Goal: Transaction & Acquisition: Book appointment/travel/reservation

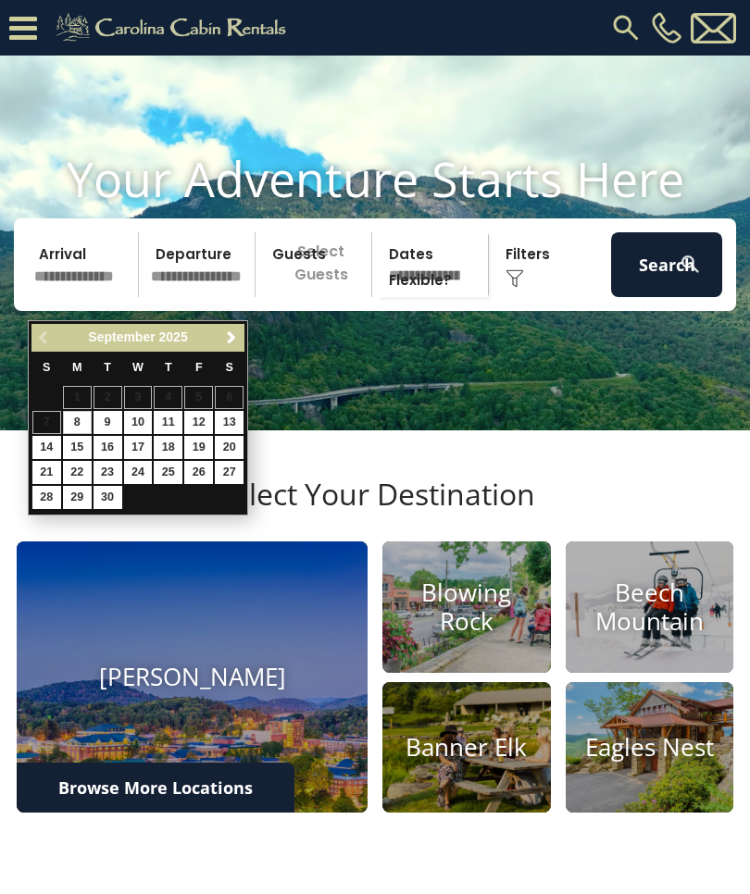
click at [492, 636] on h4 "Blowing Rock" at bounding box center [466, 607] width 169 height 57
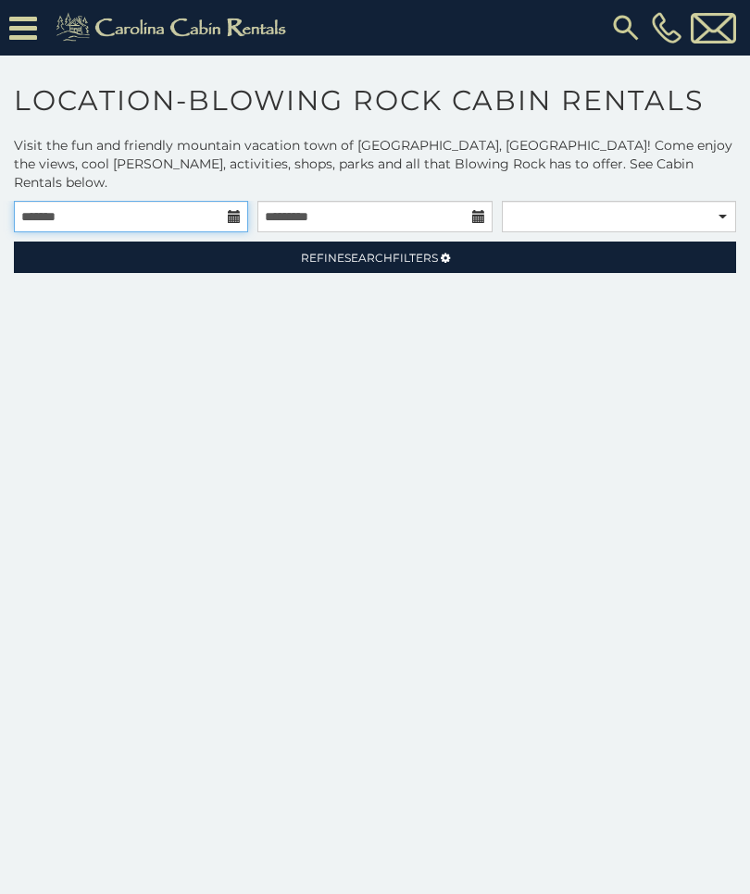
click at [225, 201] on input "text" at bounding box center [131, 216] width 234 height 31
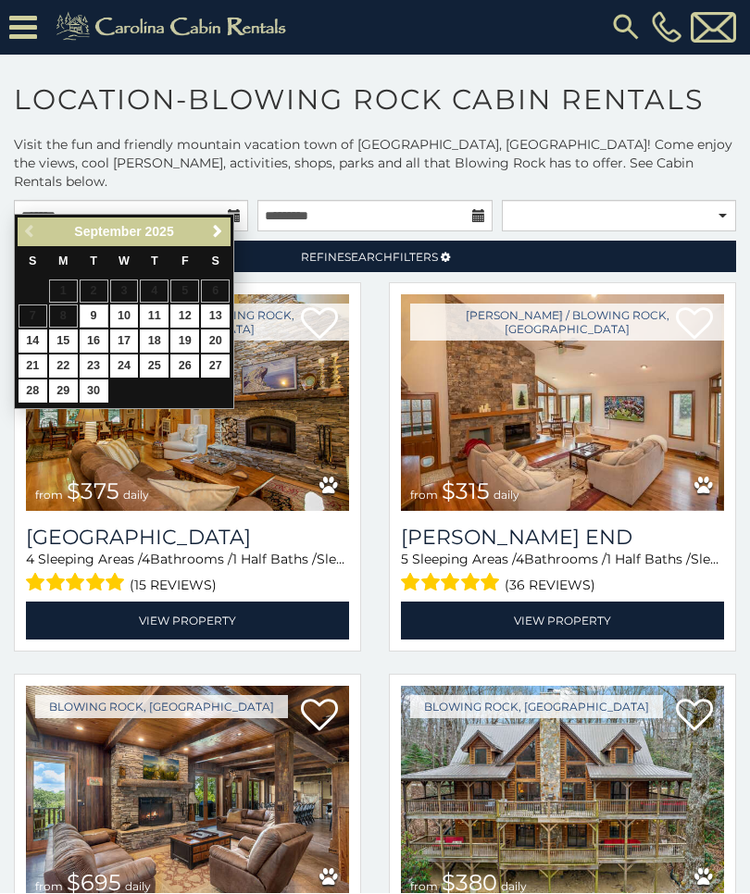
click at [204, 242] on div "Previous Next September 2025" at bounding box center [124, 233] width 213 height 29
click at [207, 246] on th "S" at bounding box center [215, 262] width 31 height 33
click at [210, 248] on th "S" at bounding box center [215, 262] width 31 height 33
click at [213, 239] on span "Next" at bounding box center [217, 231] width 15 height 15
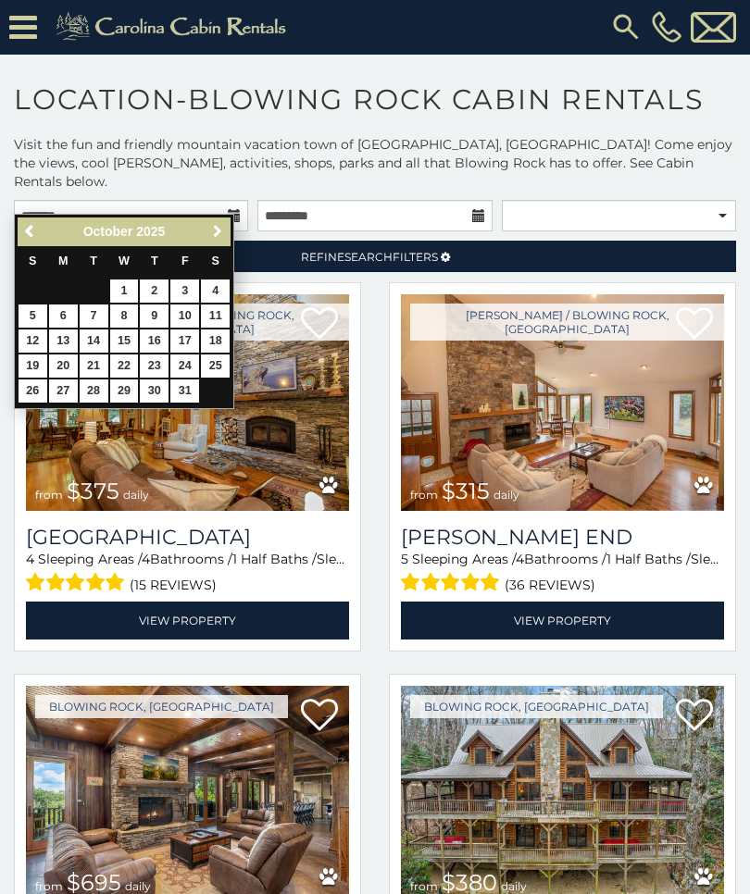
click at [206, 229] on link "Next" at bounding box center [217, 231] width 23 height 23
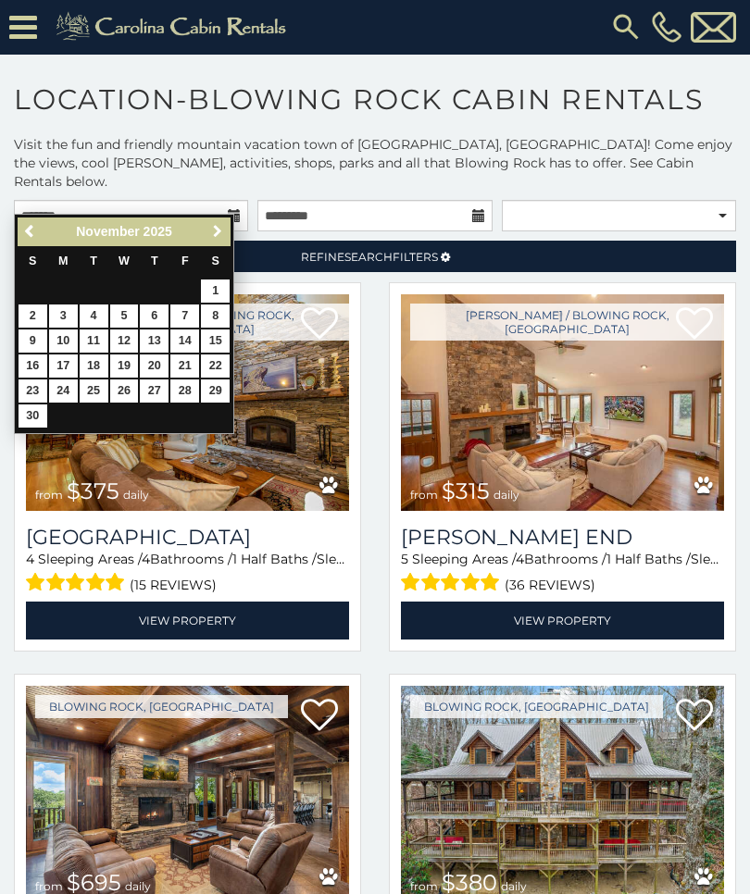
click at [211, 231] on span "Next" at bounding box center [217, 231] width 15 height 15
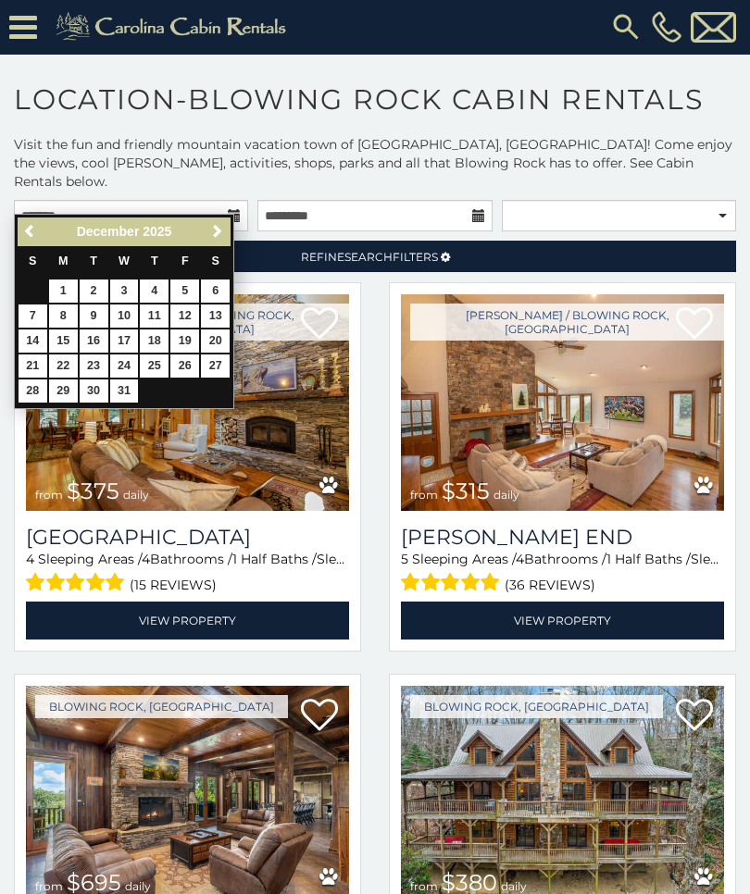
click at [213, 331] on link "20" at bounding box center [215, 341] width 29 height 23
type input "**********"
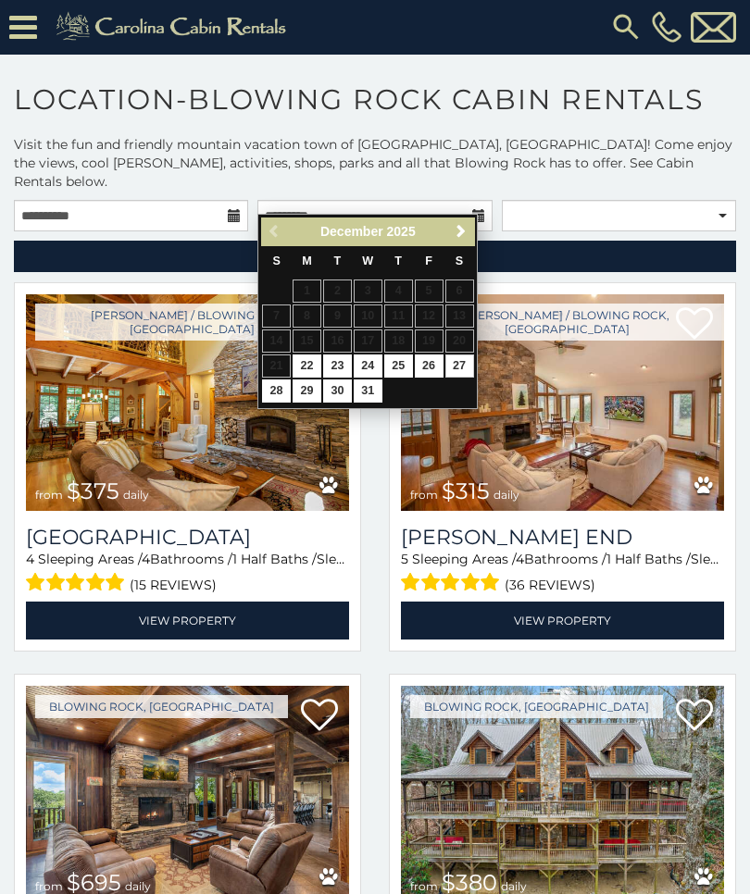
click at [445, 357] on link "27" at bounding box center [459, 366] width 29 height 23
type input "**********"
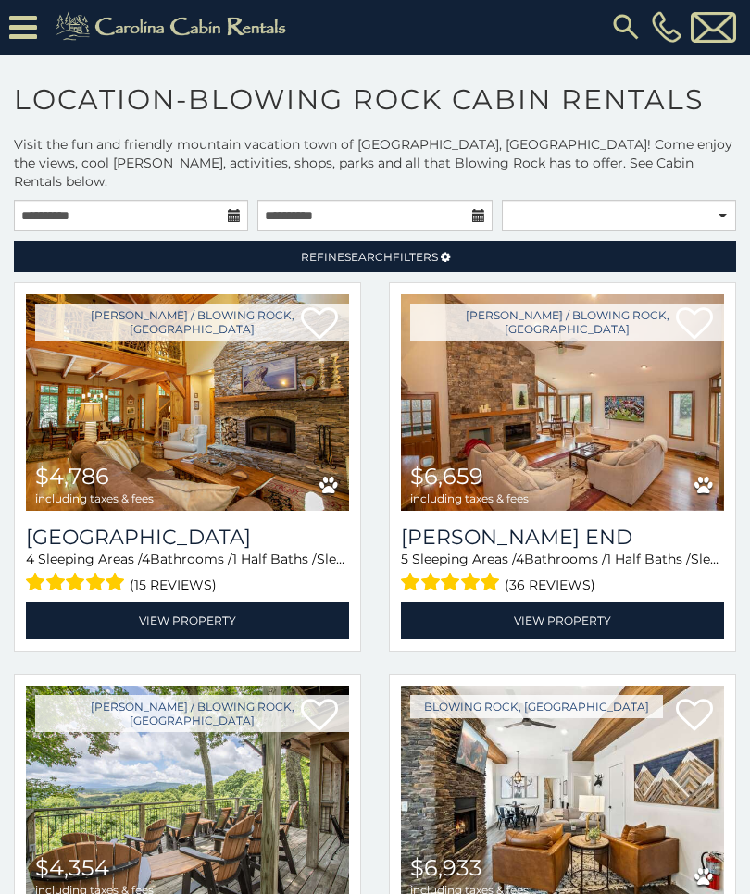
click at [152, 404] on img at bounding box center [187, 402] width 323 height 217
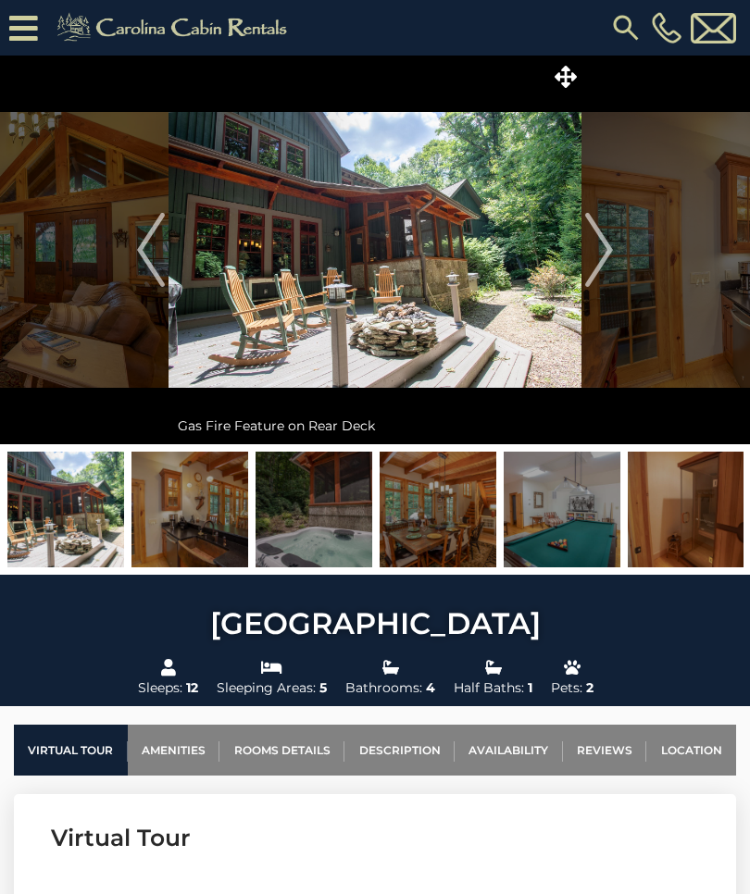
click at [607, 266] on img "Next" at bounding box center [599, 250] width 28 height 74
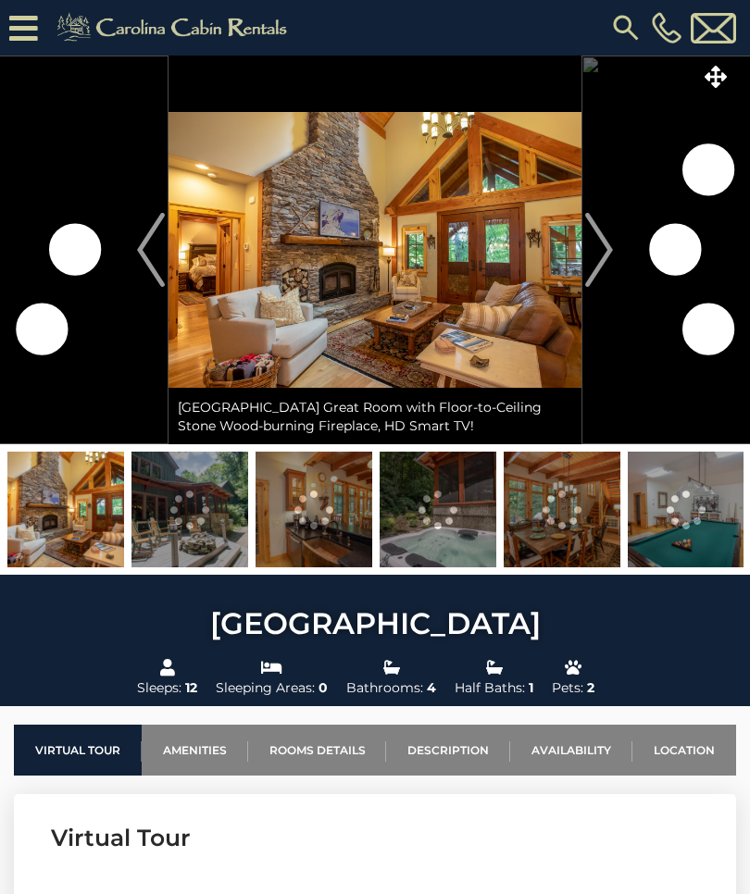
click at [607, 256] on img "Next" at bounding box center [599, 250] width 28 height 74
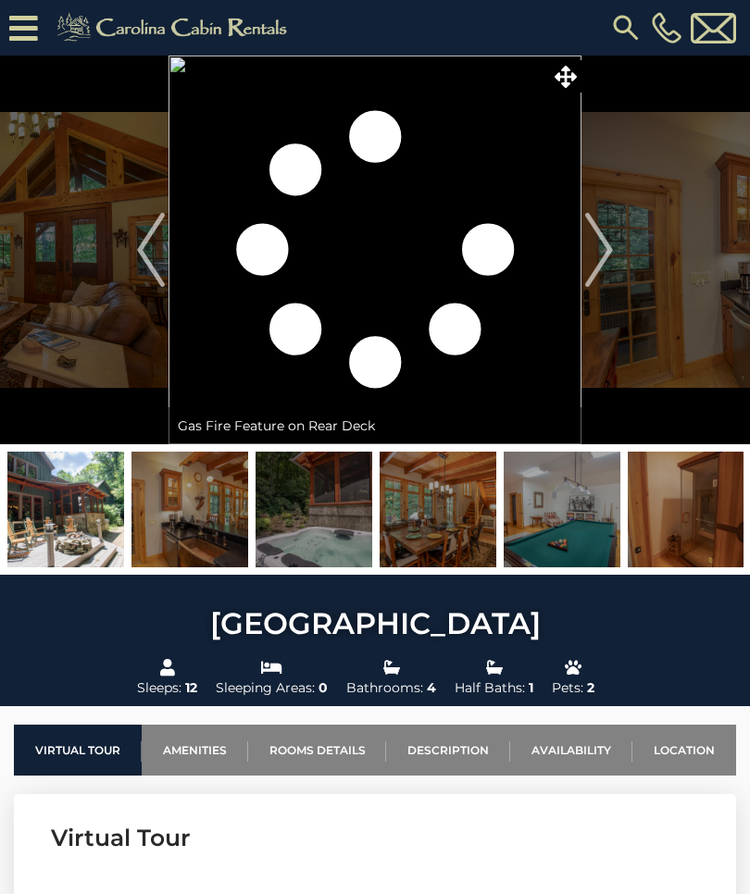
click at [603, 256] on img "Next" at bounding box center [599, 250] width 28 height 74
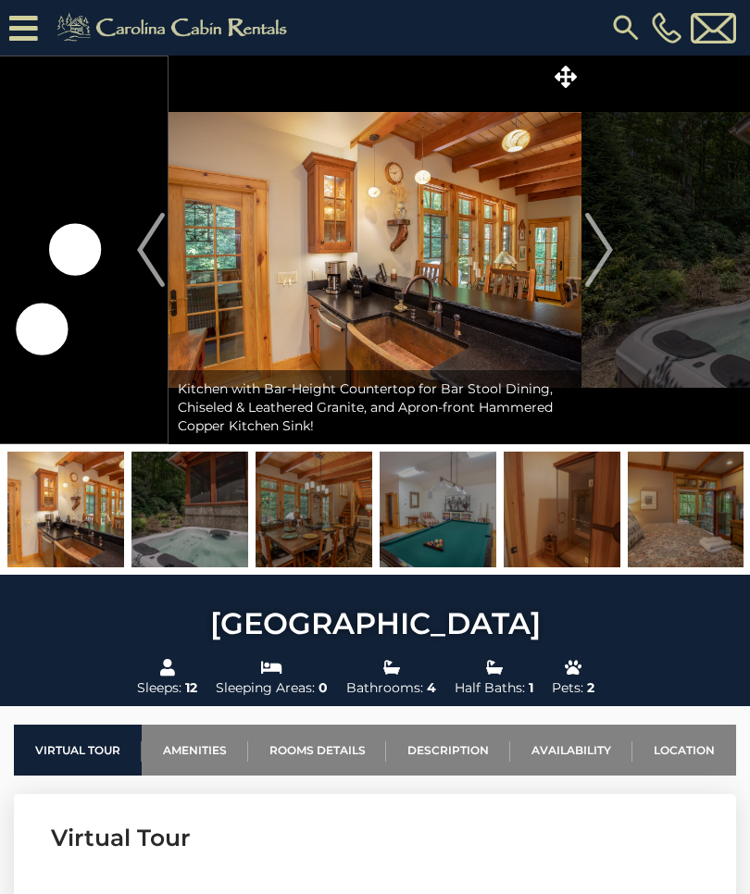
click at [612, 251] on img "Next" at bounding box center [599, 250] width 28 height 74
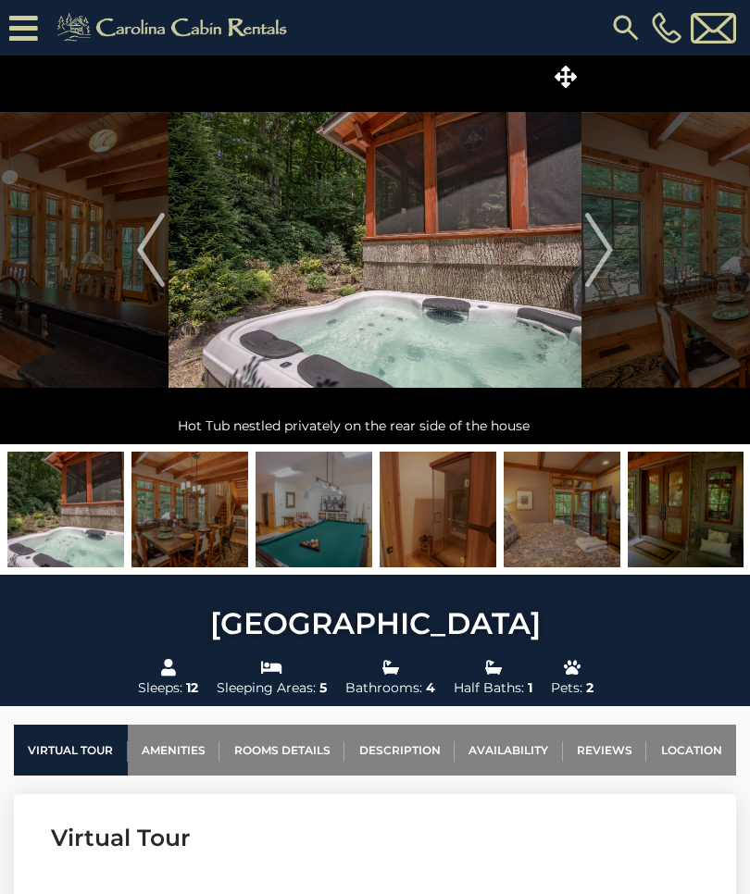
click at [605, 261] on img "Next" at bounding box center [599, 250] width 28 height 74
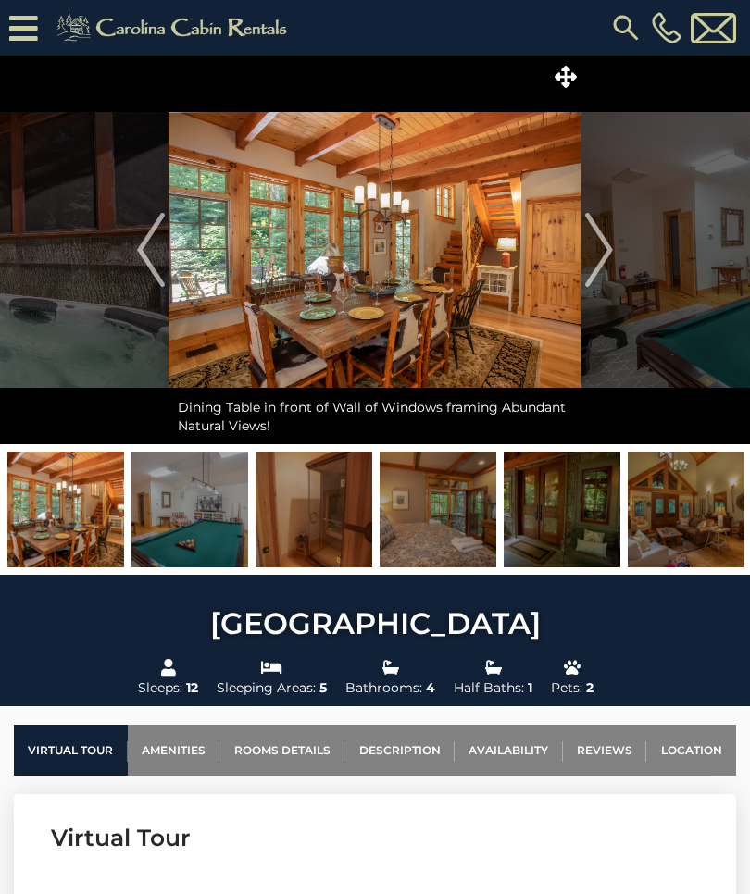
click at [606, 256] on img "Next" at bounding box center [599, 250] width 28 height 74
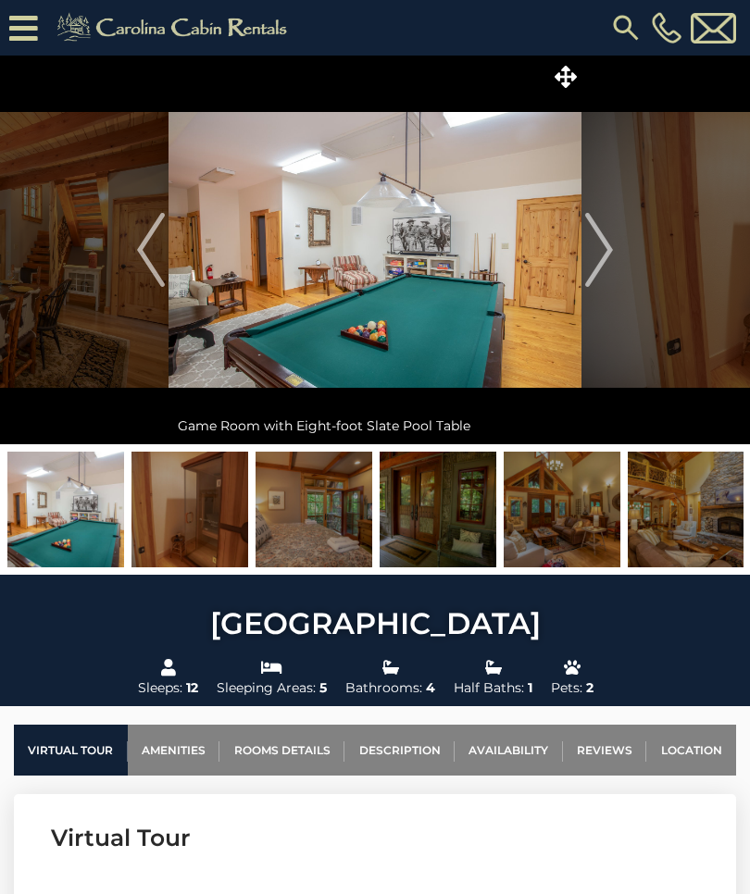
click at [605, 264] on img "Next" at bounding box center [599, 250] width 28 height 74
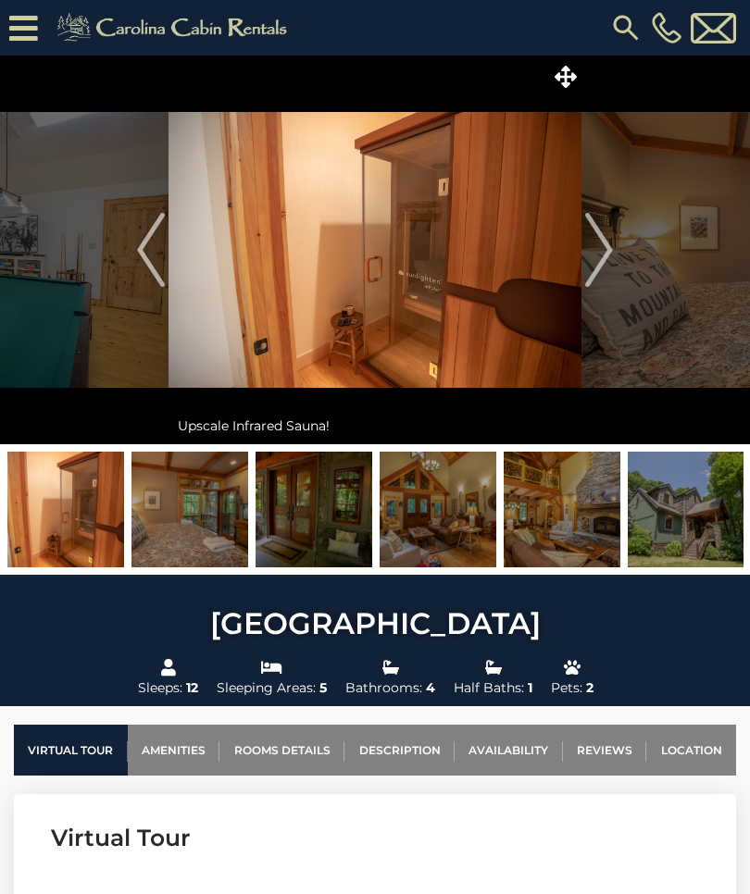
click at [608, 261] on img "Next" at bounding box center [599, 250] width 28 height 74
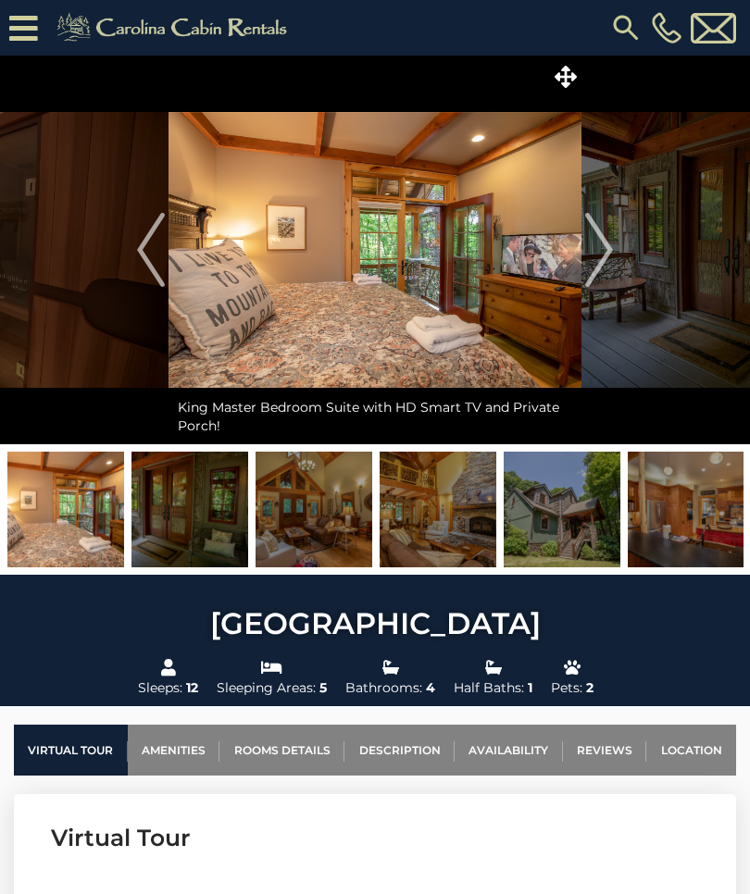
click at [606, 259] on img "Next" at bounding box center [599, 250] width 28 height 74
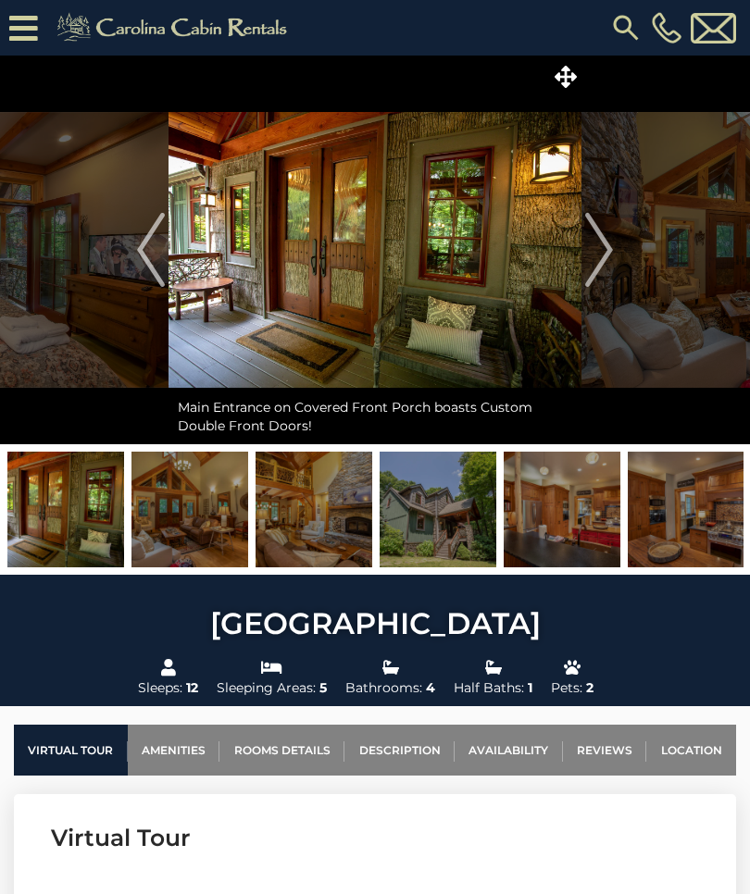
click at [601, 260] on img "Next" at bounding box center [599, 250] width 28 height 74
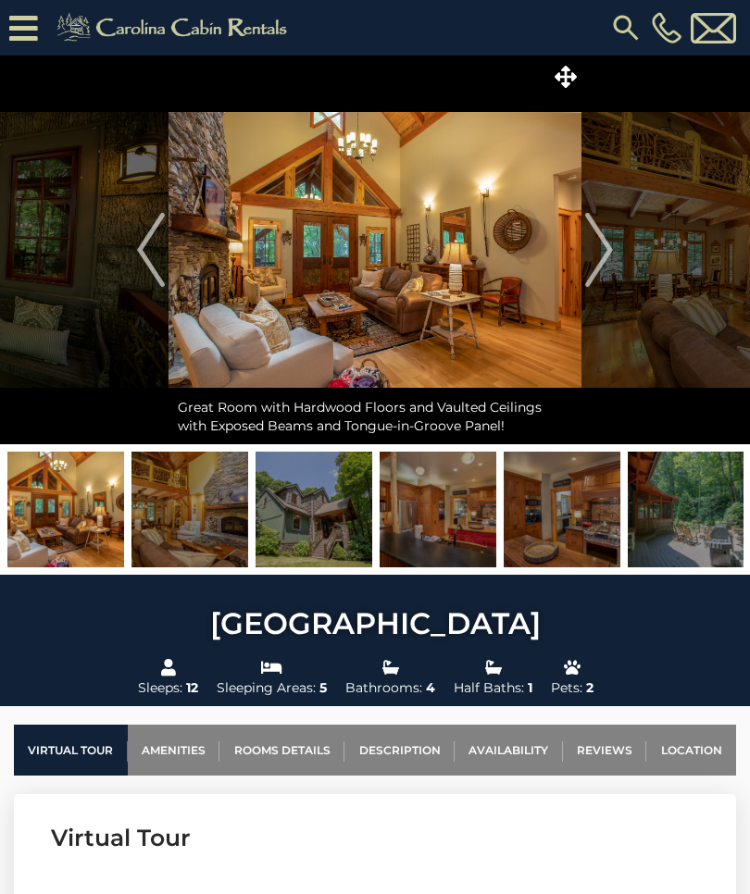
click at [604, 258] on img "Next" at bounding box center [599, 250] width 28 height 74
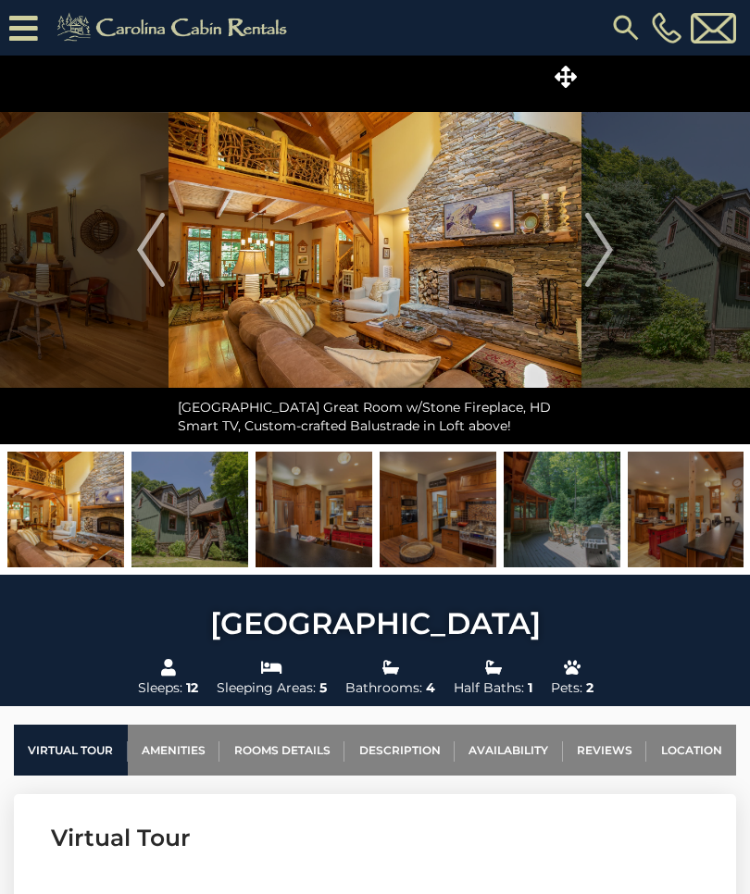
click at [606, 263] on img "Next" at bounding box center [599, 250] width 28 height 74
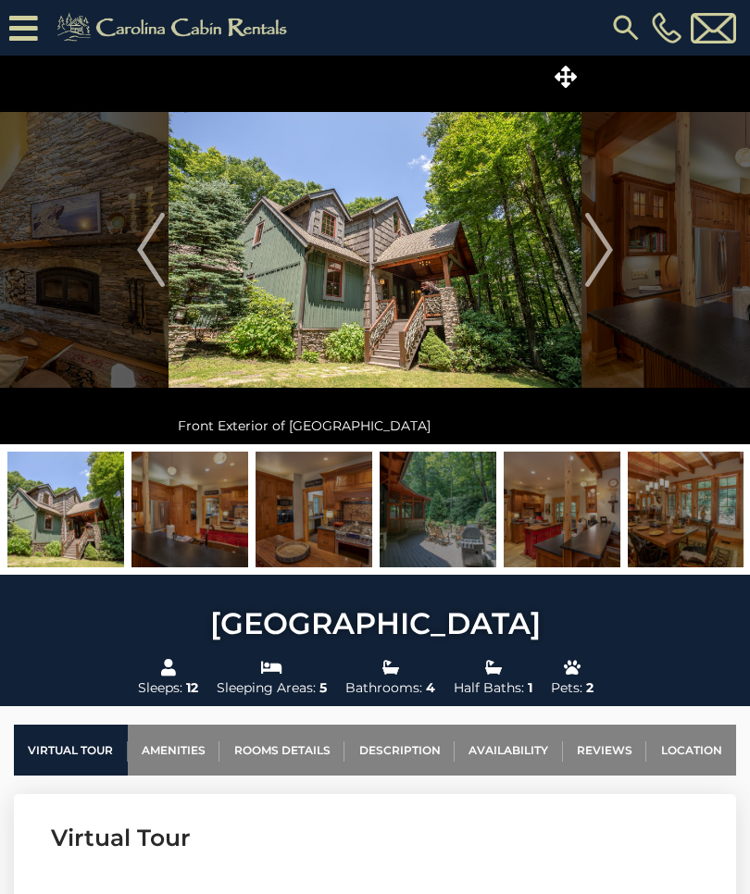
click at [603, 268] on img "Next" at bounding box center [599, 250] width 28 height 74
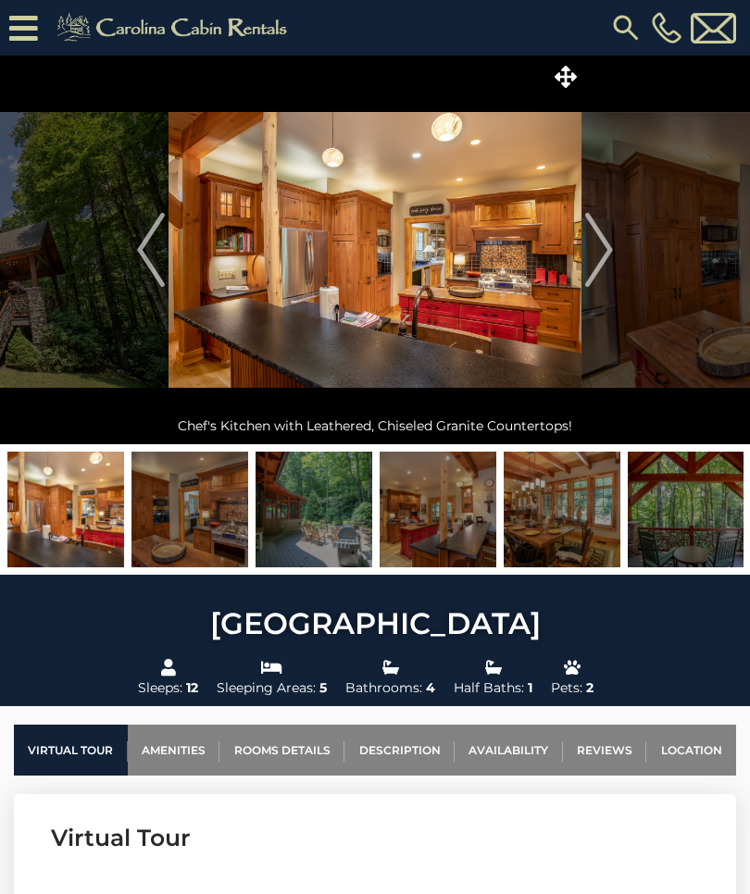
click at [606, 263] on img "Next" at bounding box center [599, 250] width 28 height 74
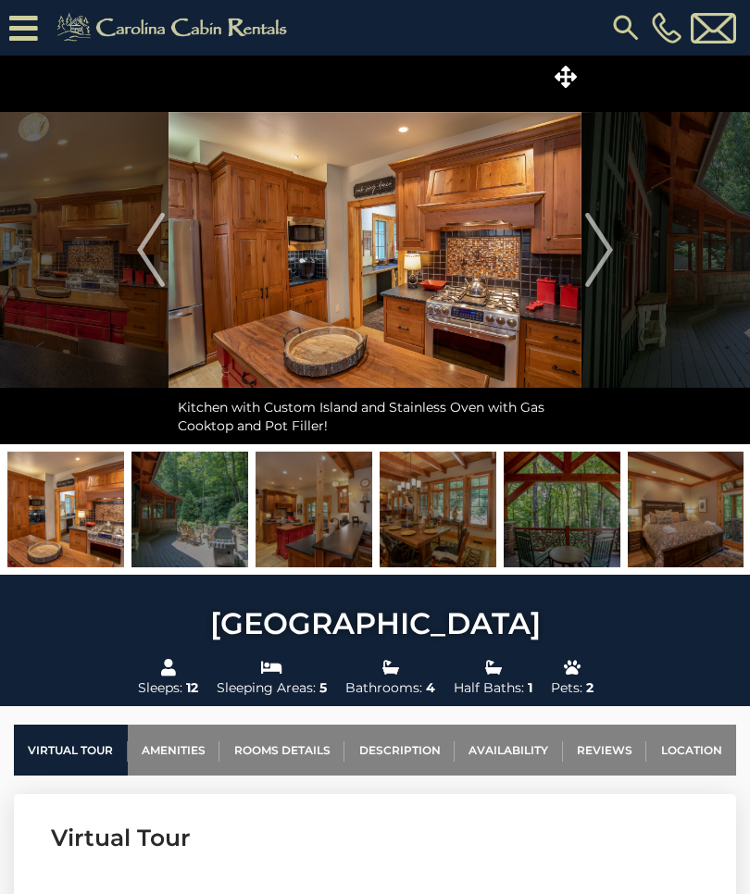
click at [602, 267] on img "Next" at bounding box center [599, 250] width 28 height 74
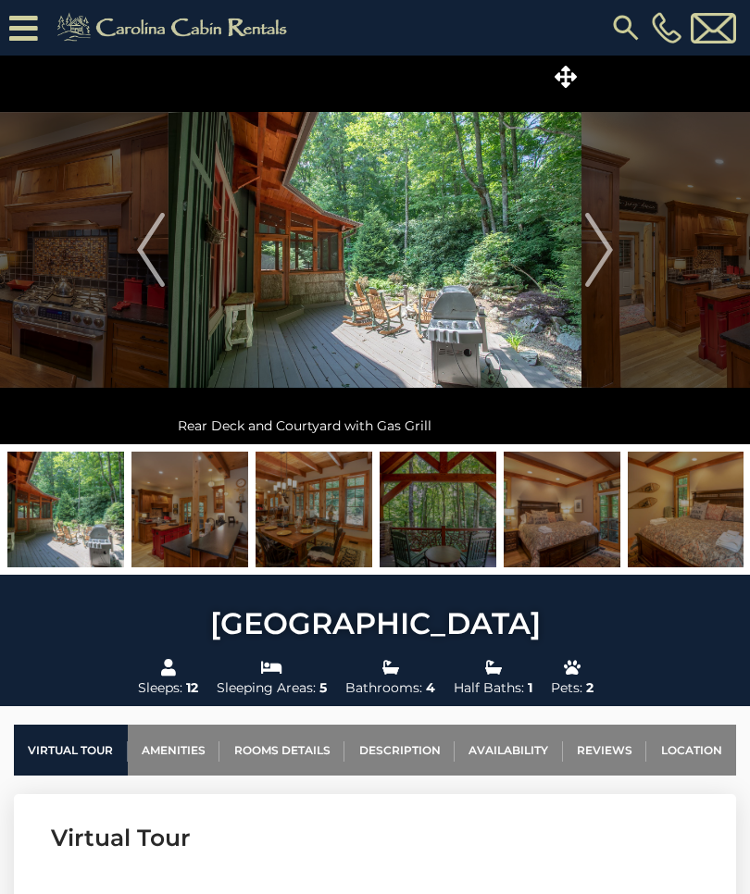
click at [601, 270] on img "Next" at bounding box center [599, 250] width 28 height 74
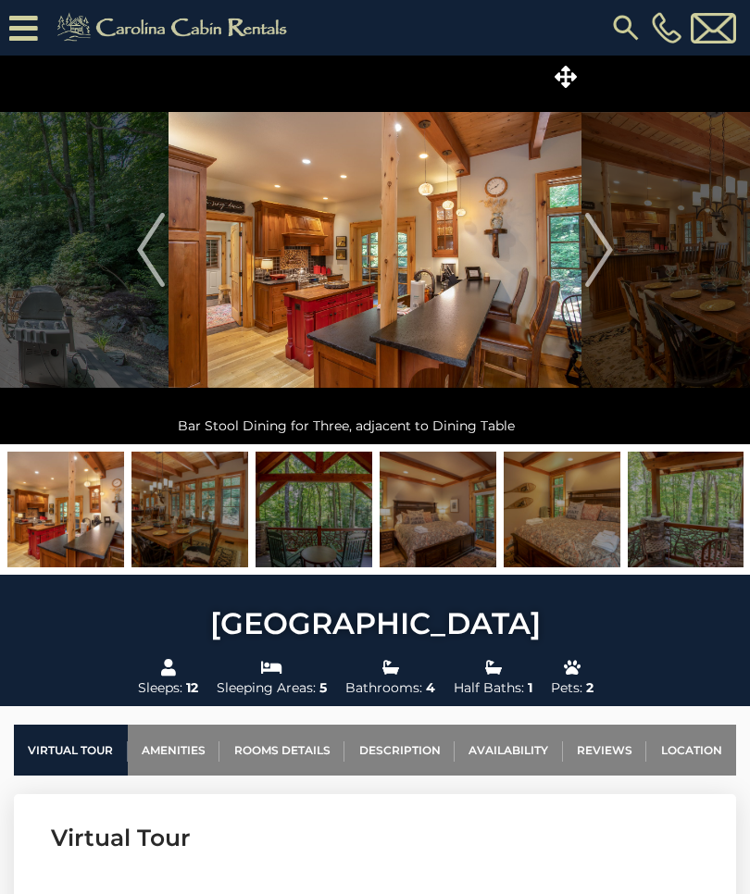
click at [594, 276] on img "Next" at bounding box center [599, 250] width 28 height 74
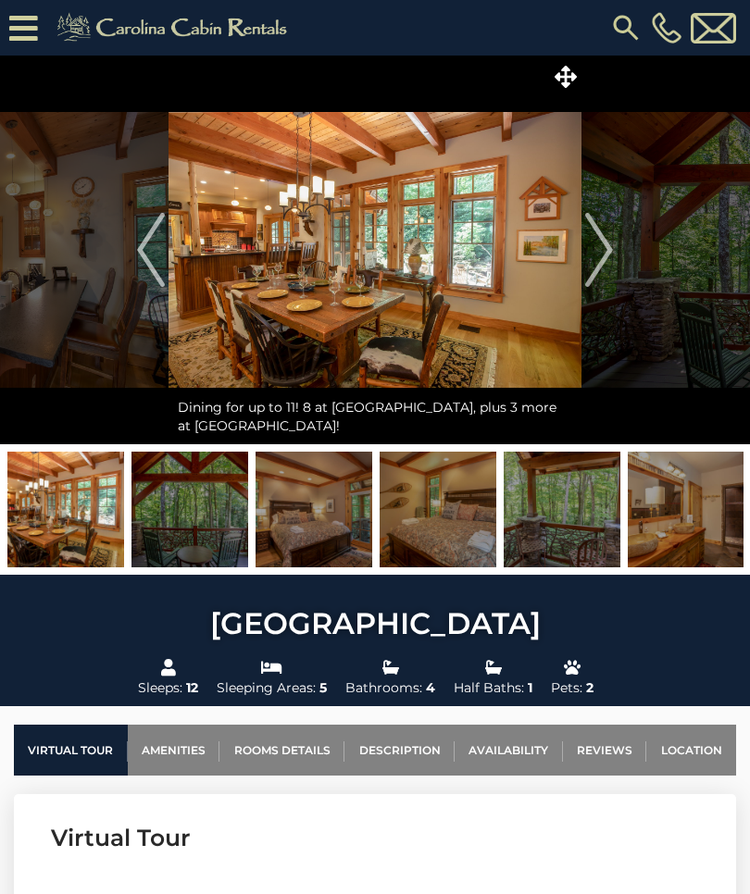
click at [598, 268] on img "Next" at bounding box center [599, 250] width 28 height 74
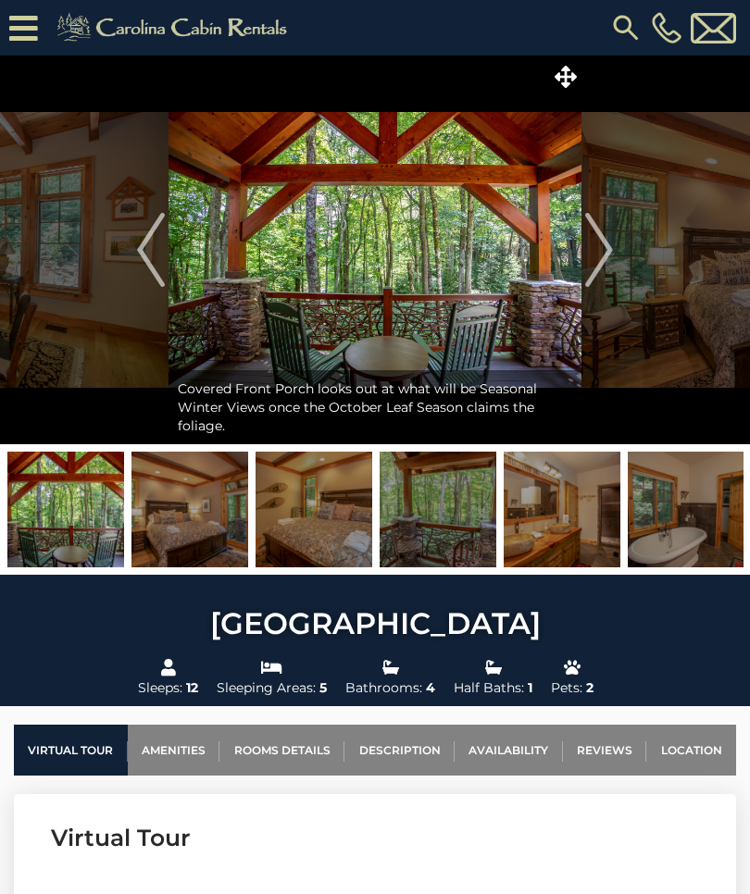
click at [596, 270] on img "Next" at bounding box center [599, 250] width 28 height 74
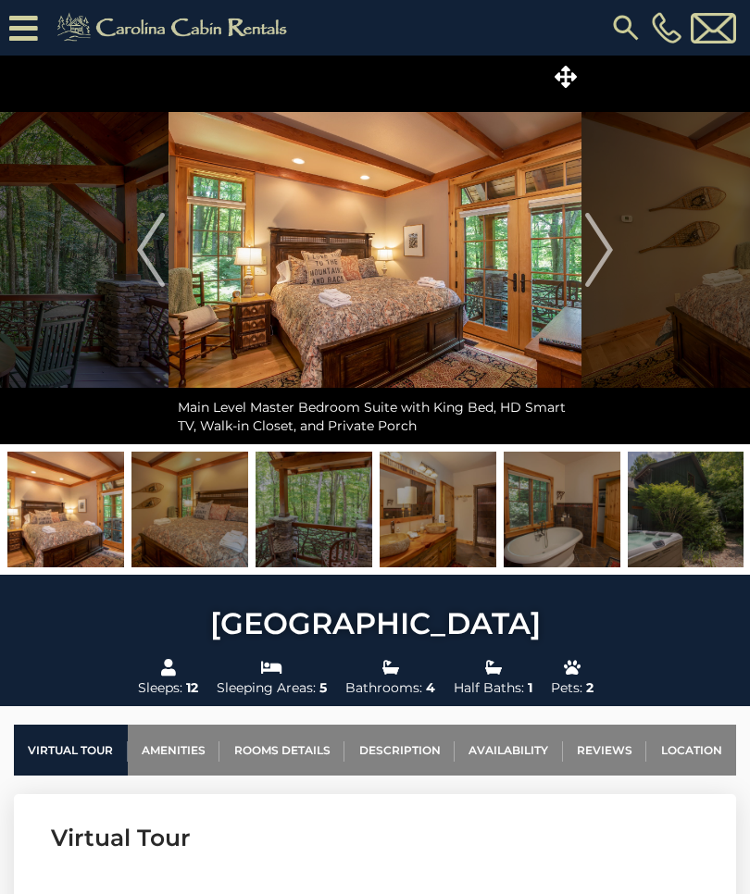
click at [593, 276] on img "Next" at bounding box center [599, 250] width 28 height 74
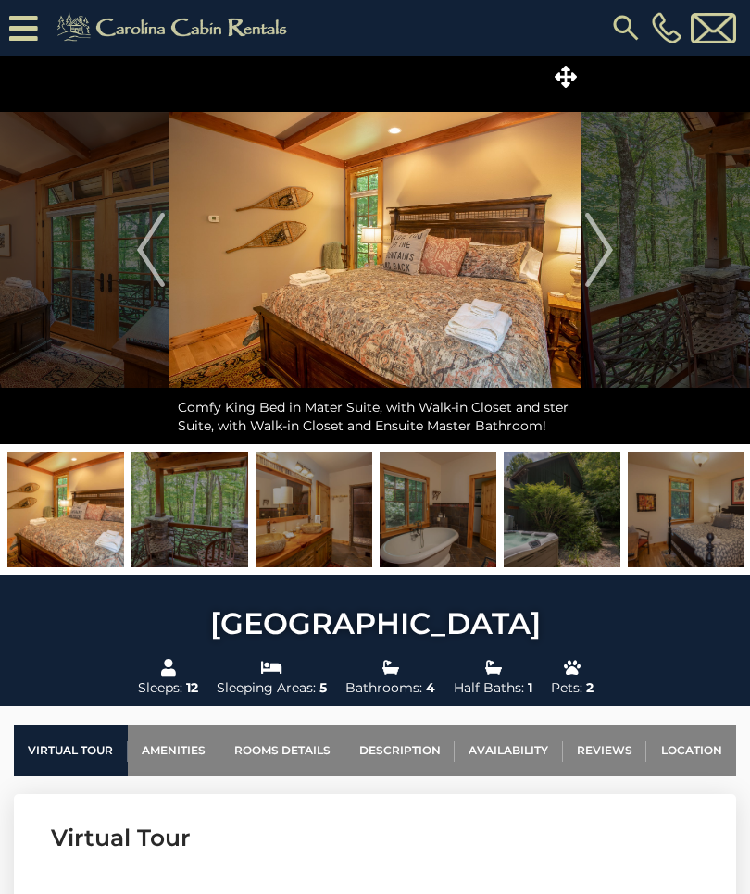
click at [599, 268] on img "Next" at bounding box center [599, 250] width 28 height 74
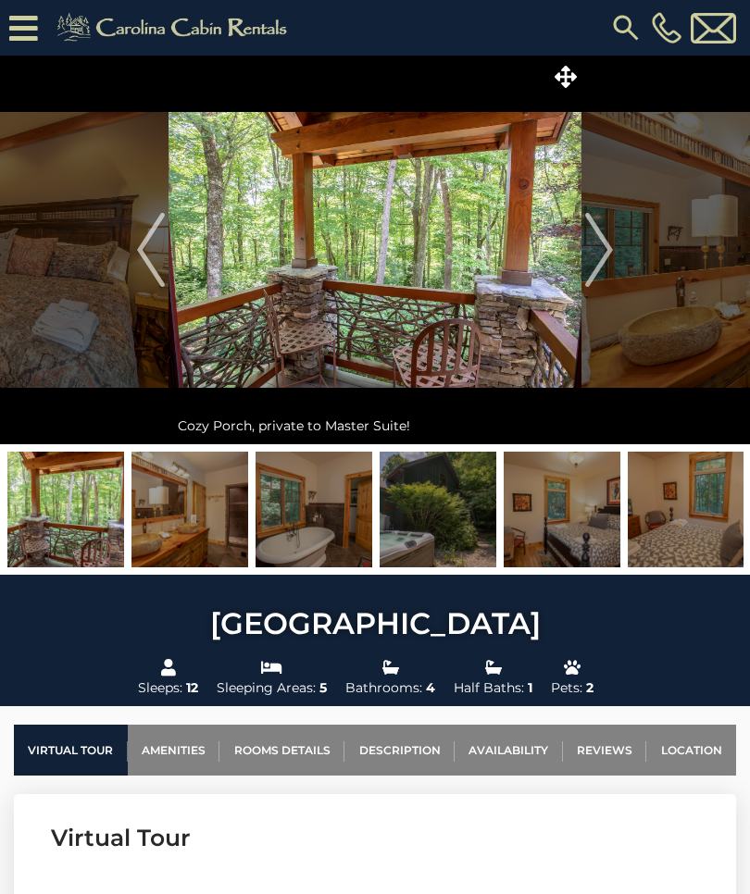
click at [596, 272] on img "Next" at bounding box center [599, 250] width 28 height 74
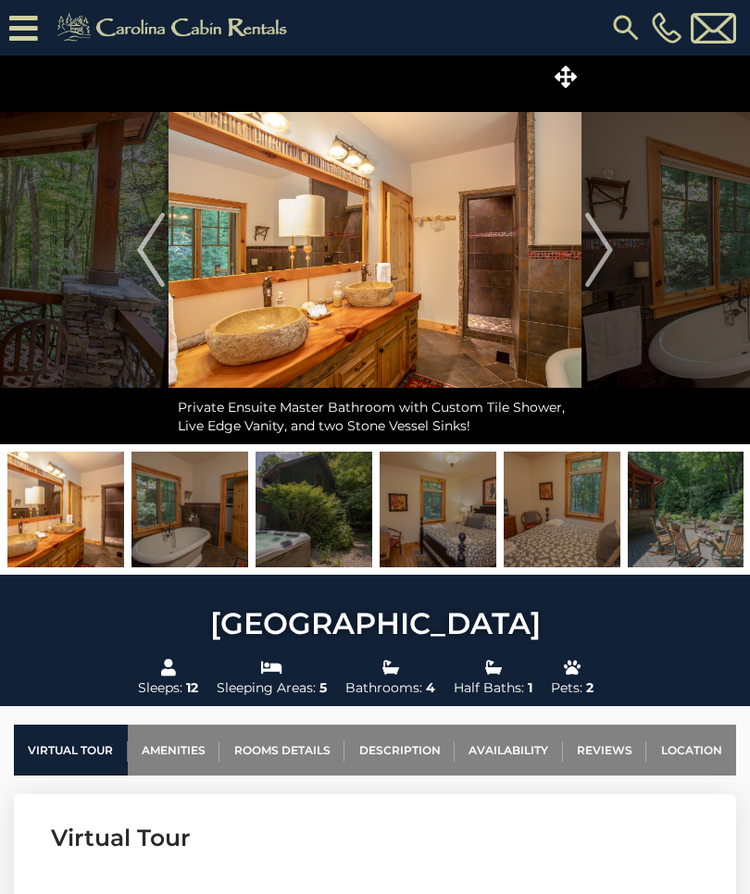
click at [599, 274] on img "Next" at bounding box center [599, 250] width 28 height 74
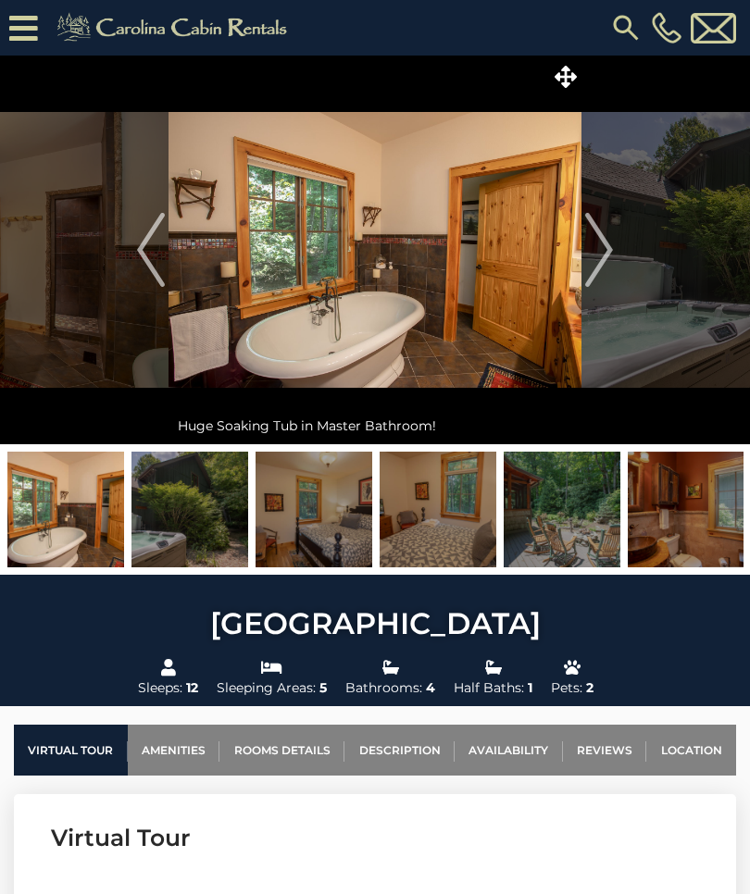
click at [595, 282] on img "Next" at bounding box center [599, 250] width 28 height 74
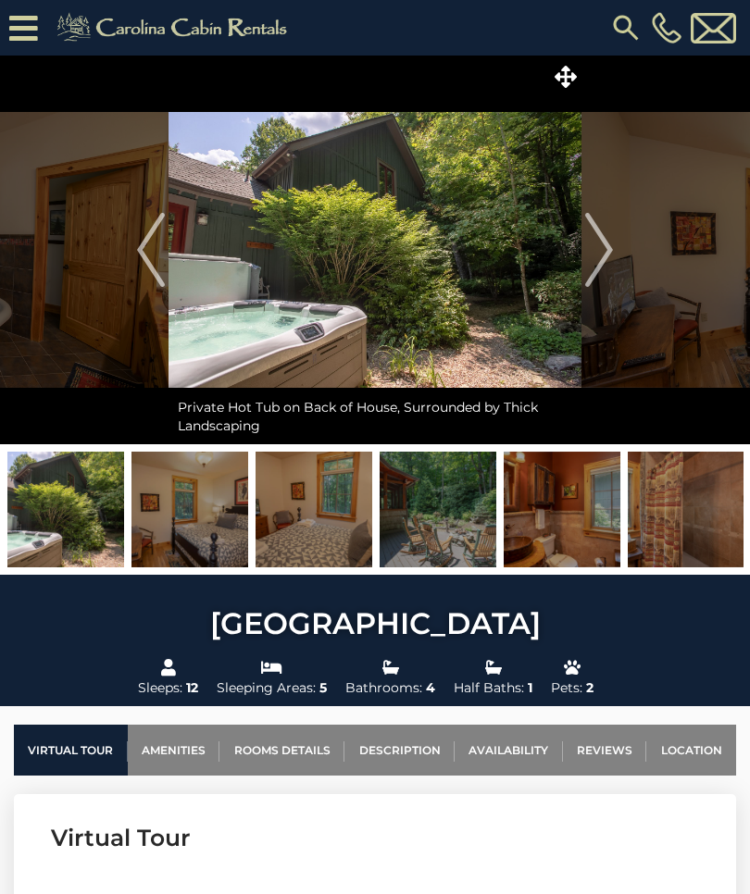
click at [598, 273] on img "Next" at bounding box center [599, 250] width 28 height 74
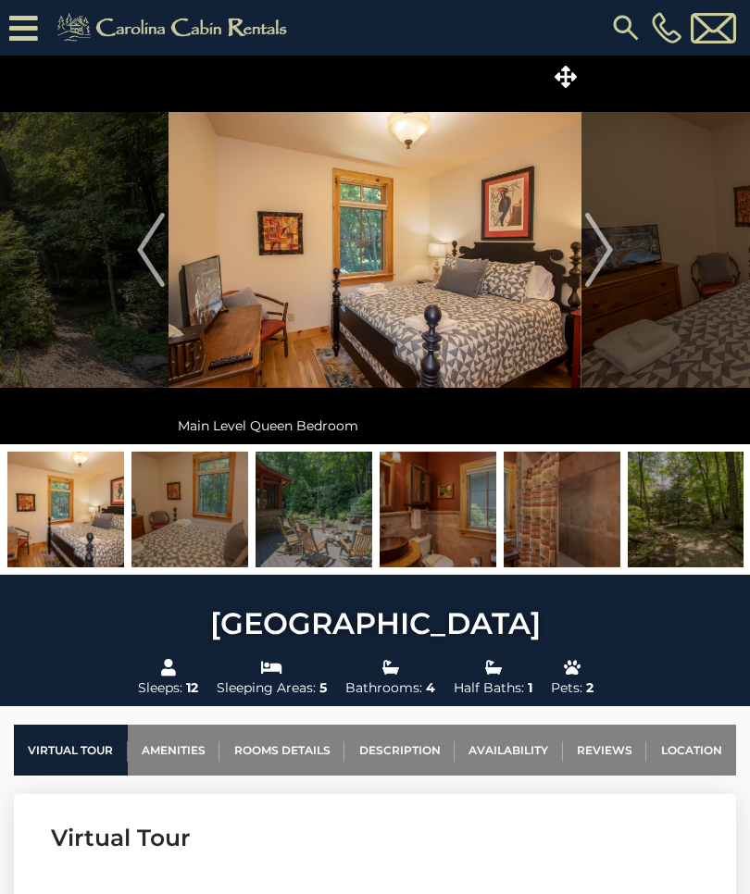
click at [604, 266] on img "Next" at bounding box center [599, 250] width 28 height 74
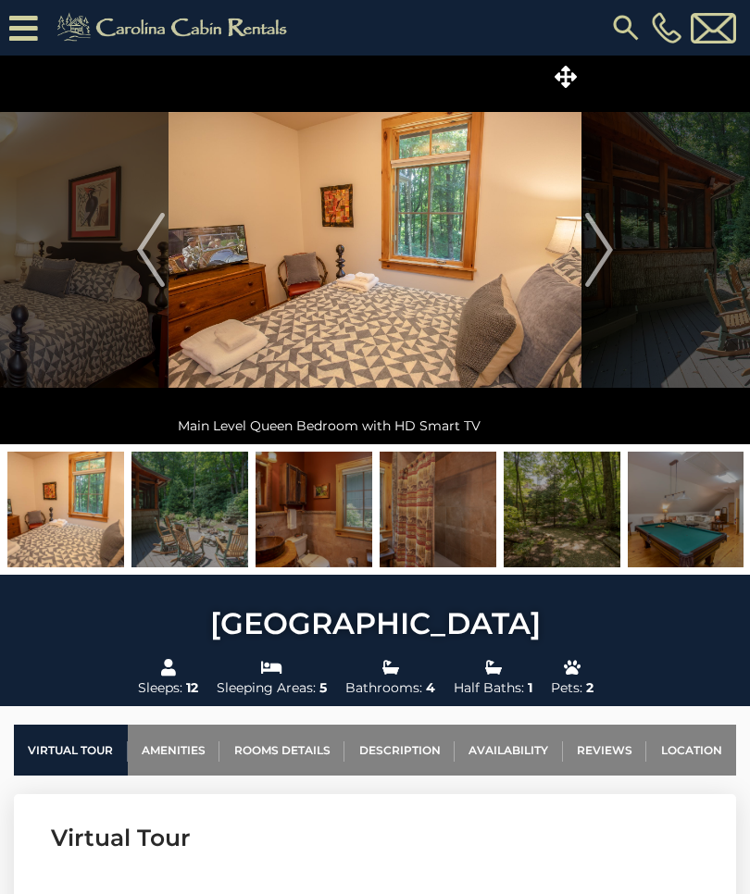
click at [605, 259] on img "Next" at bounding box center [599, 250] width 28 height 74
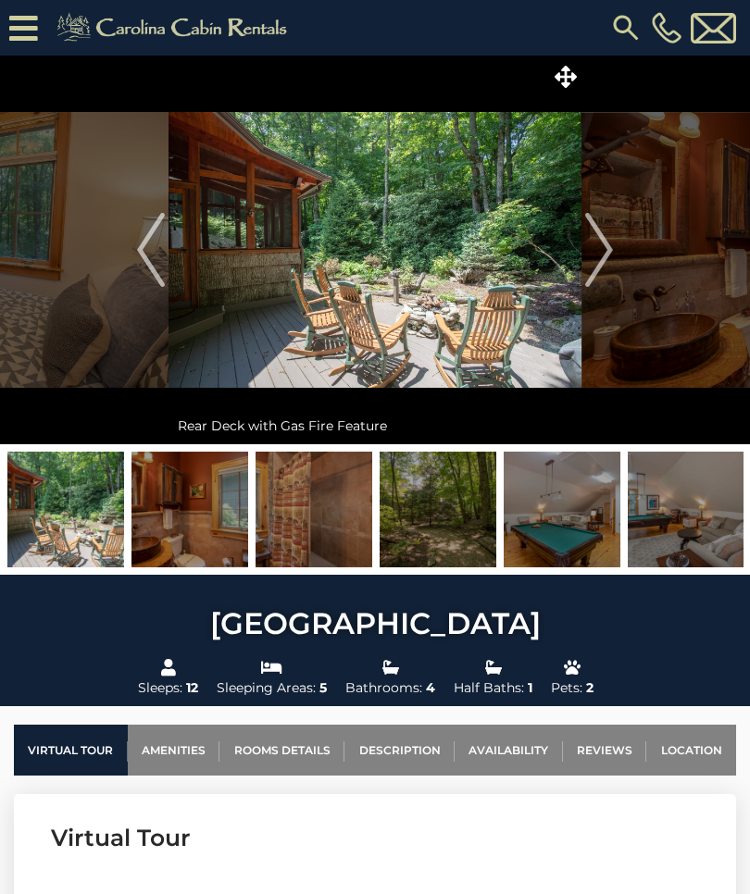
click at [594, 269] on img "Next" at bounding box center [599, 250] width 28 height 74
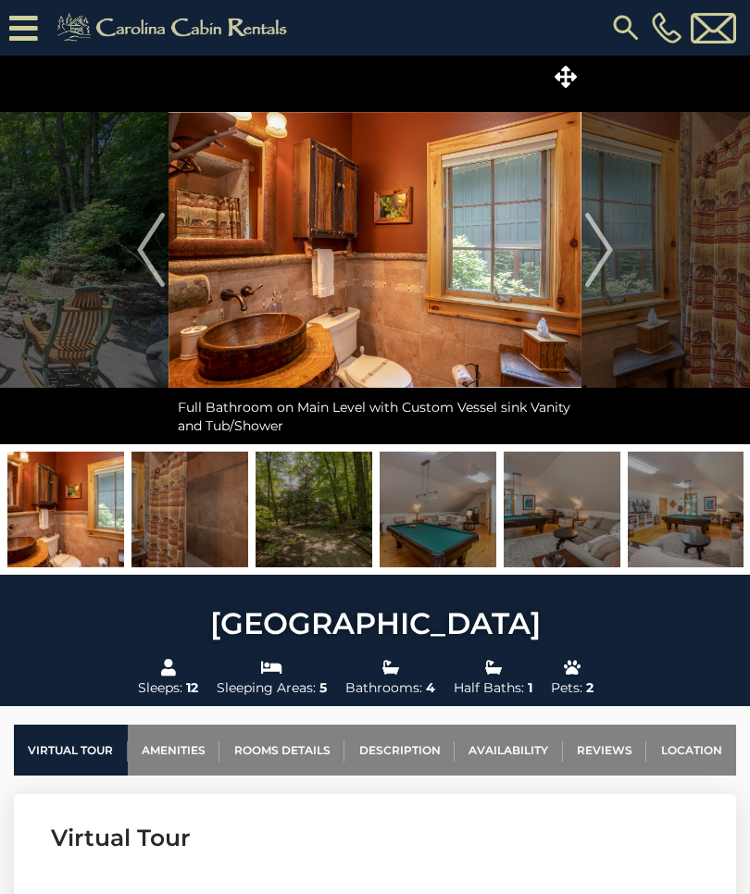
click at [603, 265] on img "Next" at bounding box center [599, 250] width 28 height 74
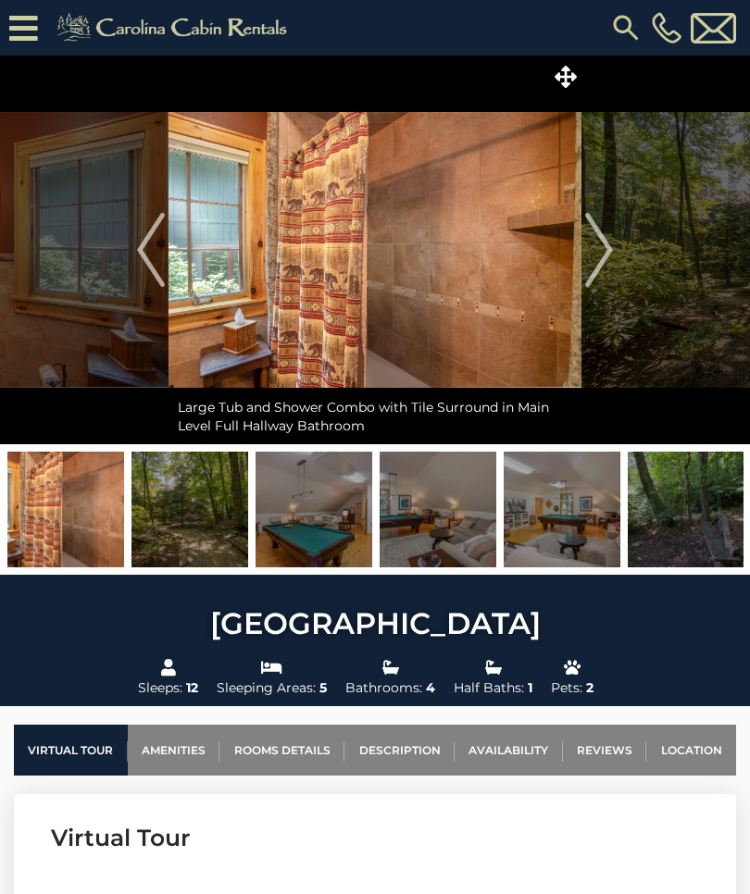
click at [599, 273] on img "Next" at bounding box center [599, 250] width 28 height 74
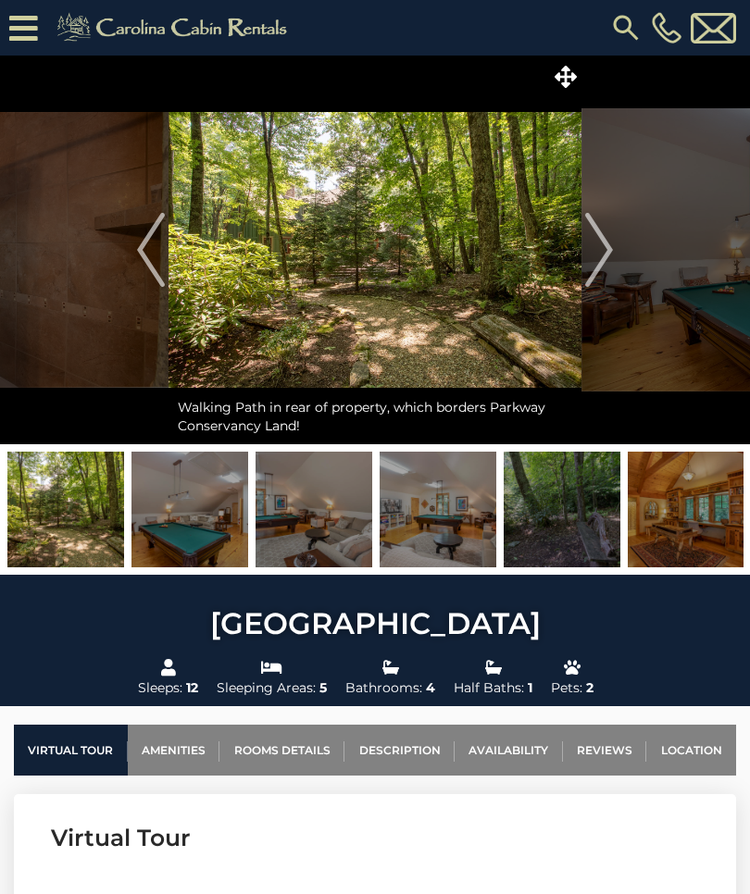
click at [602, 267] on img "Next" at bounding box center [599, 250] width 28 height 74
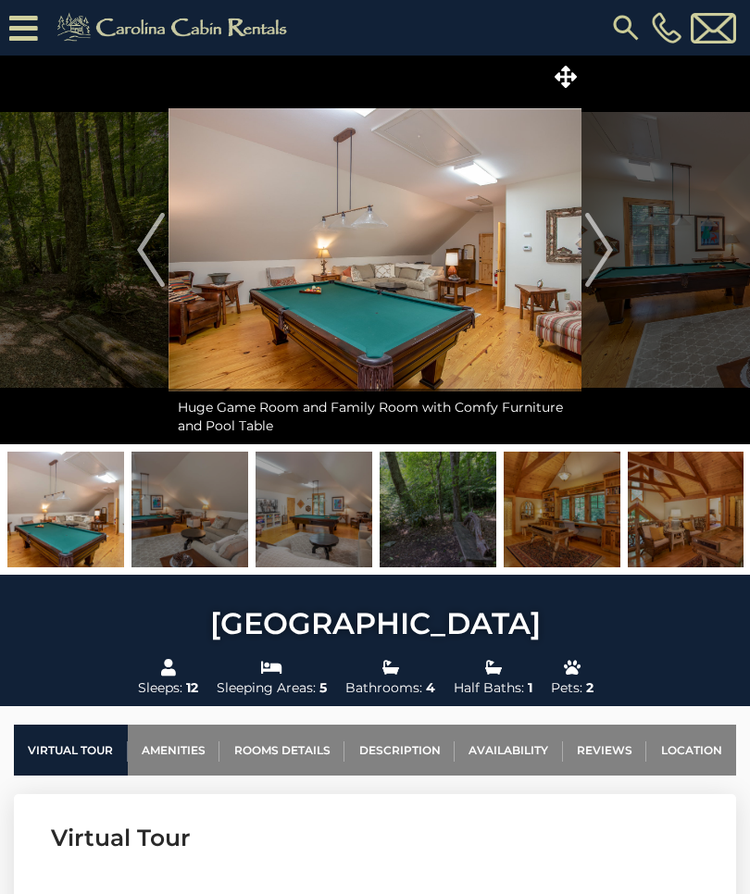
click at [604, 264] on img "Next" at bounding box center [599, 250] width 28 height 74
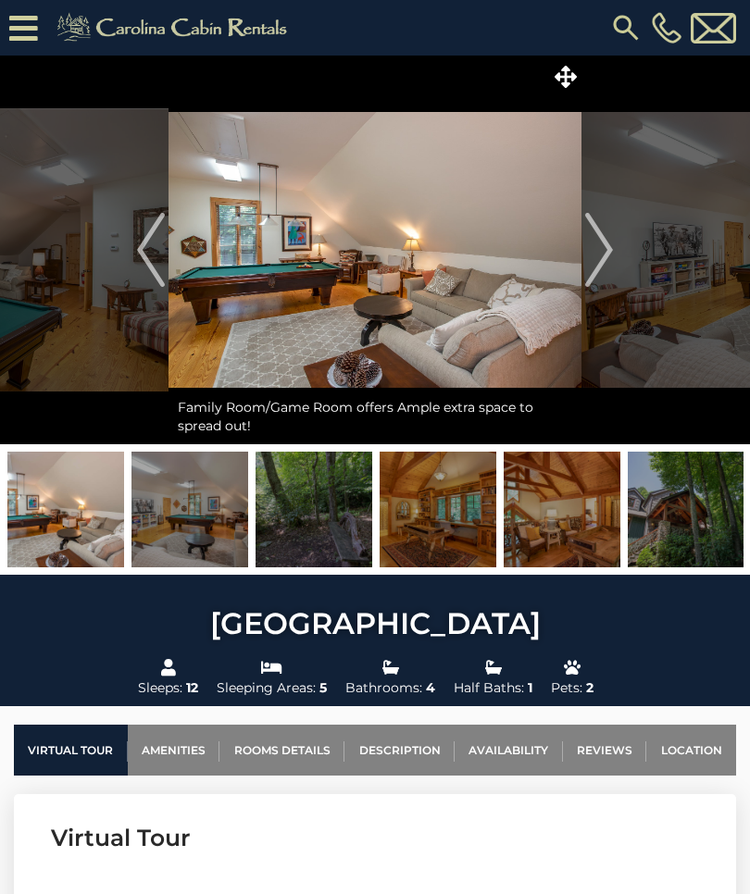
click at [607, 256] on img "Next" at bounding box center [599, 250] width 28 height 74
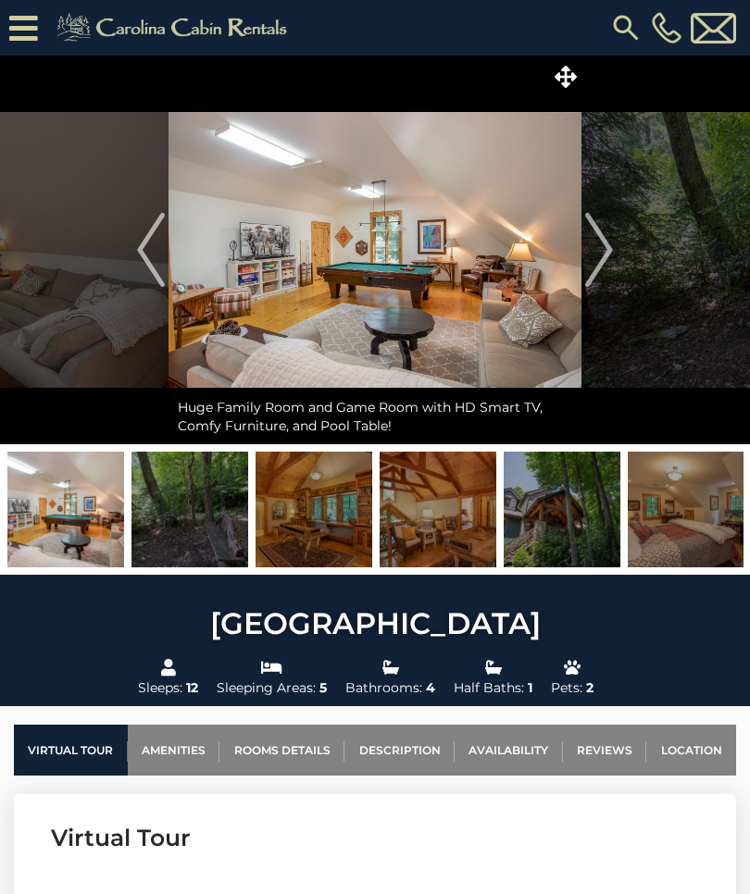
click at [608, 256] on img "Next" at bounding box center [599, 250] width 28 height 74
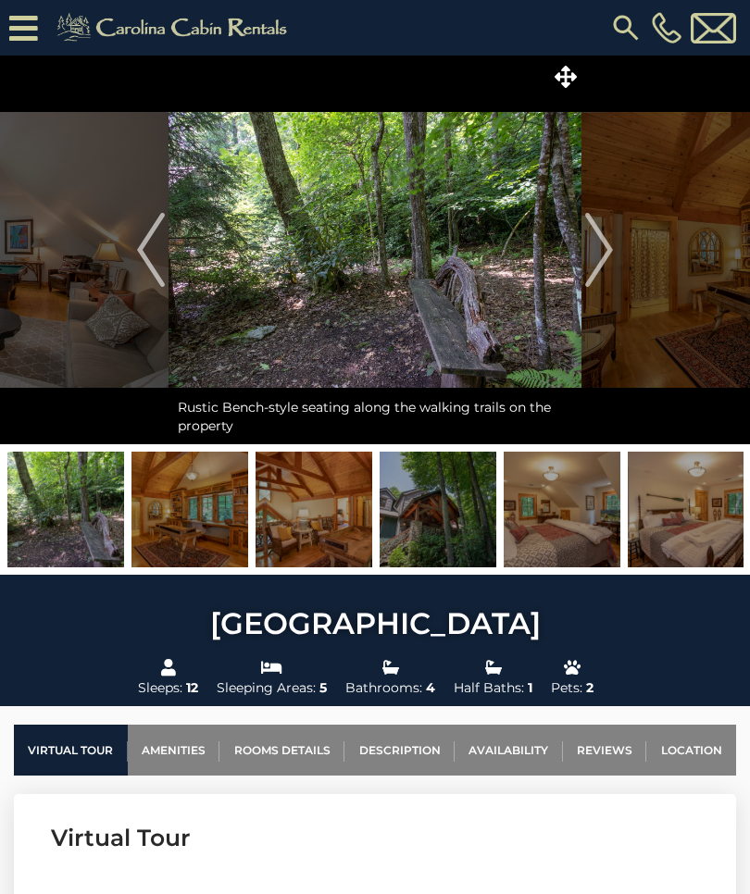
click at [602, 263] on img "Next" at bounding box center [599, 250] width 28 height 74
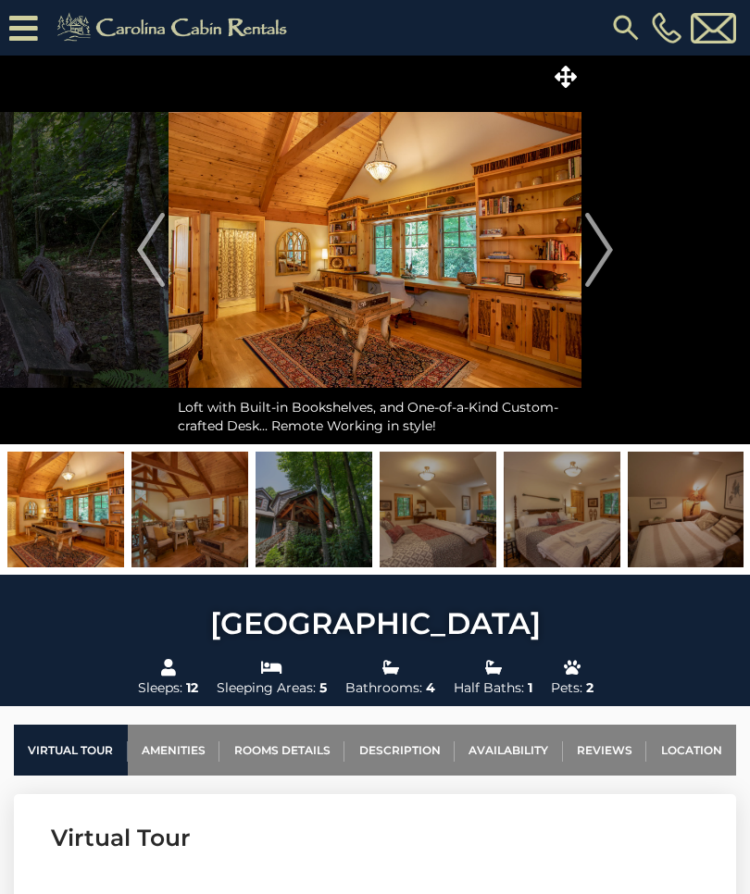
click at [601, 269] on img "Next" at bounding box center [599, 250] width 28 height 74
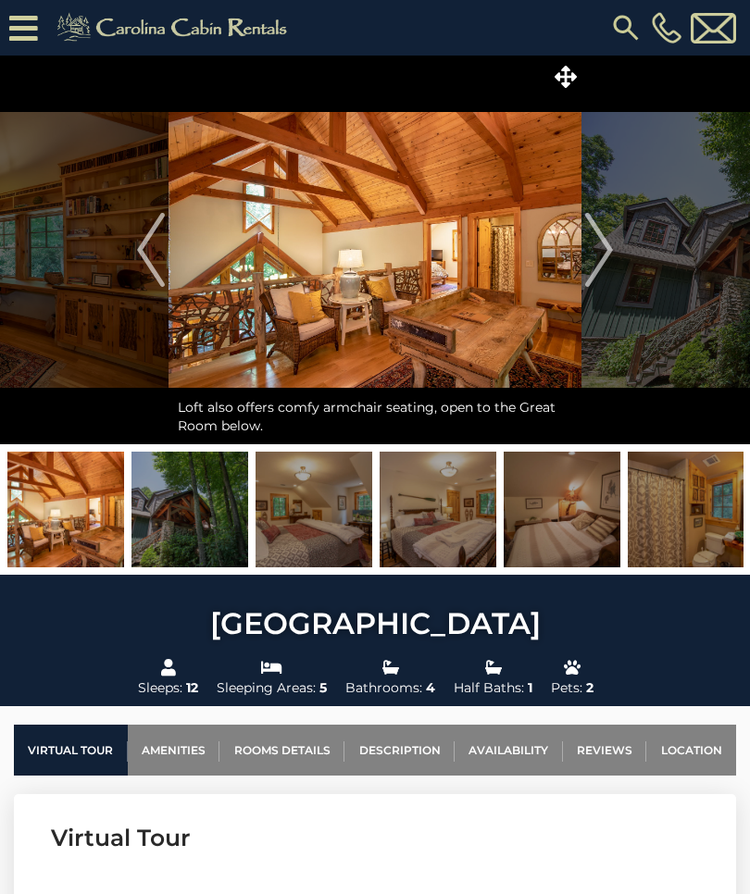
click at [605, 258] on img "Next" at bounding box center [599, 250] width 28 height 74
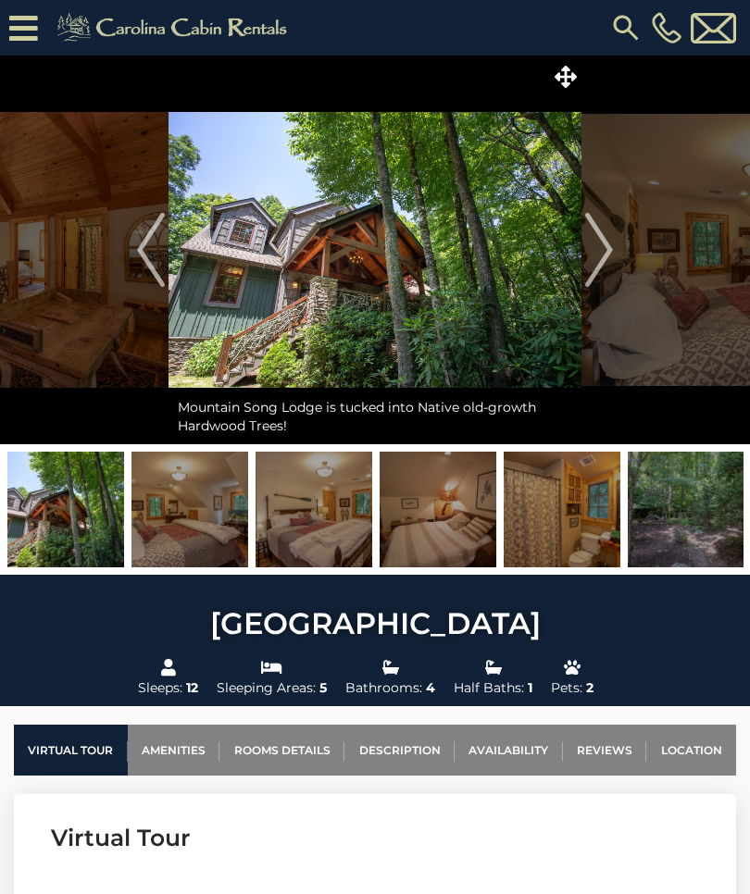
click at [602, 254] on img "Next" at bounding box center [599, 250] width 28 height 74
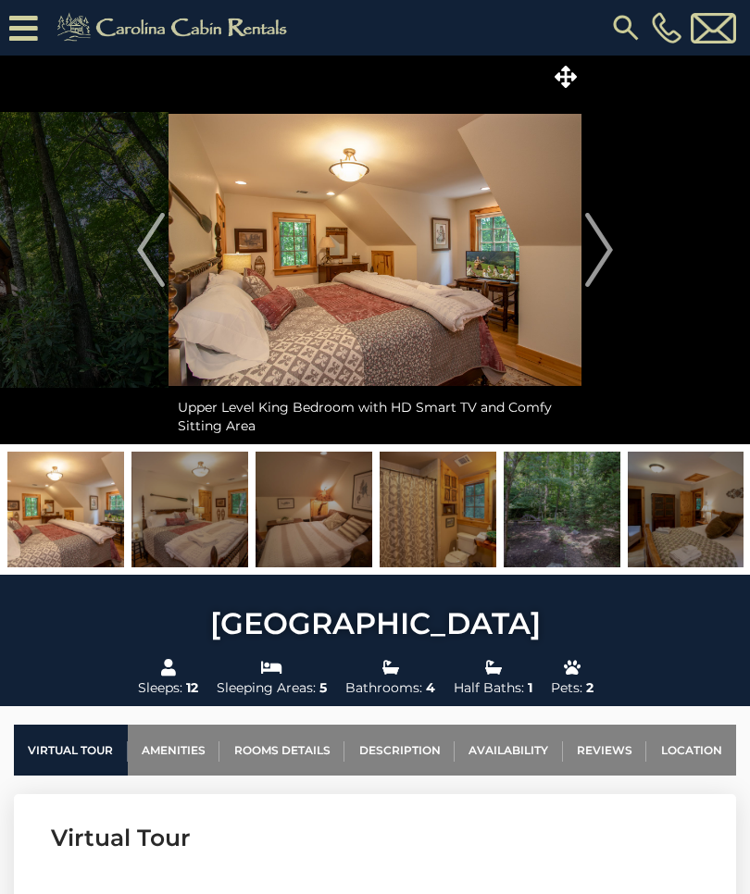
click at [598, 256] on img "Next" at bounding box center [599, 250] width 28 height 74
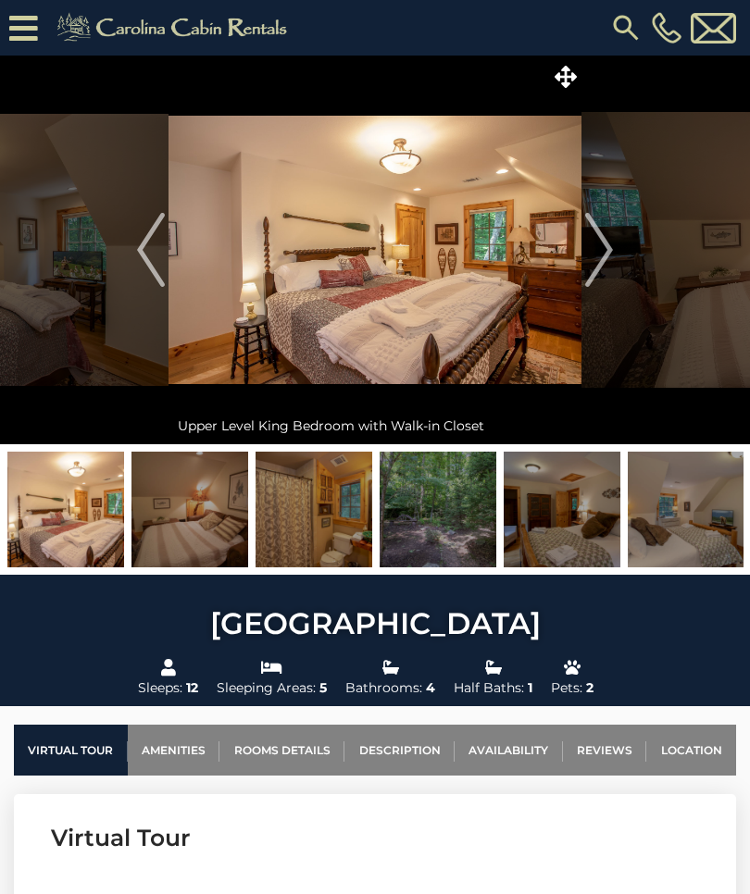
click at [599, 262] on img "Next" at bounding box center [599, 250] width 28 height 74
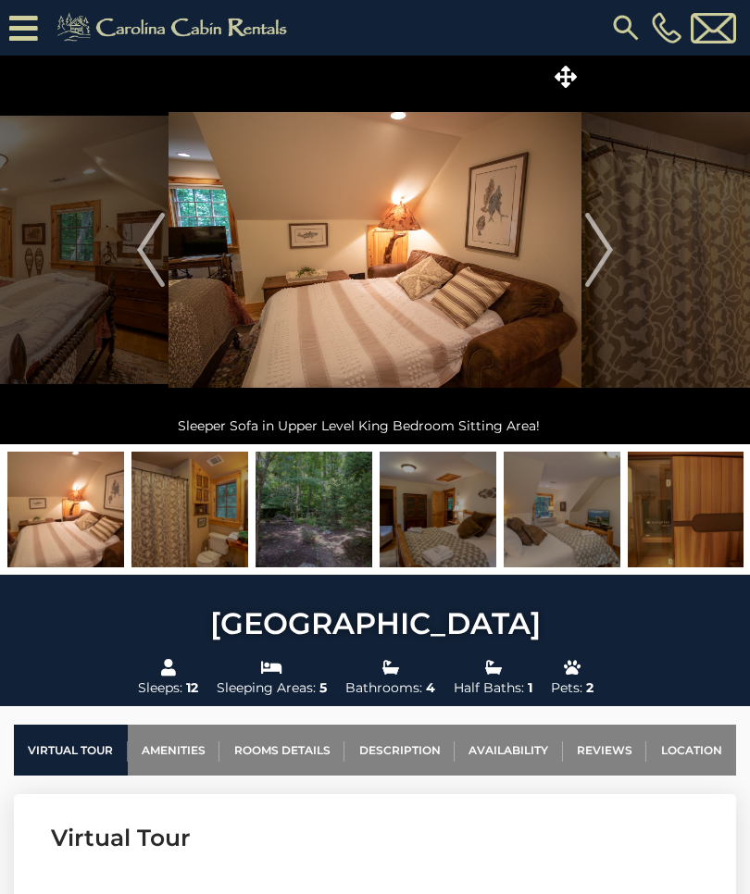
click at [596, 267] on img "Next" at bounding box center [599, 250] width 28 height 74
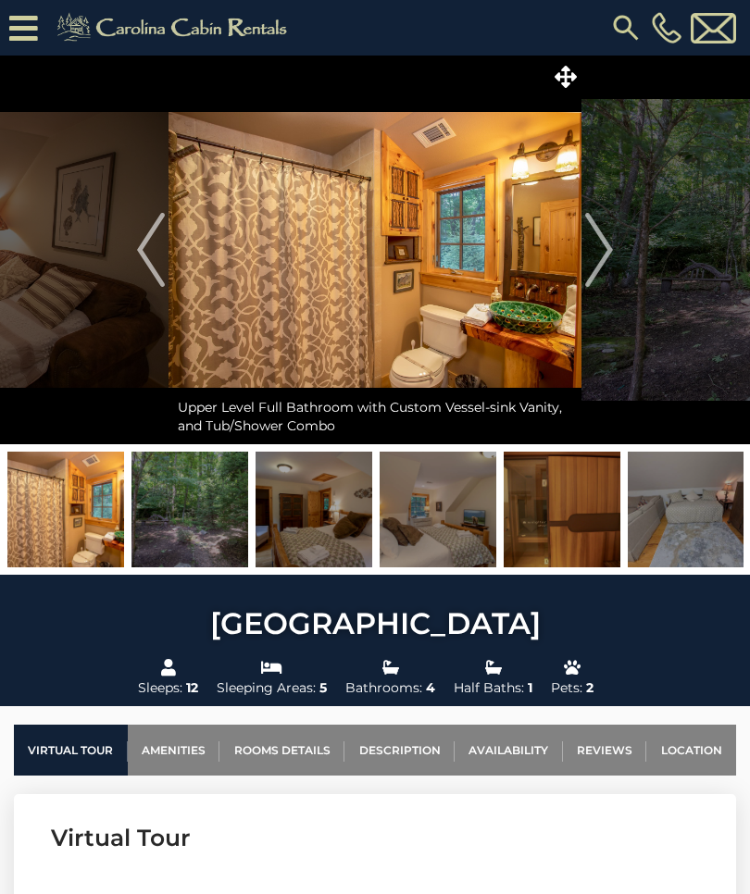
click at [598, 270] on img "Next" at bounding box center [599, 250] width 28 height 74
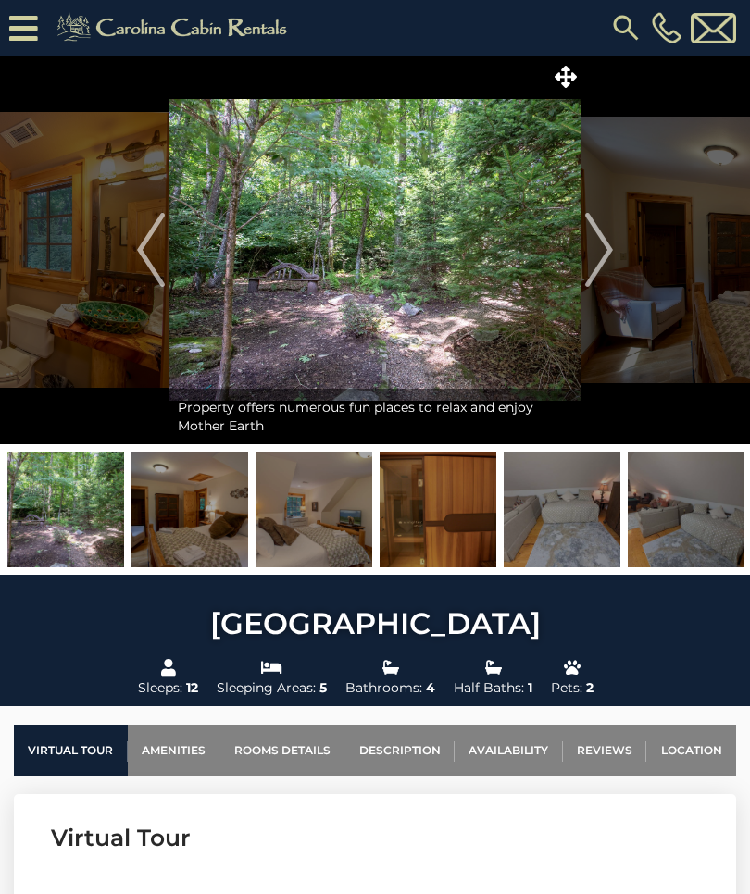
click at [603, 261] on img "Next" at bounding box center [599, 250] width 28 height 74
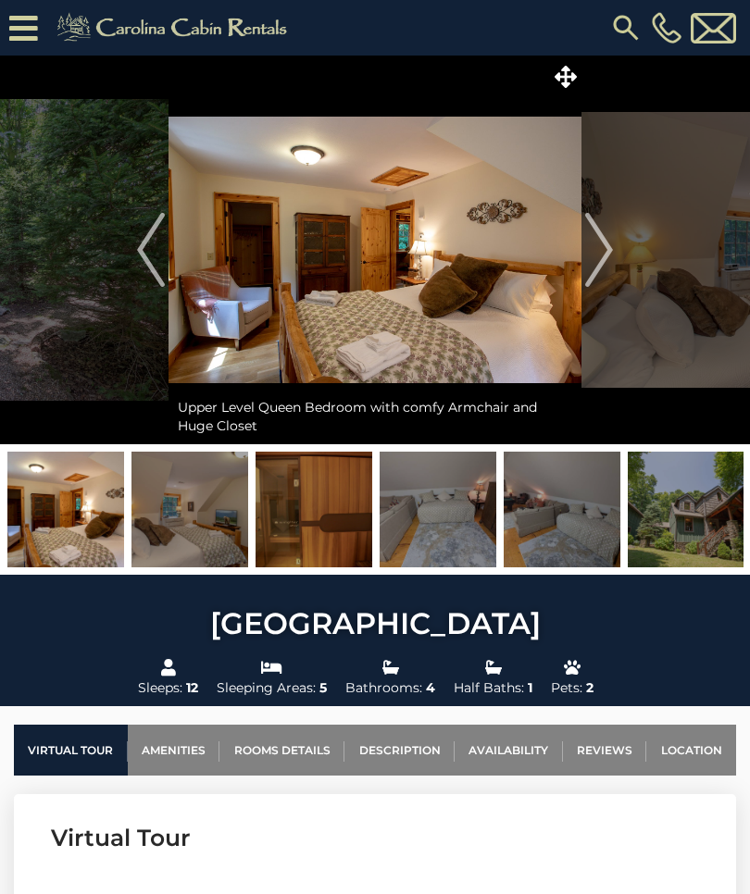
click at [601, 267] on img "Next" at bounding box center [599, 250] width 28 height 74
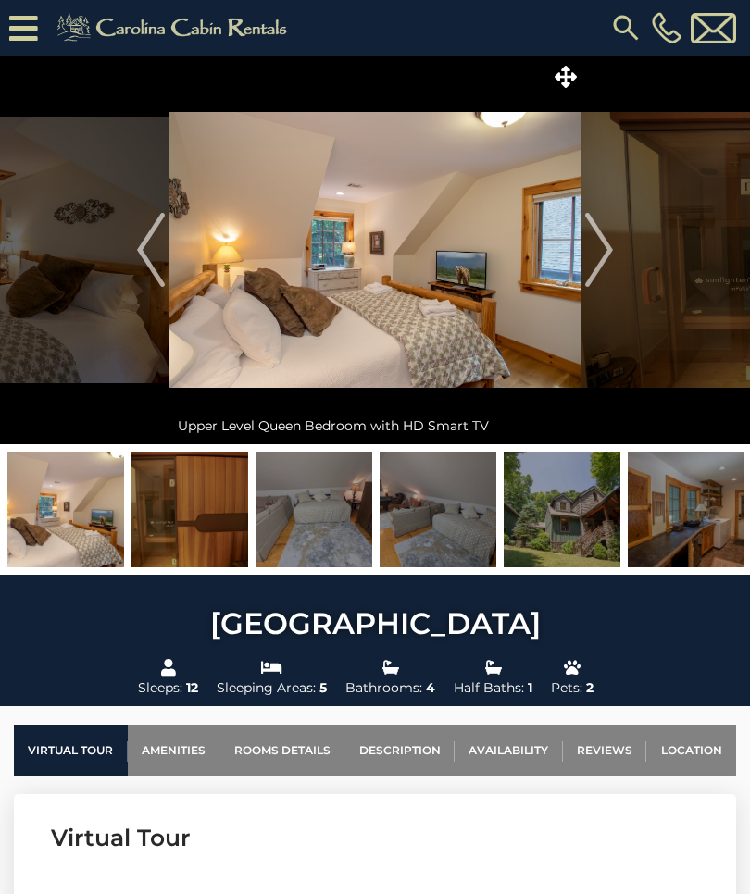
click at [595, 251] on img "Next" at bounding box center [599, 250] width 28 height 74
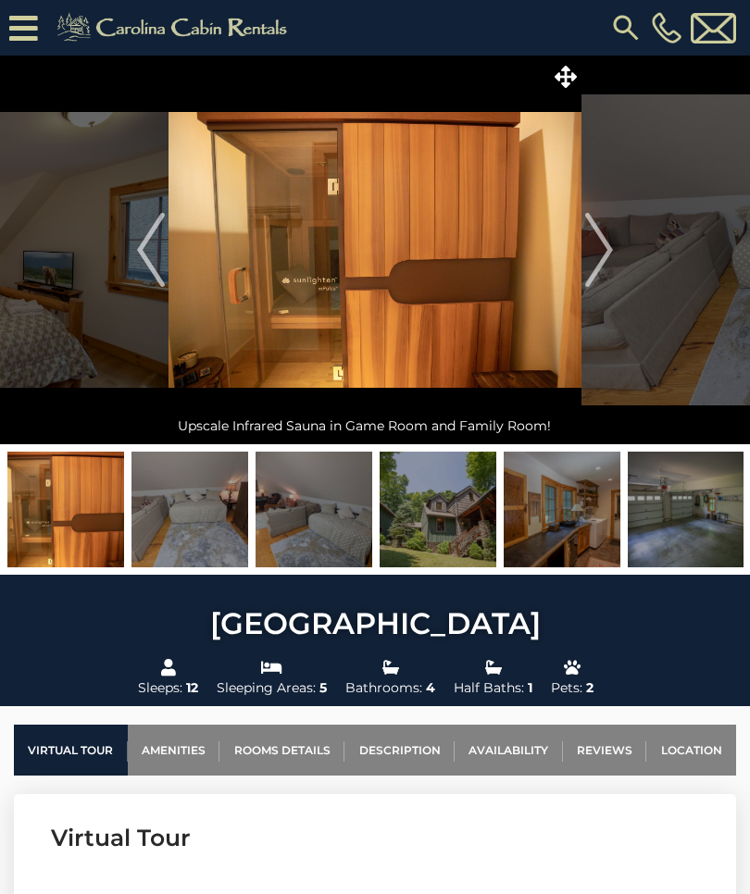
click at [592, 269] on img "Next" at bounding box center [599, 250] width 28 height 74
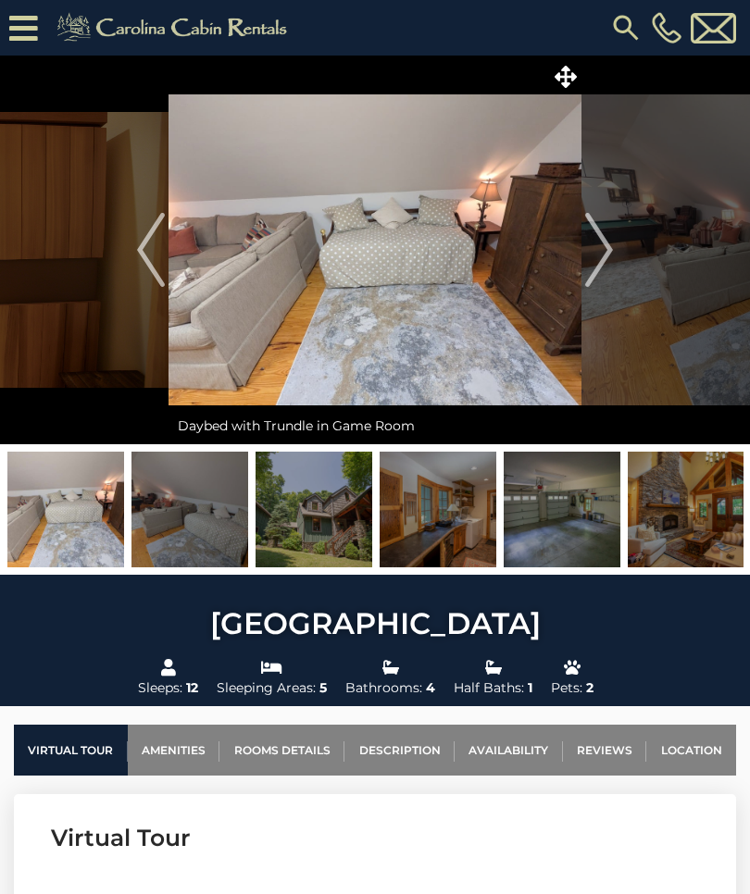
click at [597, 267] on img "Next" at bounding box center [599, 250] width 28 height 74
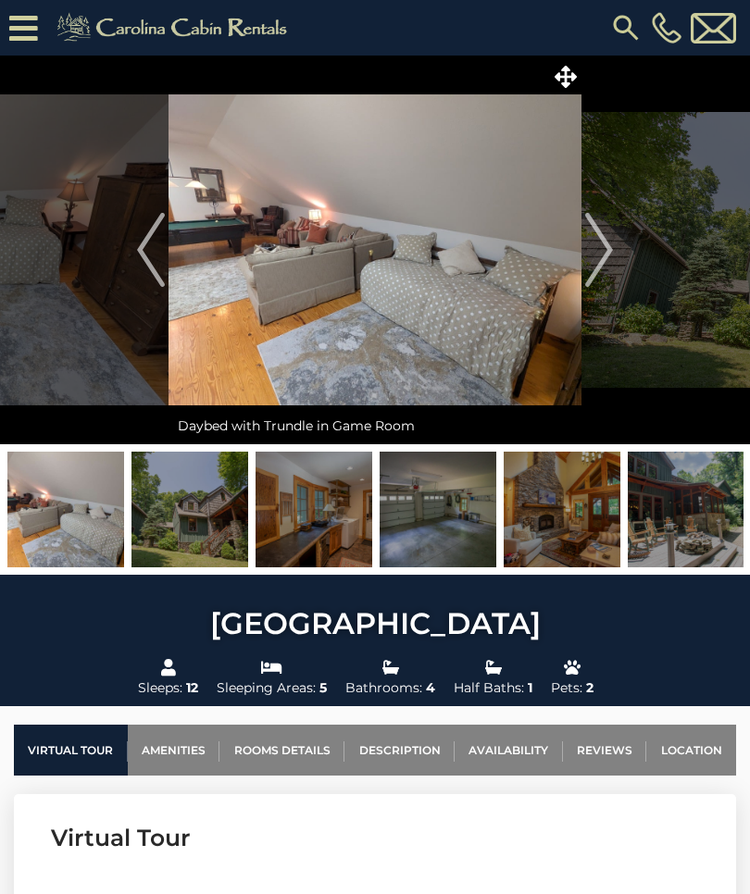
click at [602, 265] on img "Next" at bounding box center [599, 250] width 28 height 74
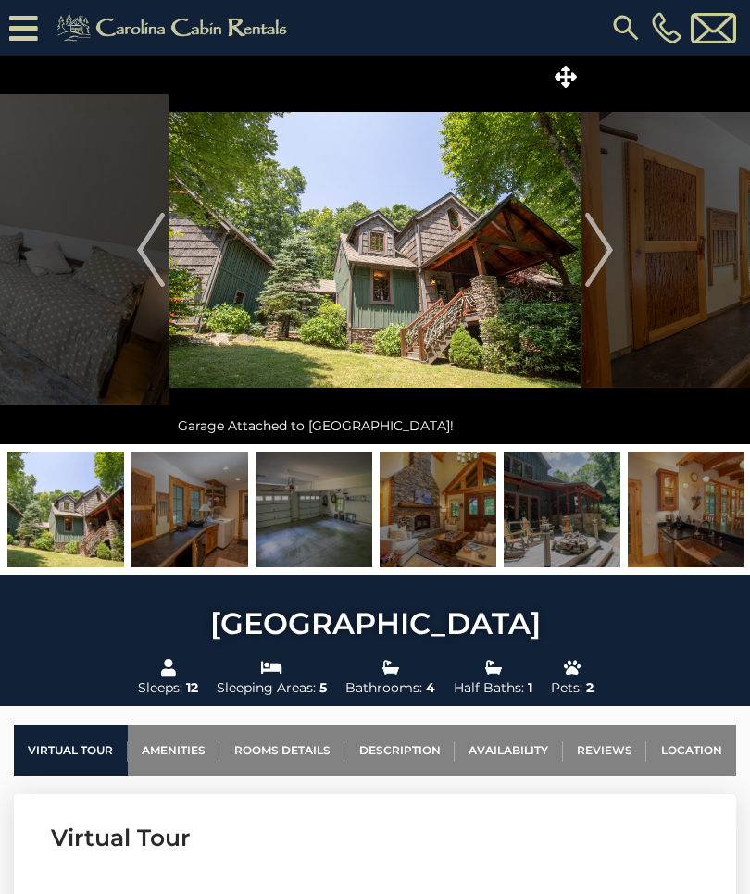
click at [596, 270] on img "Next" at bounding box center [599, 250] width 28 height 74
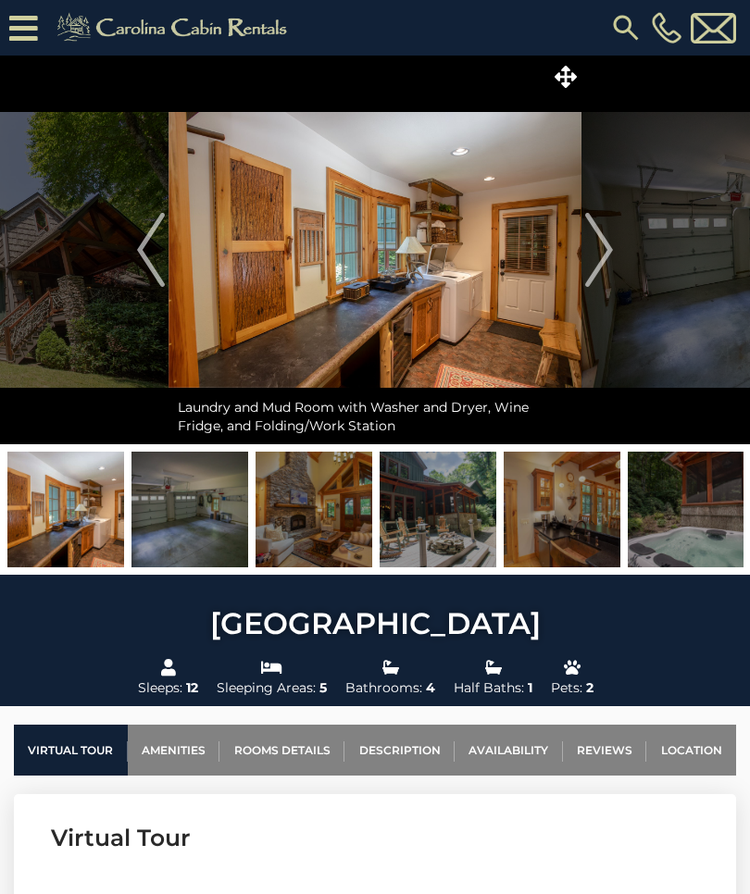
click at [600, 273] on img "Next" at bounding box center [599, 250] width 28 height 74
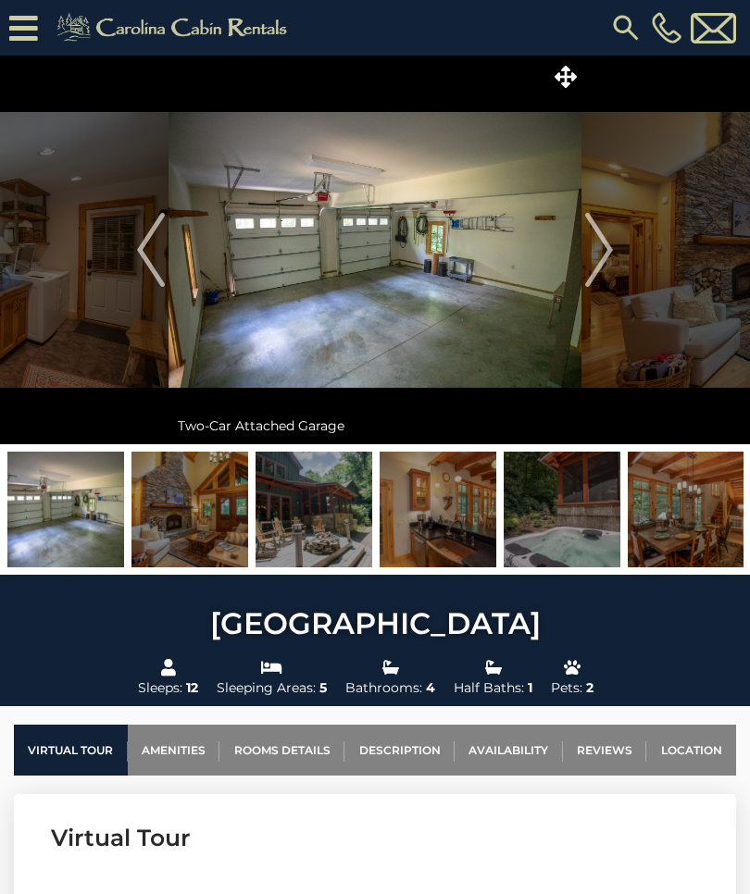
click at [602, 269] on img "Next" at bounding box center [599, 250] width 28 height 74
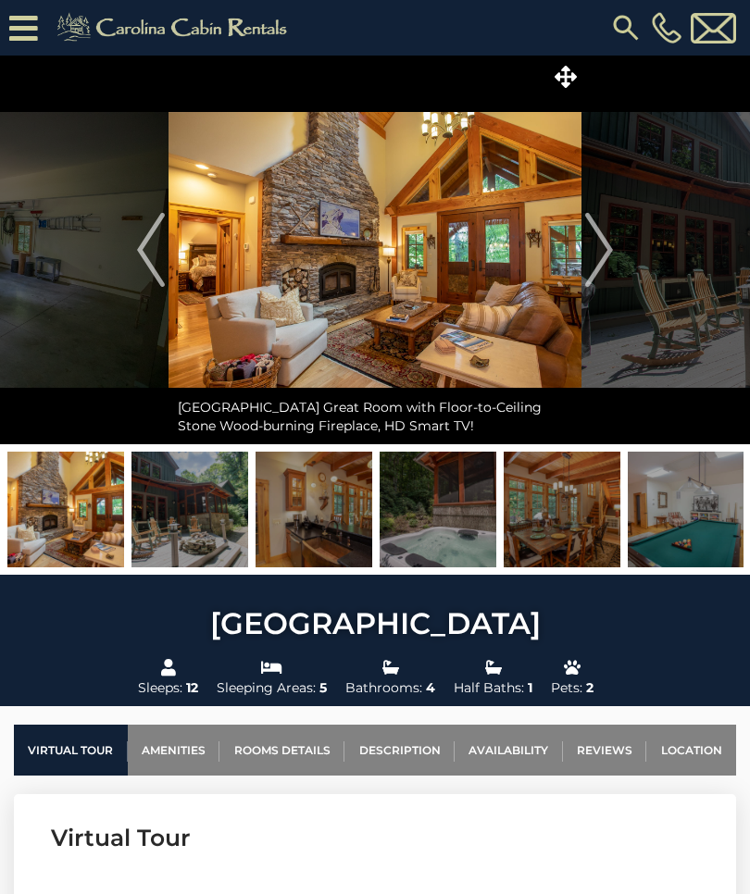
click at [593, 276] on img "Next" at bounding box center [599, 250] width 28 height 74
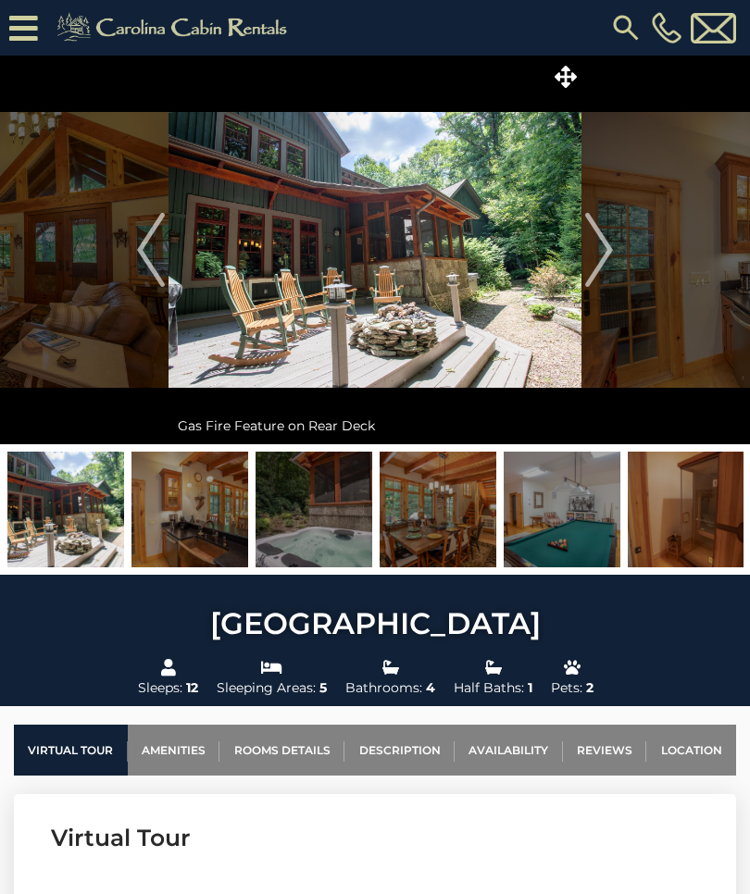
click at [599, 271] on img "Next" at bounding box center [599, 250] width 28 height 74
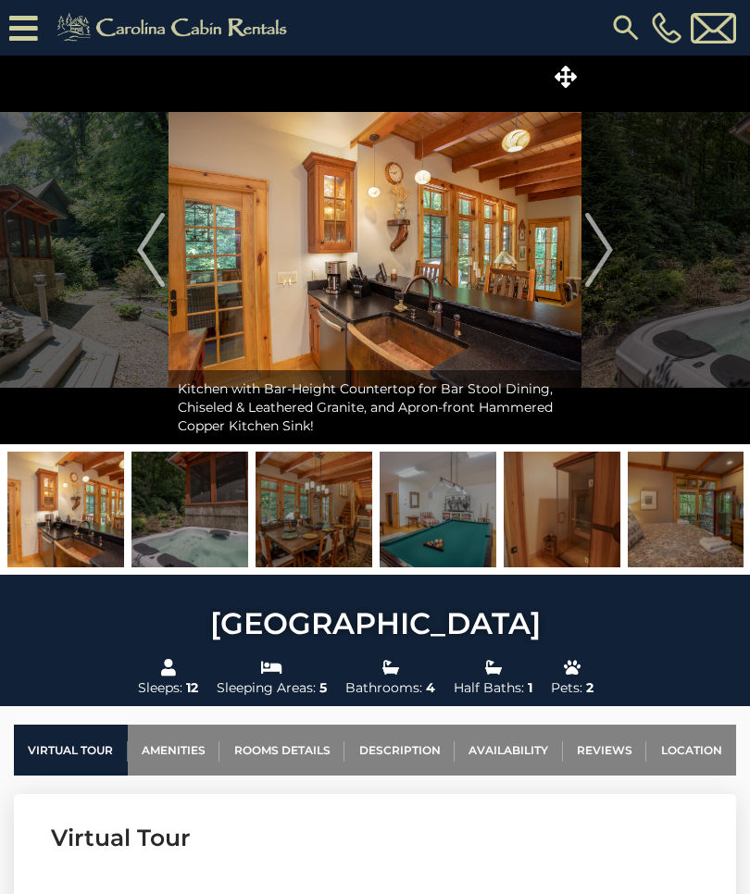
click at [603, 266] on img "Next" at bounding box center [599, 250] width 28 height 74
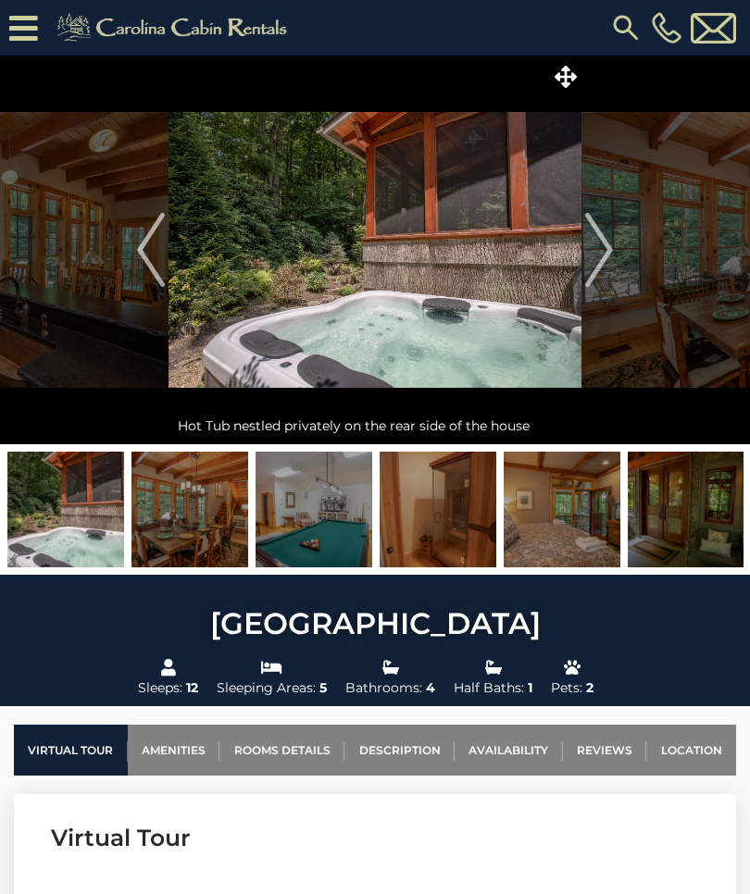
click at [158, 251] on img "Previous" at bounding box center [151, 250] width 28 height 74
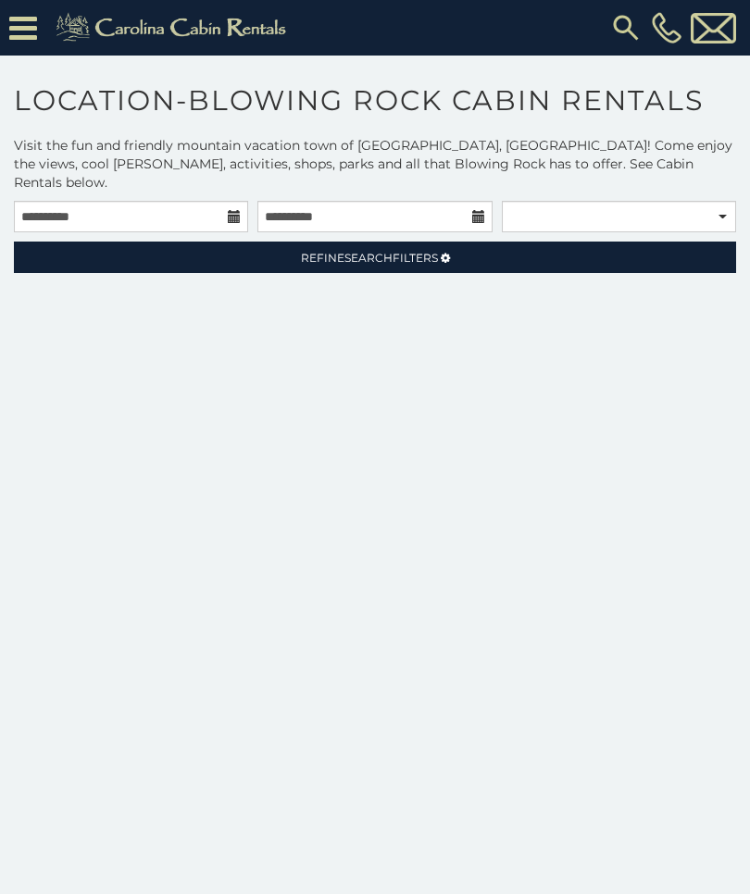
click at [219, 330] on div "**********" at bounding box center [375, 566] width 750 height 730
click at [144, 247] on link "Refine Search Filters" at bounding box center [375, 257] width 722 height 31
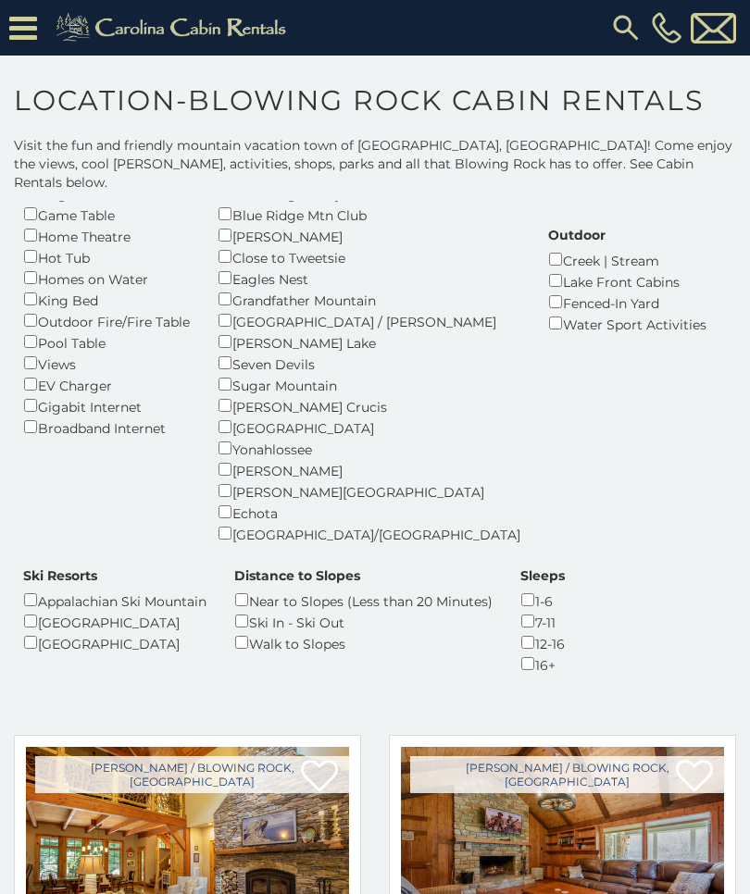
scroll to position [244, 0]
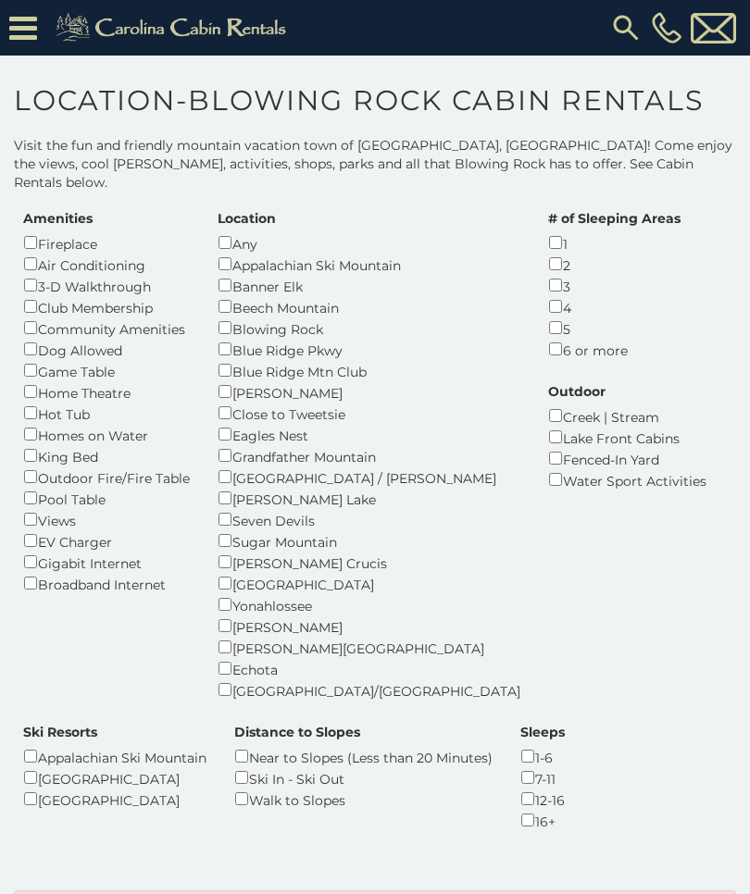
scroll to position [77, 0]
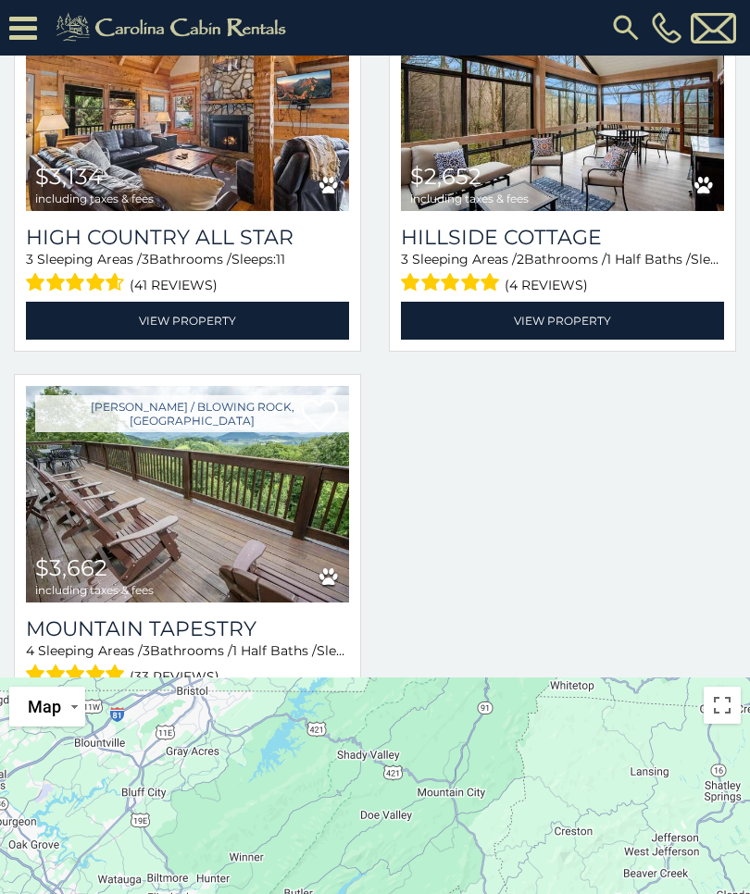
scroll to position [1132, 0]
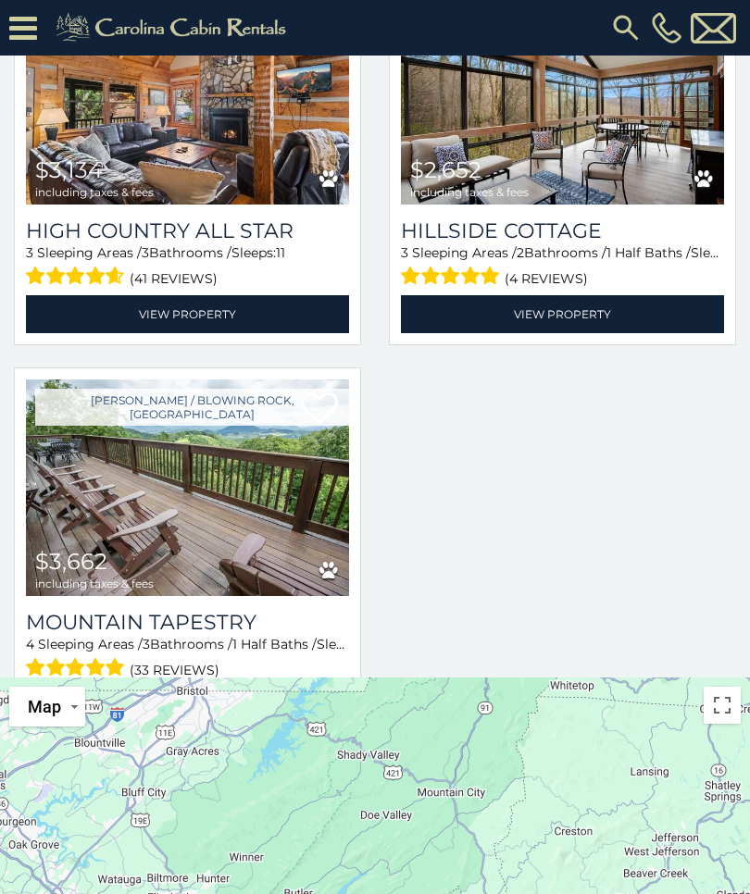
click at [113, 457] on img at bounding box center [187, 488] width 323 height 217
click at [130, 394] on img at bounding box center [187, 488] width 323 height 217
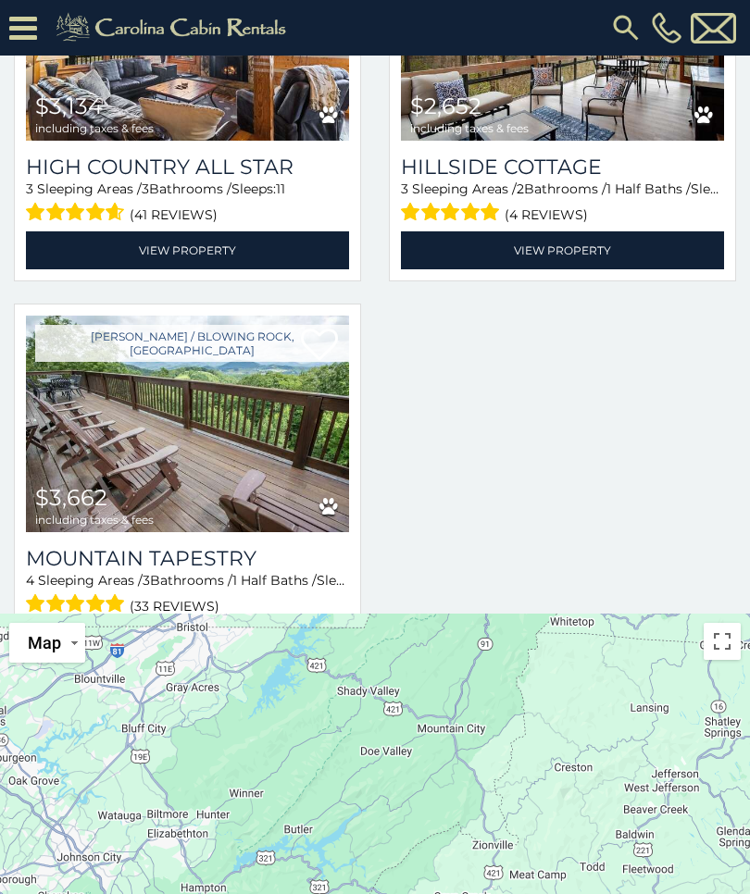
click at [116, 546] on h3 "Mountain Tapestry" at bounding box center [187, 558] width 323 height 25
click at [113, 546] on h3 "Mountain Tapestry" at bounding box center [187, 558] width 323 height 25
click at [136, 546] on h3 "Mountain Tapestry" at bounding box center [187, 558] width 323 height 25
click at [188, 623] on link "View Property" at bounding box center [187, 642] width 323 height 38
click at [185, 623] on link "View Property" at bounding box center [187, 642] width 323 height 38
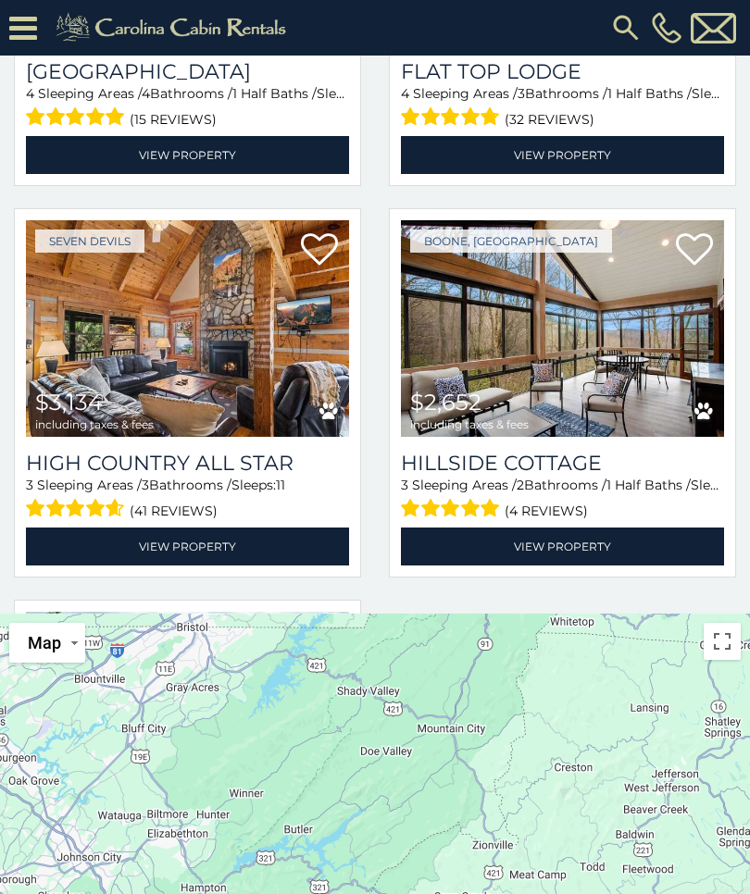
scroll to position [833, 0]
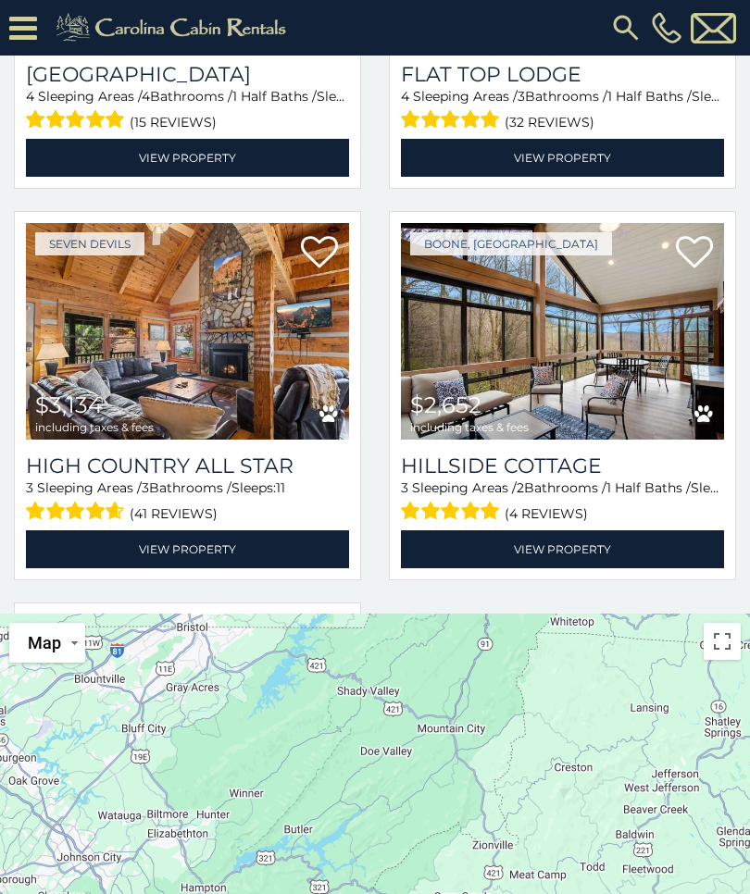
click at [155, 307] on img at bounding box center [187, 331] width 323 height 217
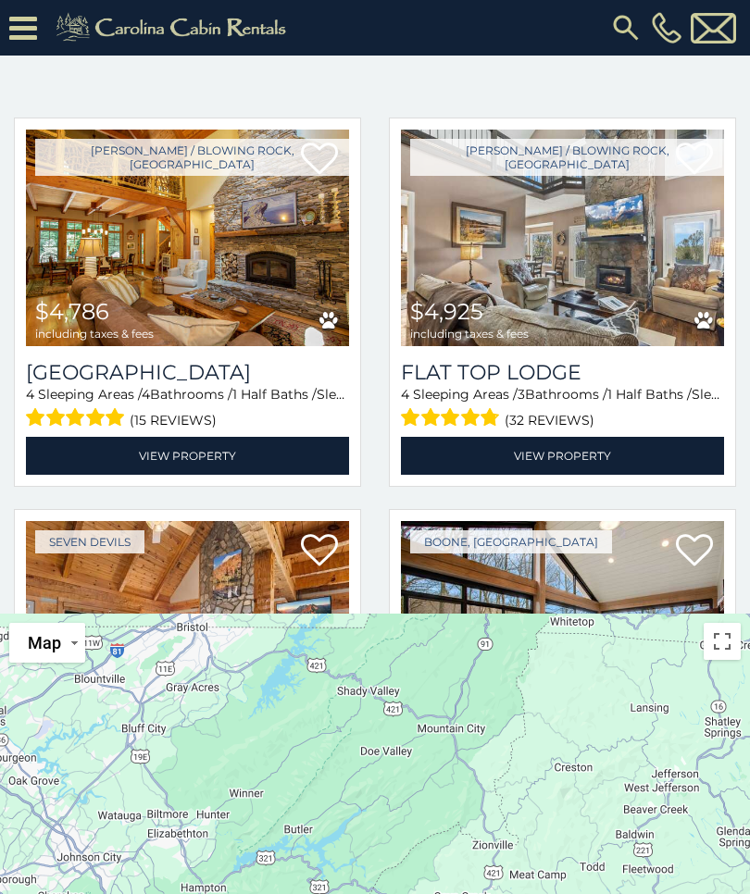
scroll to position [547, 0]
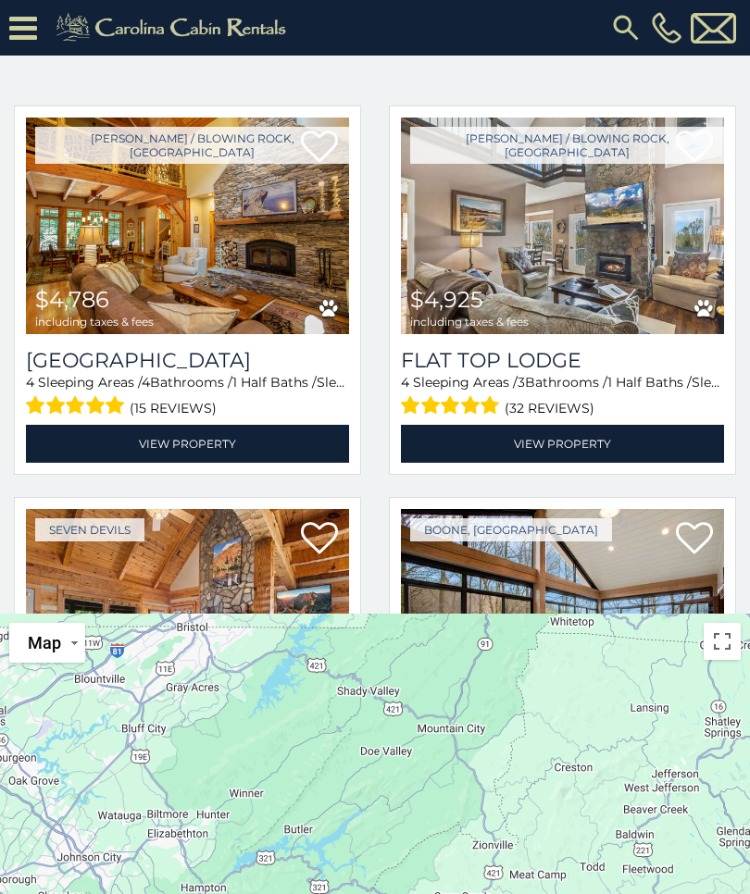
click at [103, 233] on img at bounding box center [187, 226] width 323 height 217
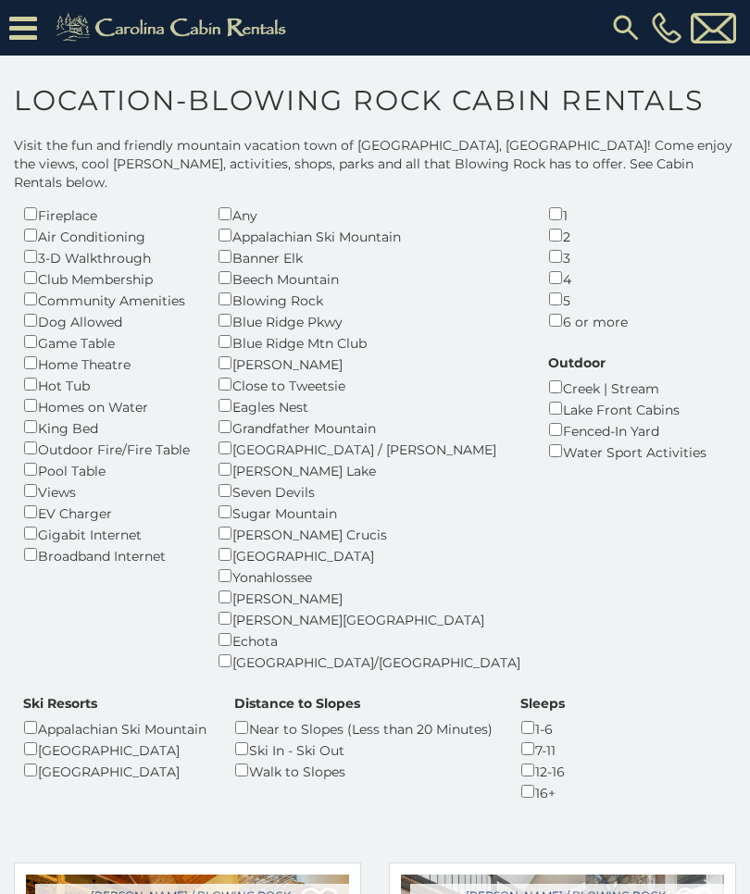
scroll to position [103, 0]
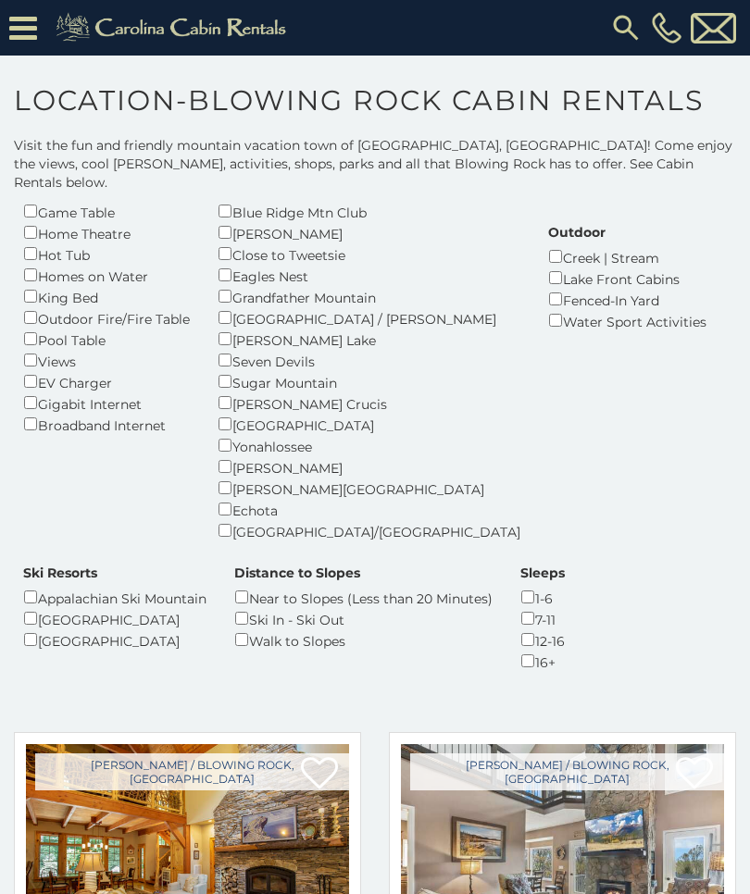
scroll to position [239, 0]
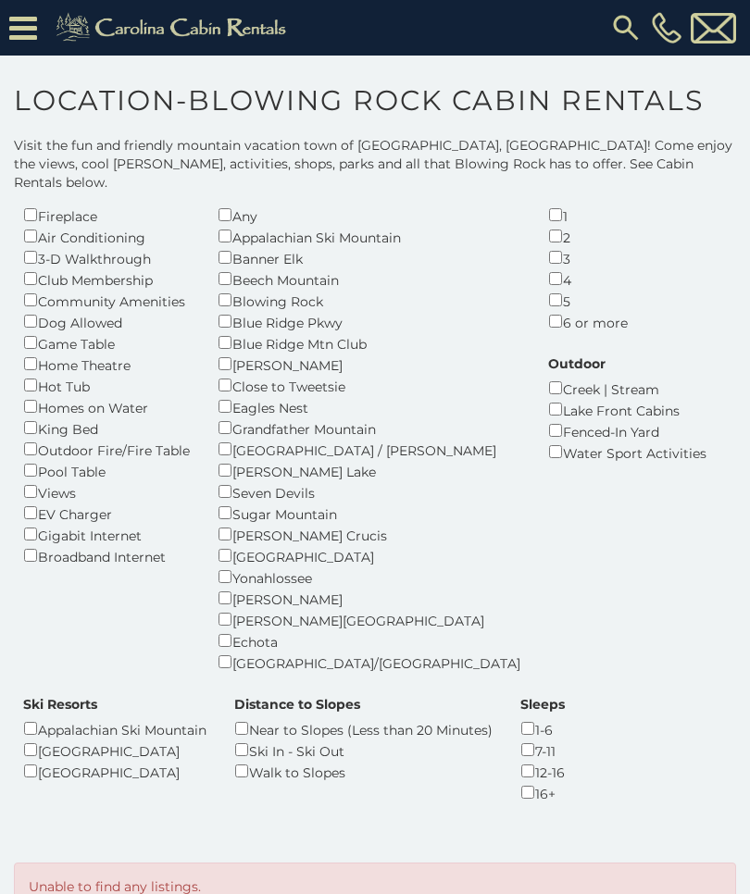
scroll to position [146, 0]
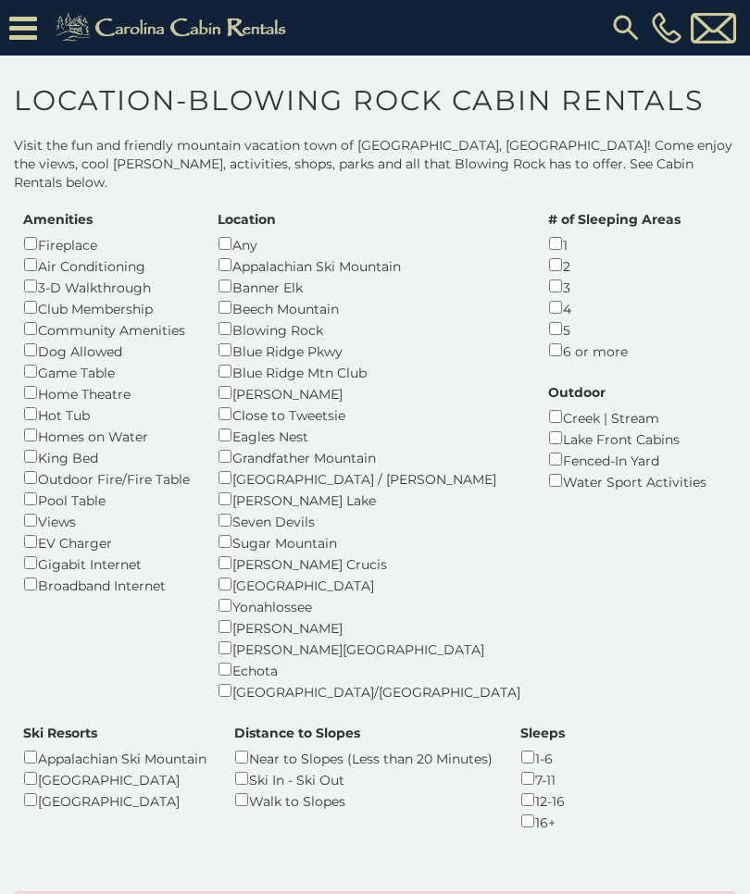
click at [609, 20] on img at bounding box center [625, 27] width 33 height 33
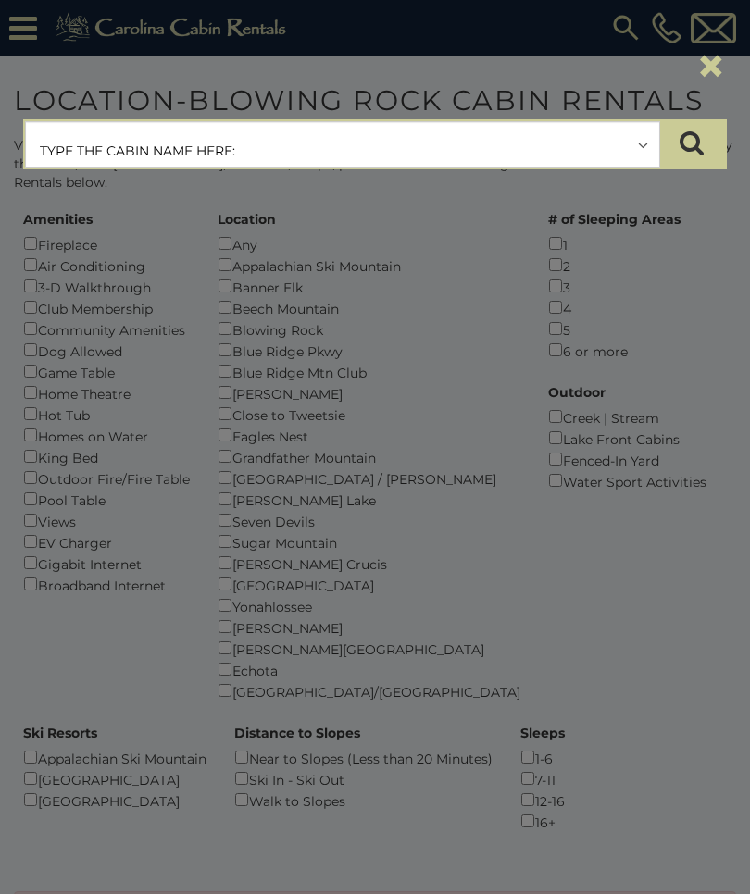
click at [496, 62] on div "×" at bounding box center [374, 67] width 731 height 78
click at [331, 80] on div "×" at bounding box center [374, 67] width 731 height 78
click at [115, 99] on div "×" at bounding box center [374, 67] width 731 height 78
click at [583, 848] on div "**********" at bounding box center [375, 447] width 750 height 894
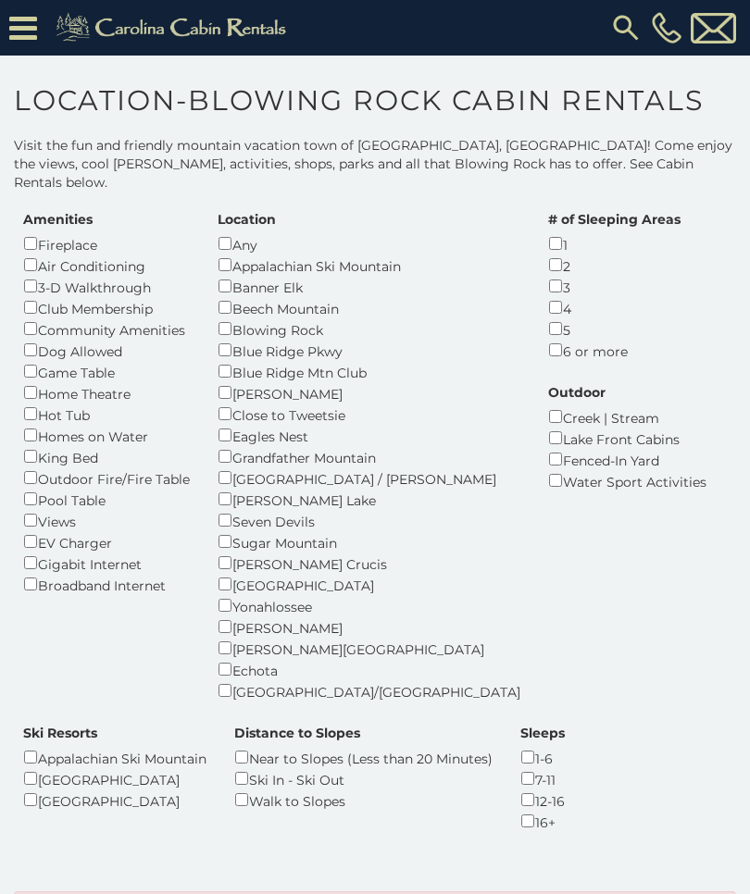
click at [581, 857] on div at bounding box center [375, 447] width 750 height 894
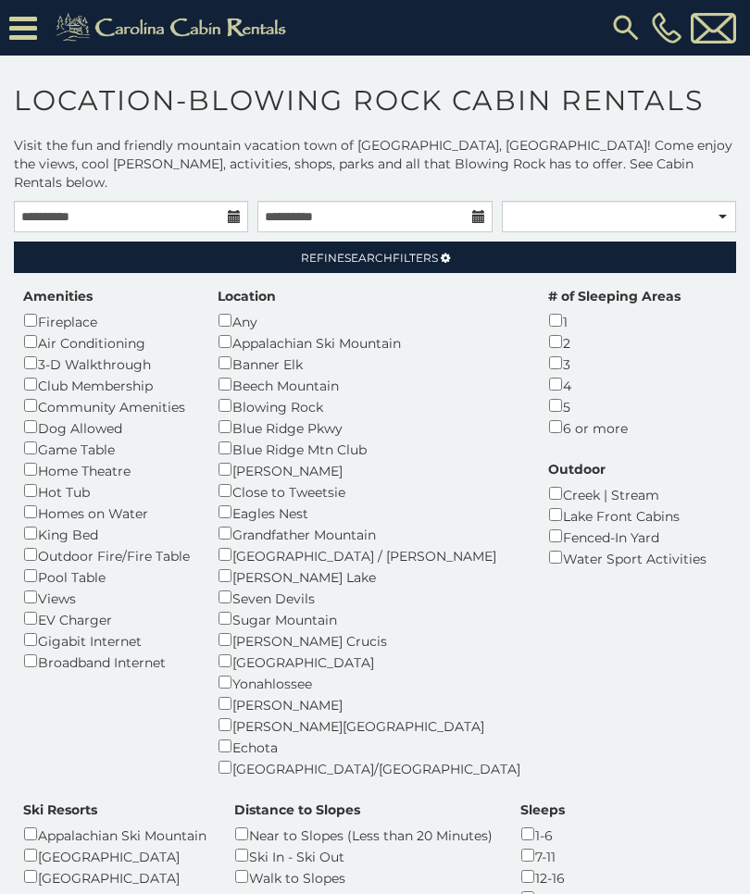
click at [712, 255] on link "Refine Search Filters" at bounding box center [375, 257] width 722 height 31
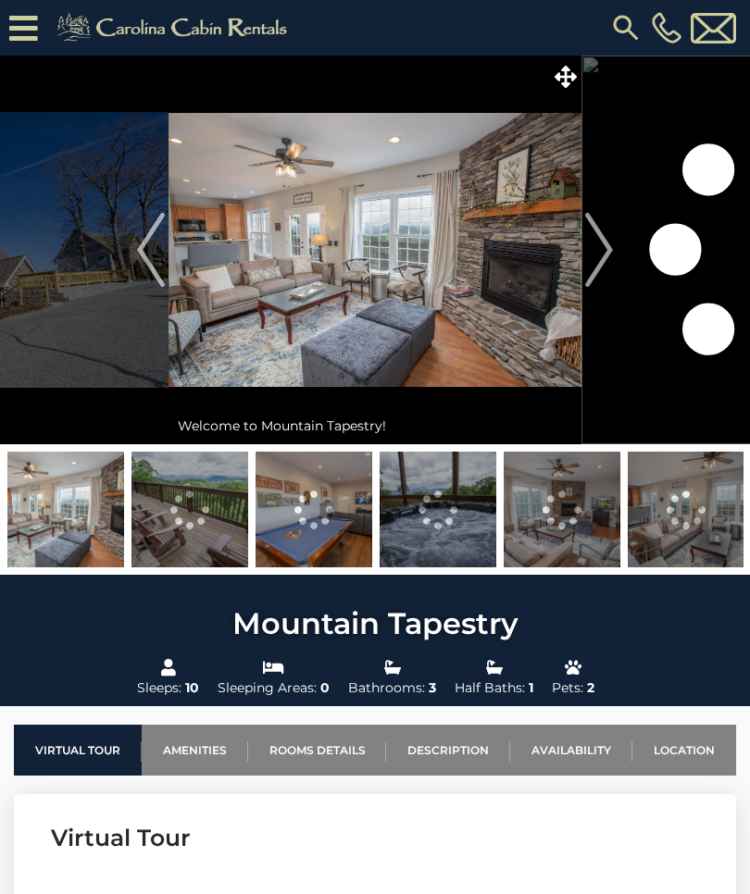
click at [587, 270] on img "Next" at bounding box center [599, 250] width 28 height 74
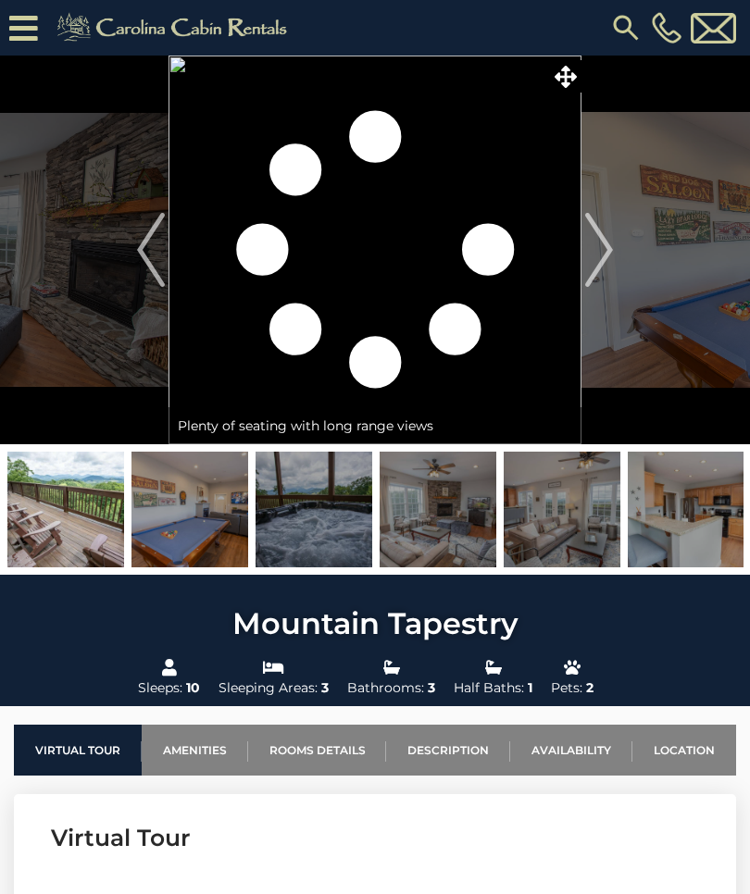
click at [593, 270] on img "Next" at bounding box center [599, 250] width 28 height 74
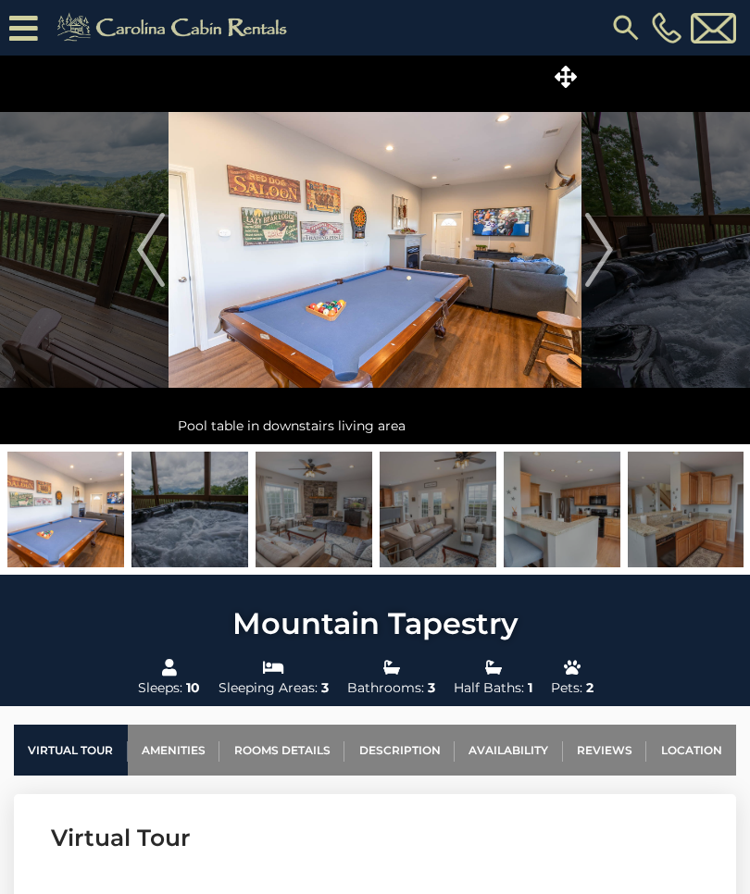
click at [598, 262] on img "Next" at bounding box center [599, 250] width 28 height 74
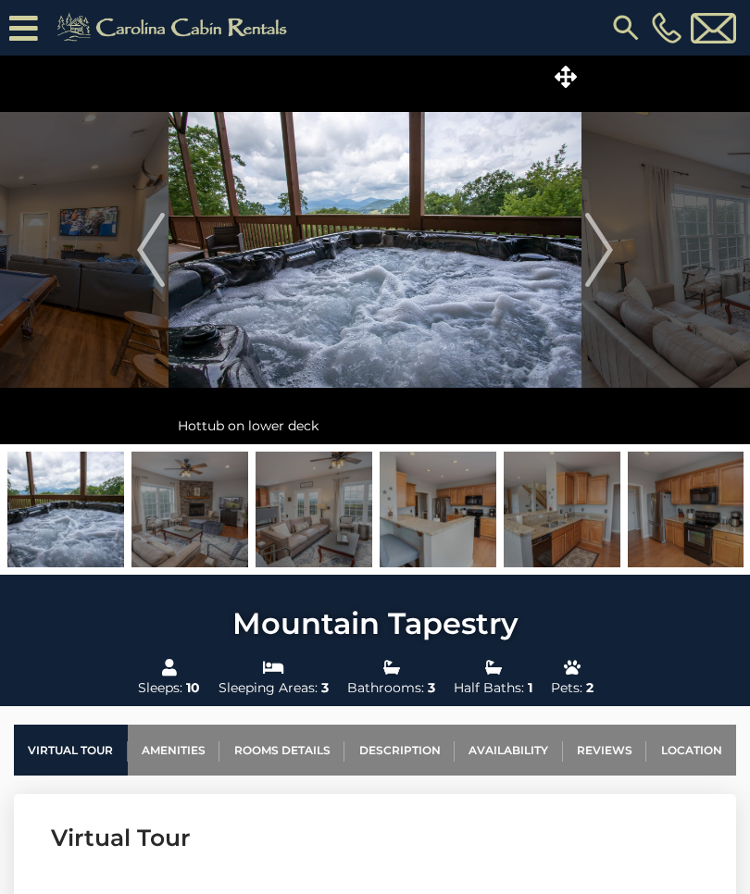
click at [606, 256] on img "Next" at bounding box center [599, 250] width 28 height 74
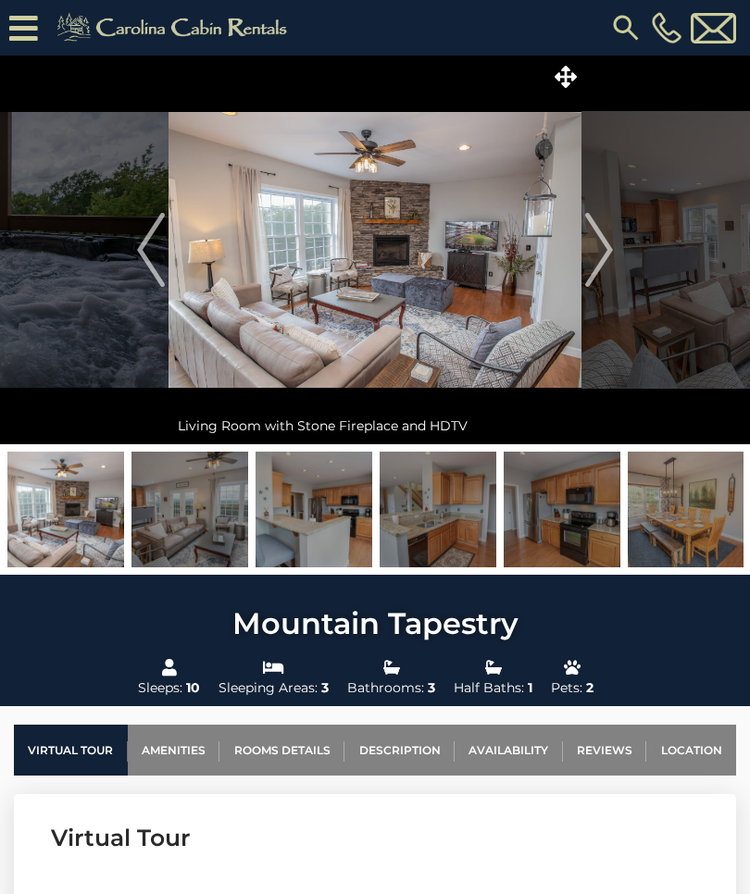
click at [595, 267] on img "Next" at bounding box center [599, 250] width 28 height 74
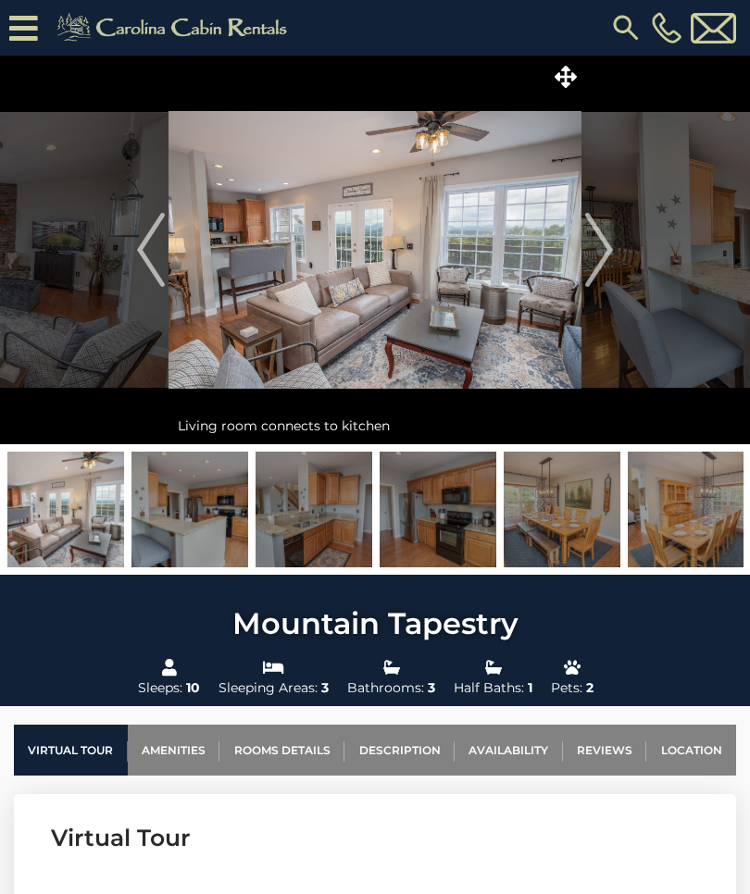
click at [599, 260] on img "Next" at bounding box center [599, 250] width 28 height 74
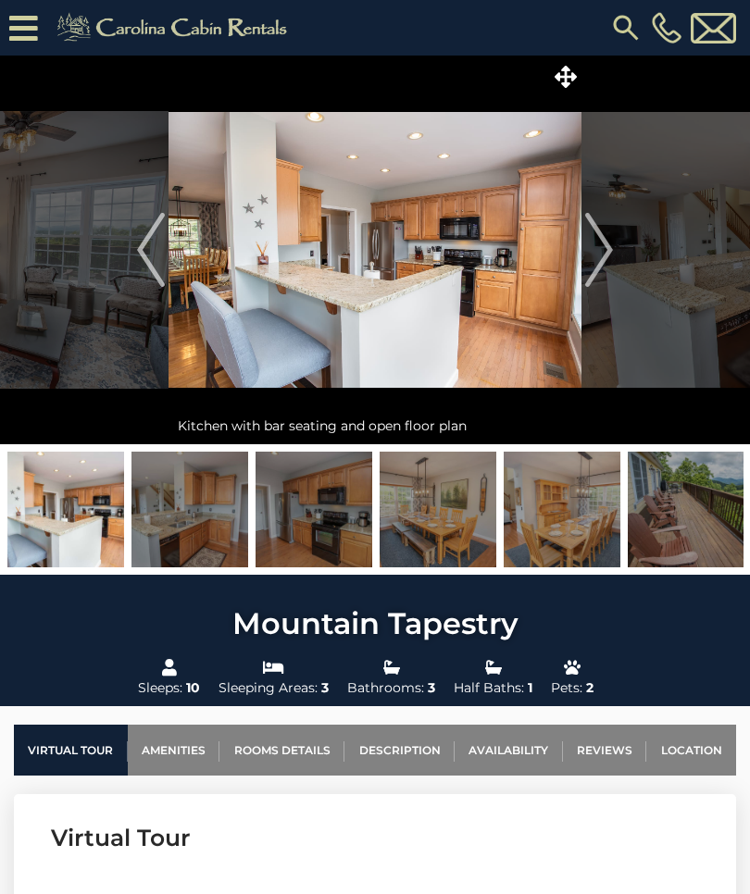
click at [596, 263] on img "Next" at bounding box center [599, 250] width 28 height 74
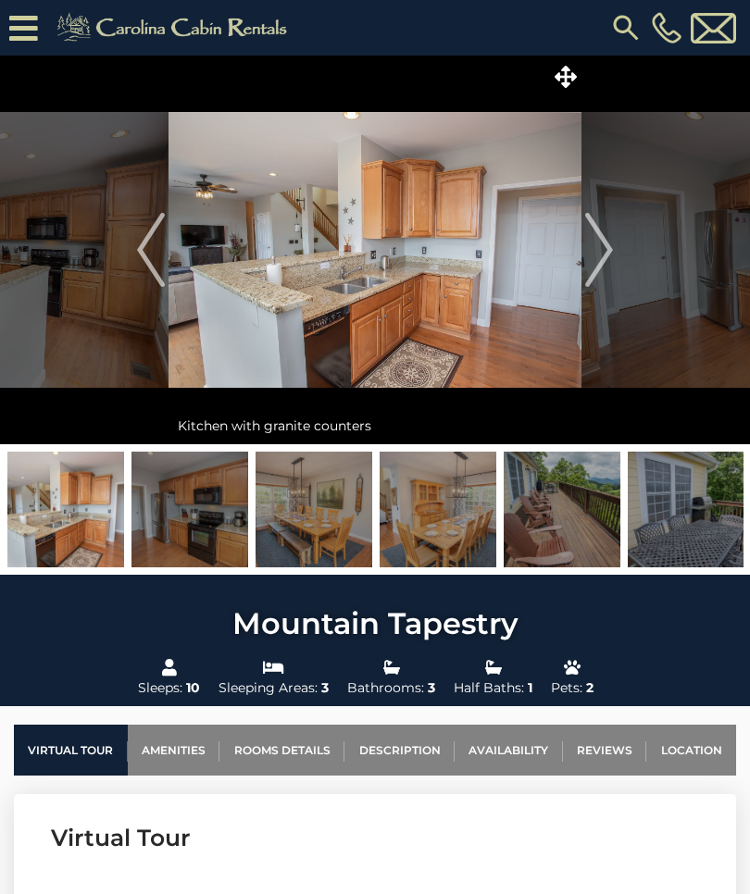
click at [592, 269] on img "Next" at bounding box center [599, 250] width 28 height 74
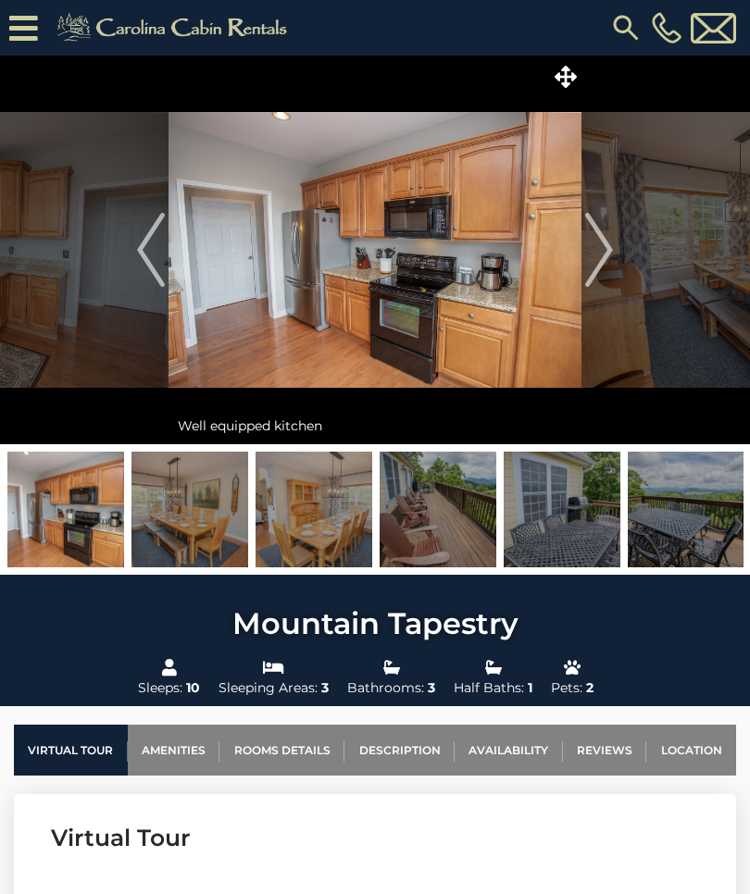
click at [587, 276] on img "Next" at bounding box center [599, 250] width 28 height 74
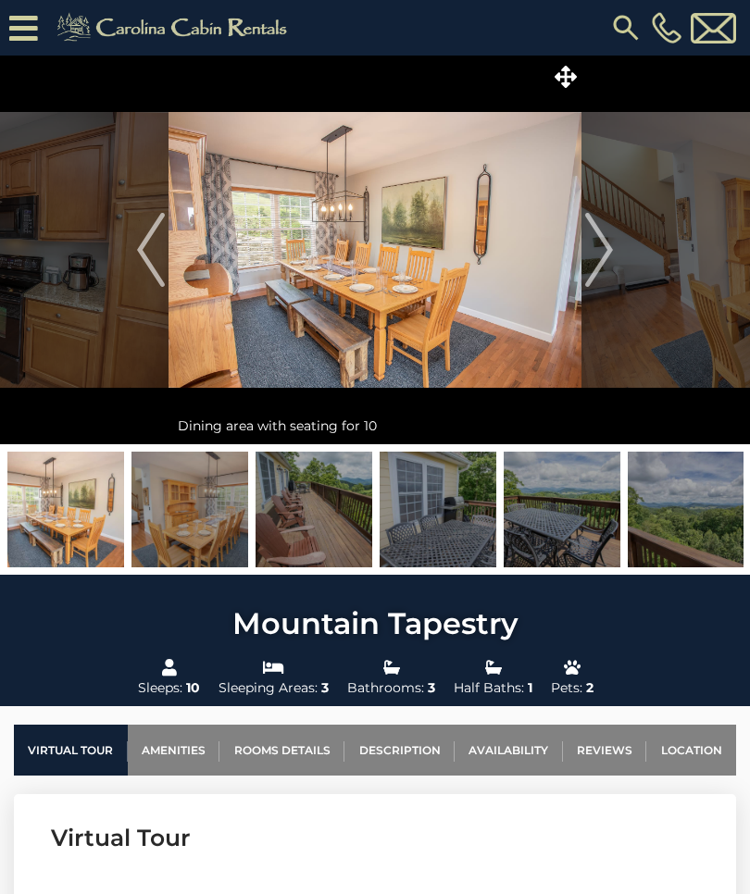
click at [591, 269] on img "Next" at bounding box center [599, 250] width 28 height 74
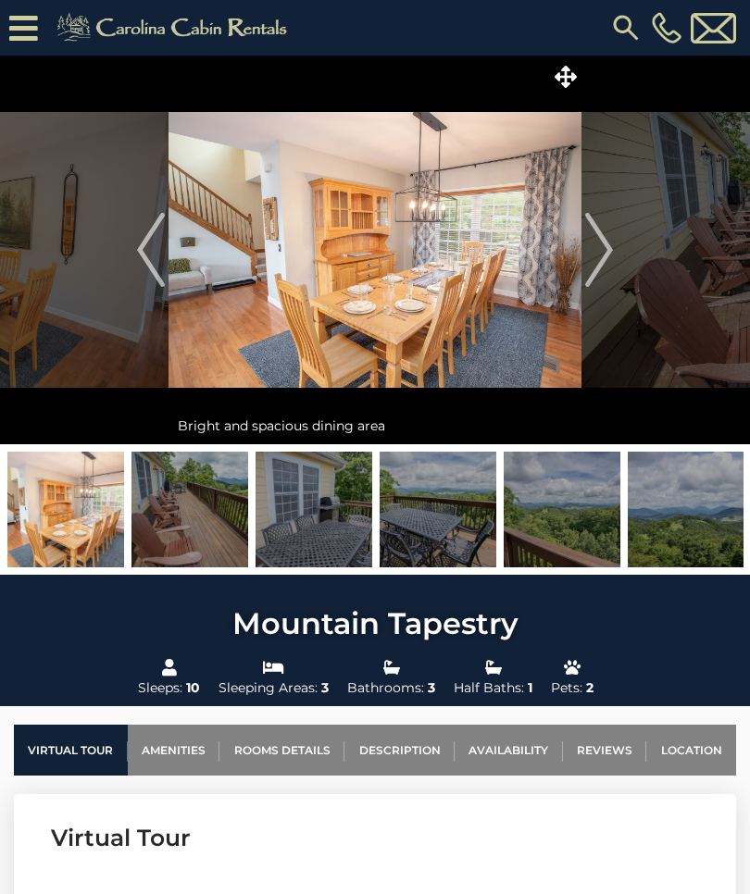
click at [599, 269] on img "Next" at bounding box center [599, 250] width 28 height 74
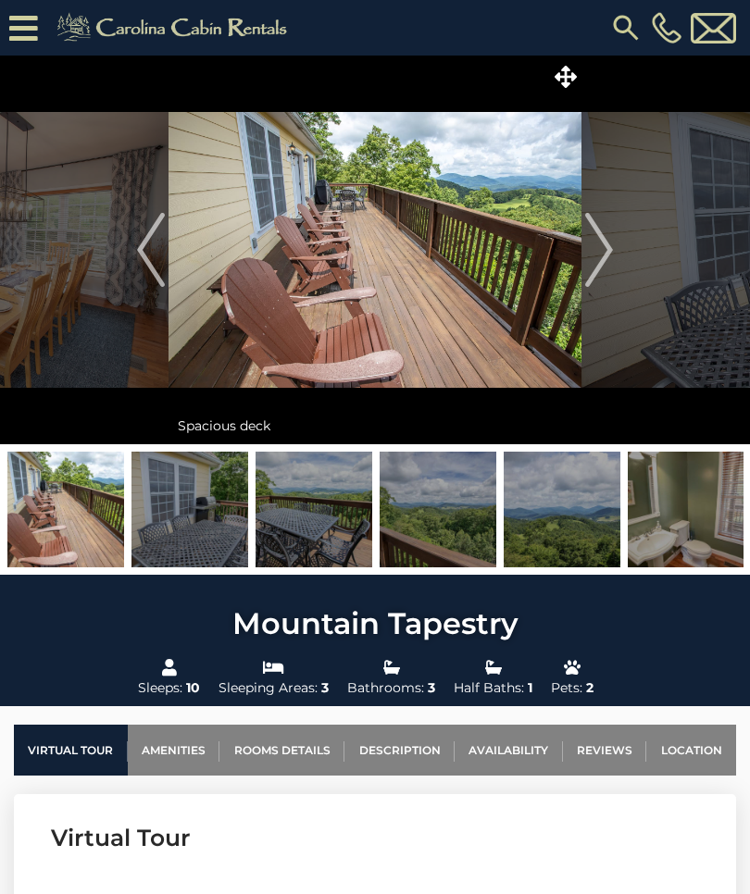
click at [602, 263] on img "Next" at bounding box center [599, 250] width 28 height 74
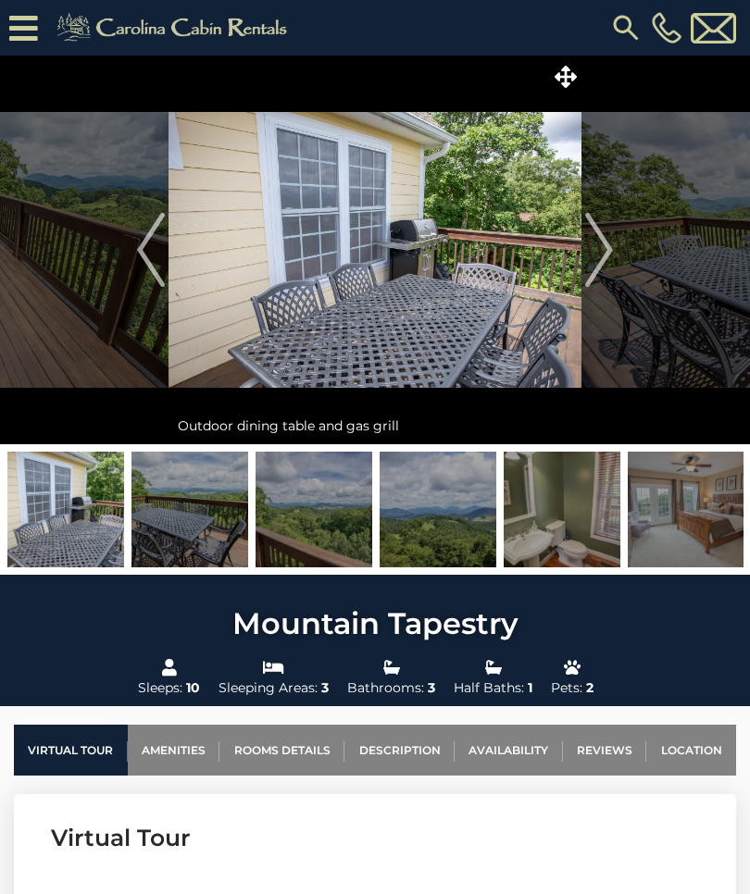
click at [599, 265] on img "Next" at bounding box center [599, 250] width 28 height 74
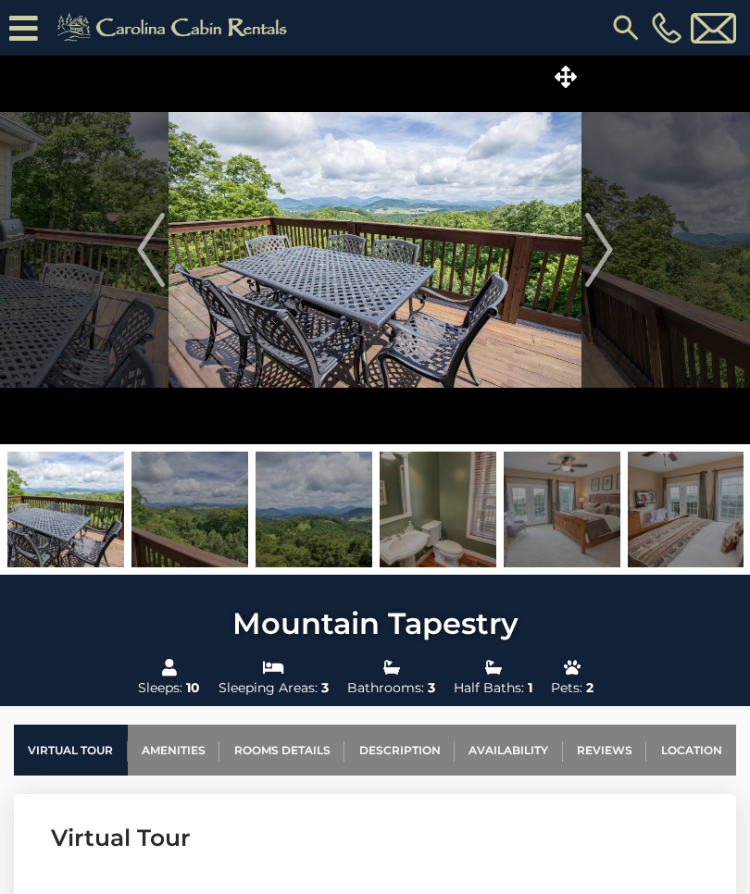
click at [604, 264] on img "Next" at bounding box center [599, 250] width 28 height 74
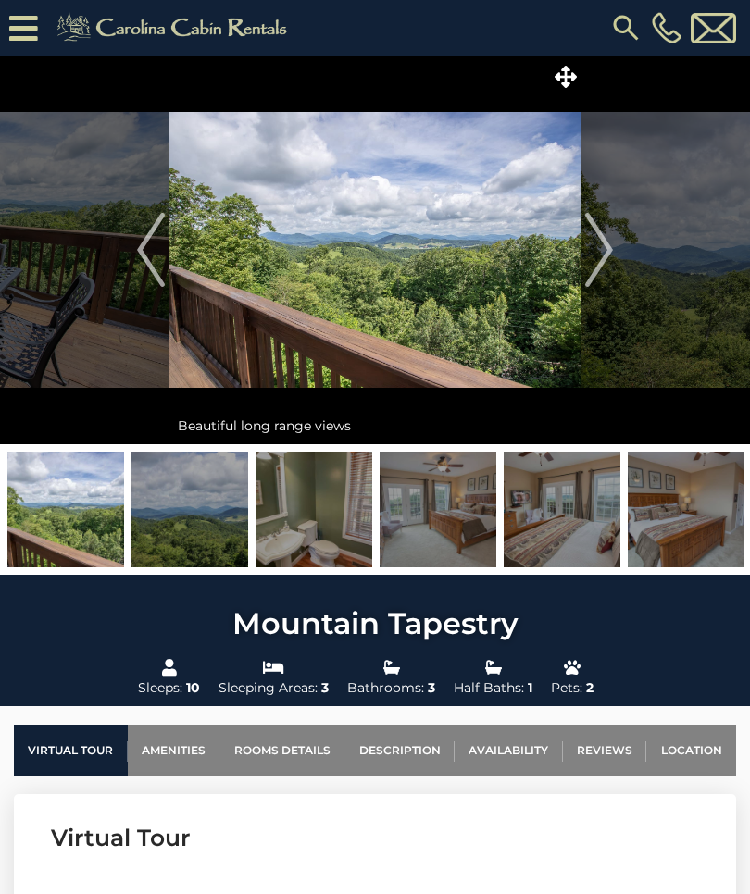
click at [607, 267] on img "Next" at bounding box center [599, 250] width 28 height 74
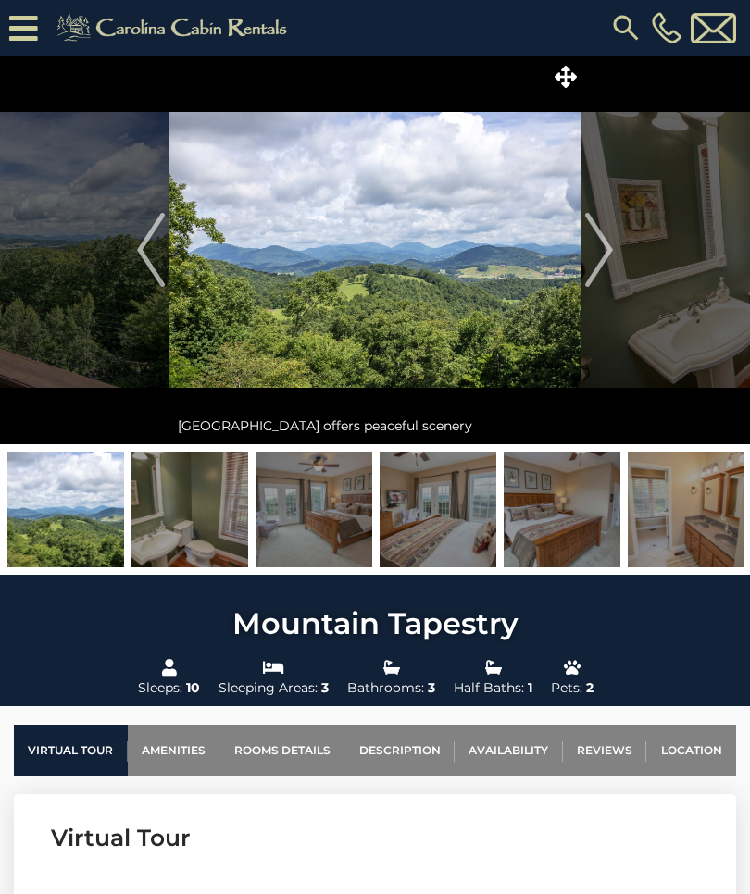
click at [590, 274] on img "Next" at bounding box center [599, 250] width 28 height 74
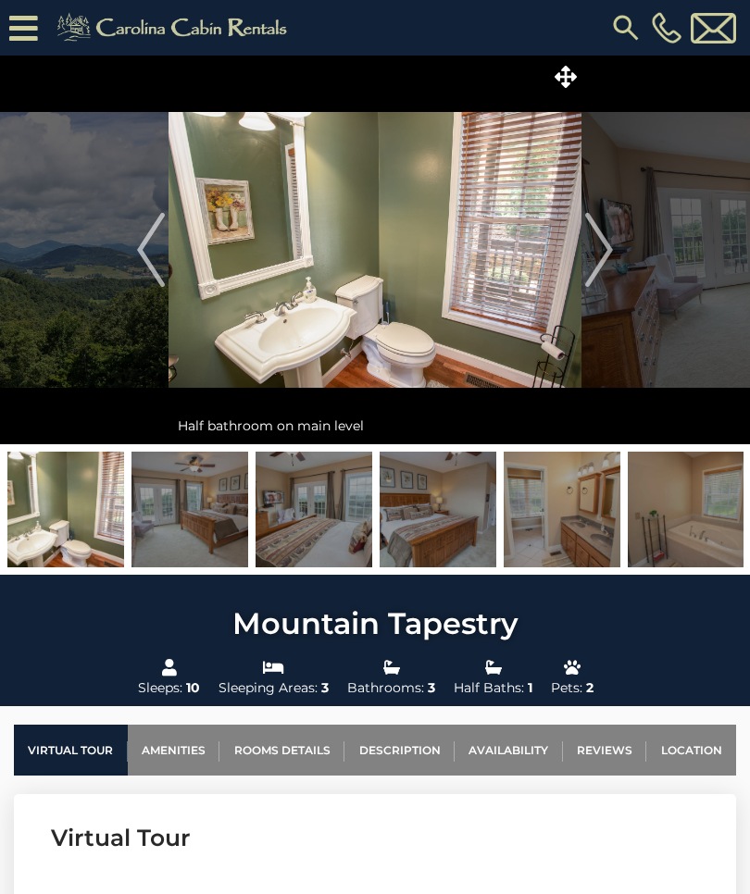
click at [590, 272] on img "Next" at bounding box center [599, 250] width 28 height 74
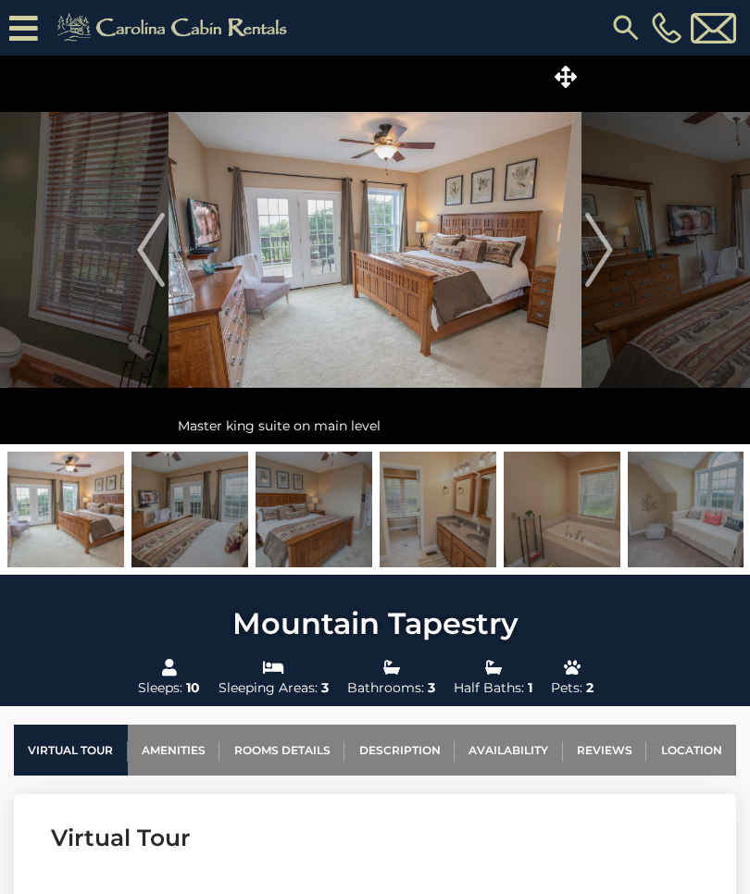
click at [592, 271] on img "Next" at bounding box center [599, 250] width 28 height 74
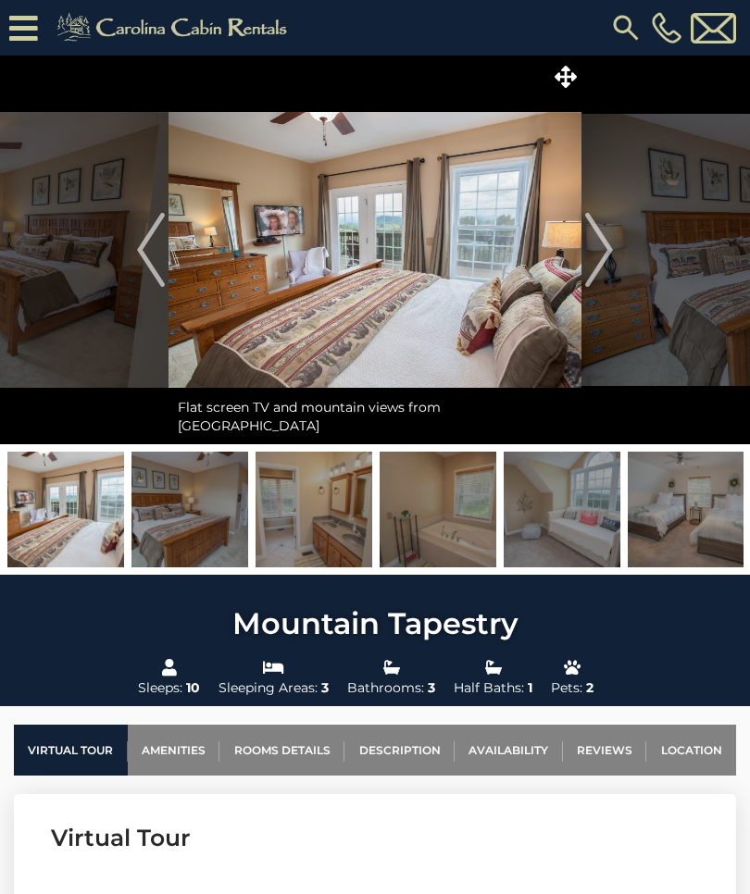
click at [596, 272] on img "Next" at bounding box center [599, 250] width 28 height 74
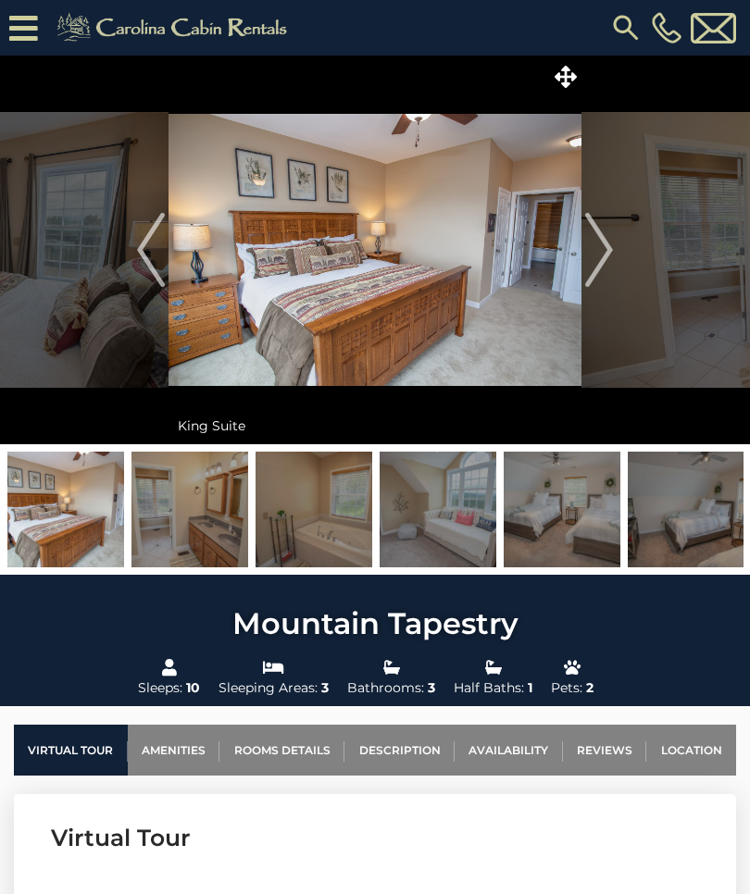
click at [600, 269] on img "Next" at bounding box center [599, 250] width 28 height 74
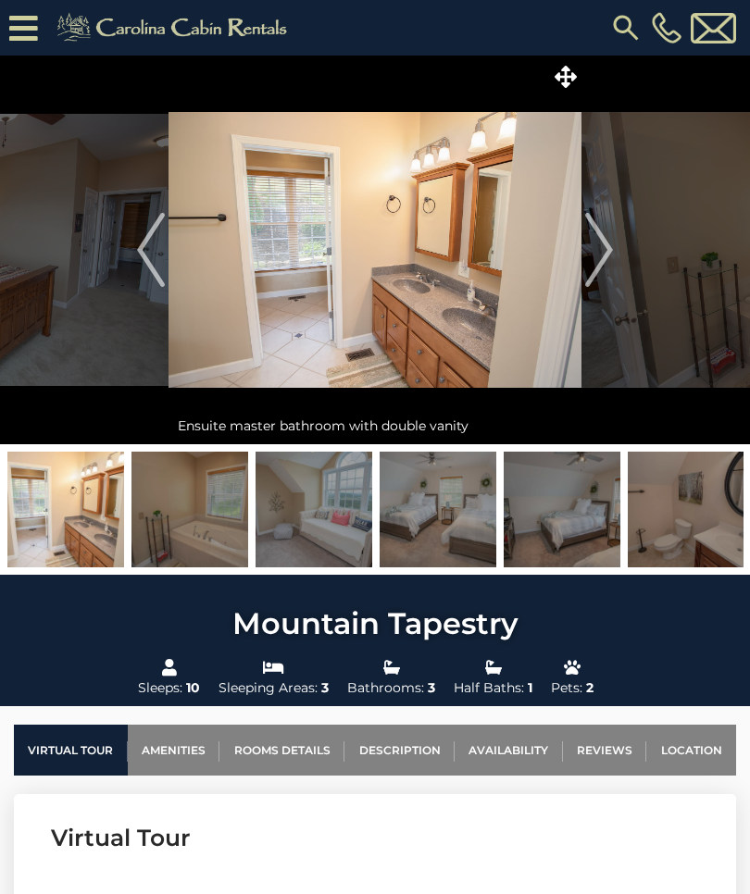
click at [598, 268] on img "Next" at bounding box center [599, 250] width 28 height 74
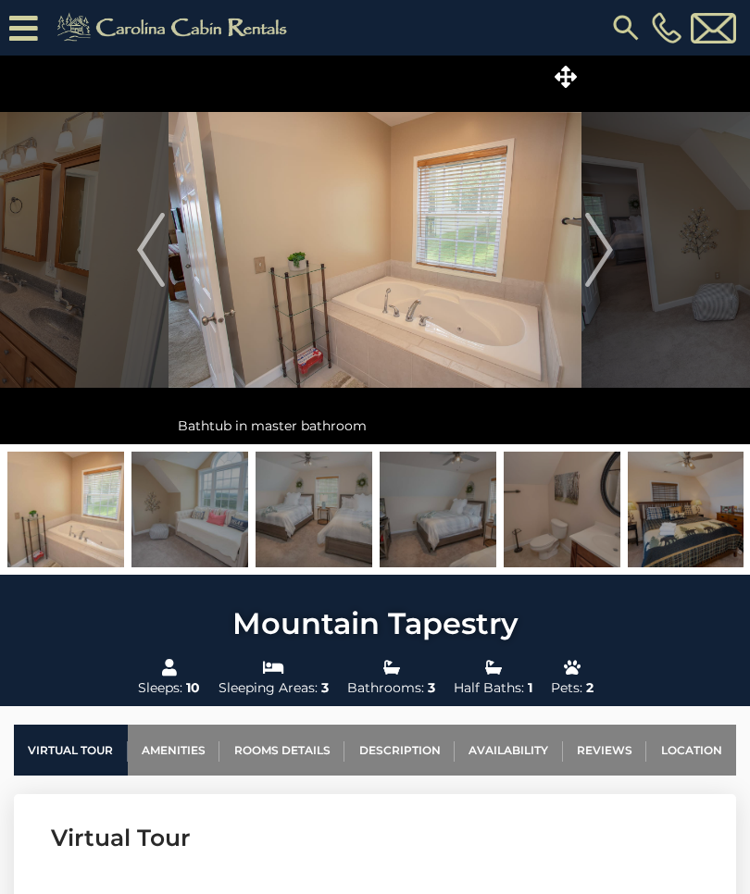
click at [593, 268] on img "Next" at bounding box center [599, 250] width 28 height 74
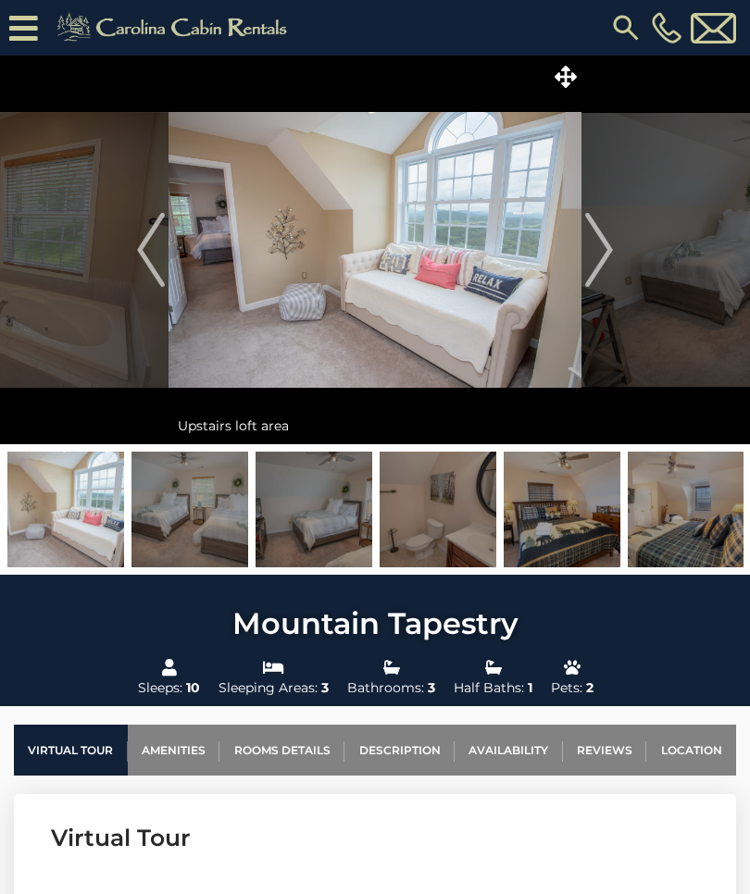
click at [593, 275] on img "Next" at bounding box center [599, 250] width 28 height 74
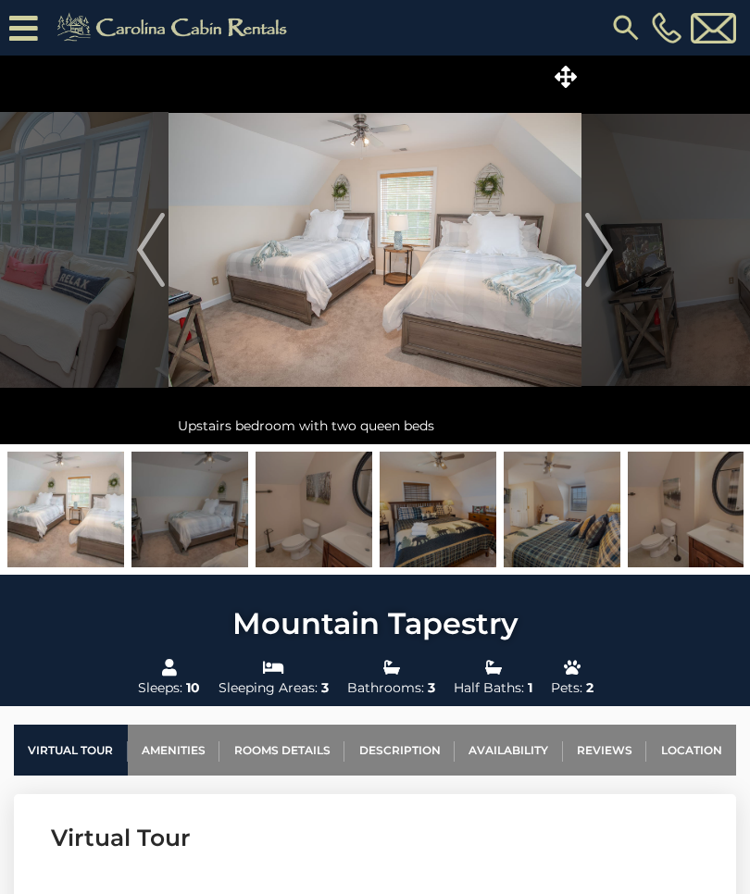
click at [592, 269] on img "Next" at bounding box center [599, 250] width 28 height 74
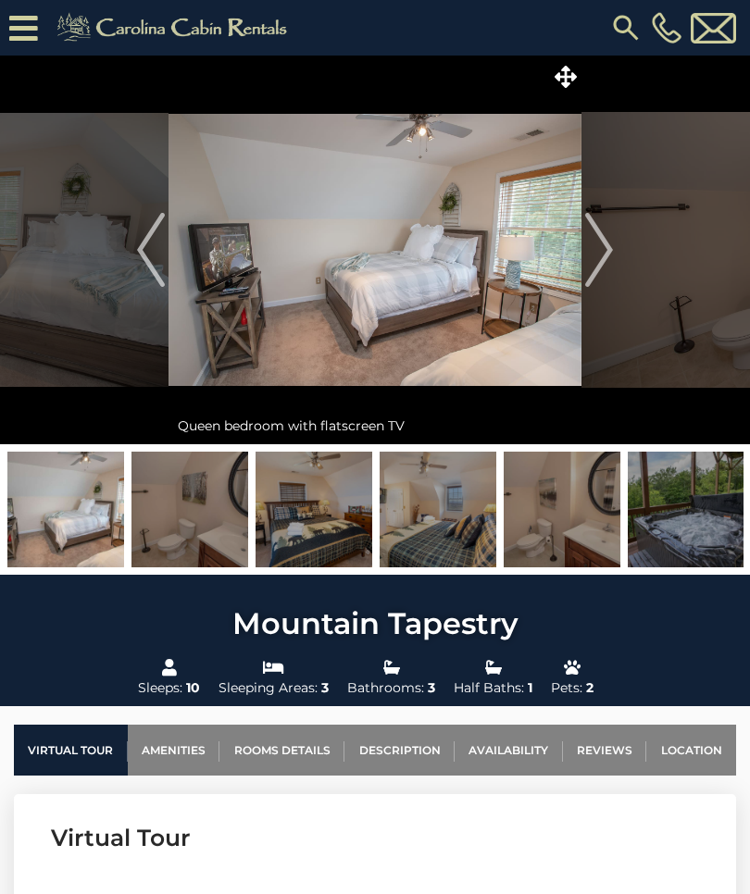
click at [148, 256] on img "Previous" at bounding box center [151, 250] width 28 height 74
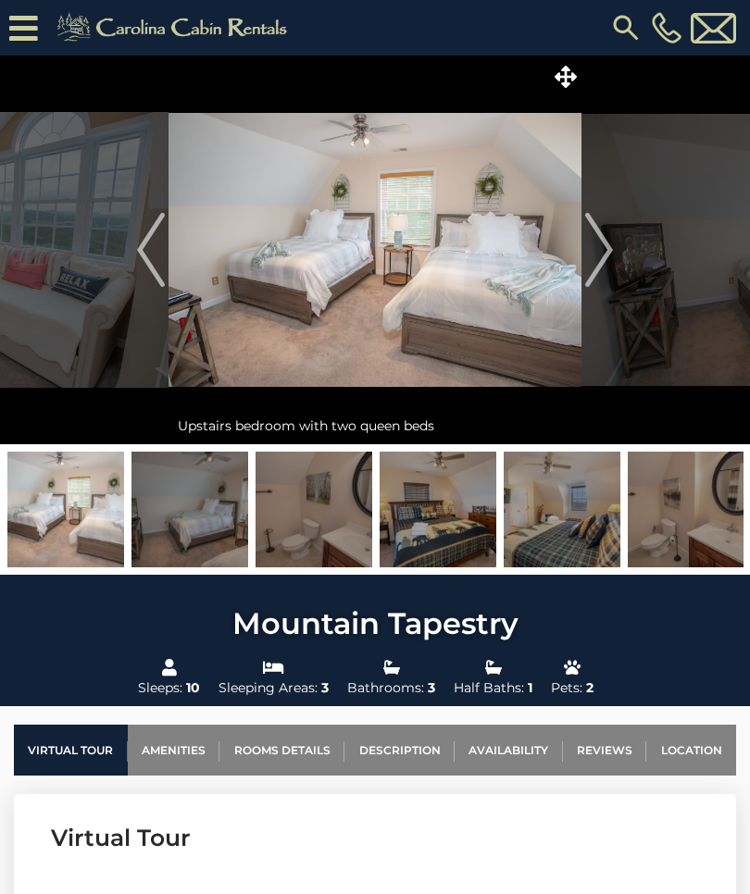
click at [599, 253] on img "Next" at bounding box center [599, 250] width 28 height 74
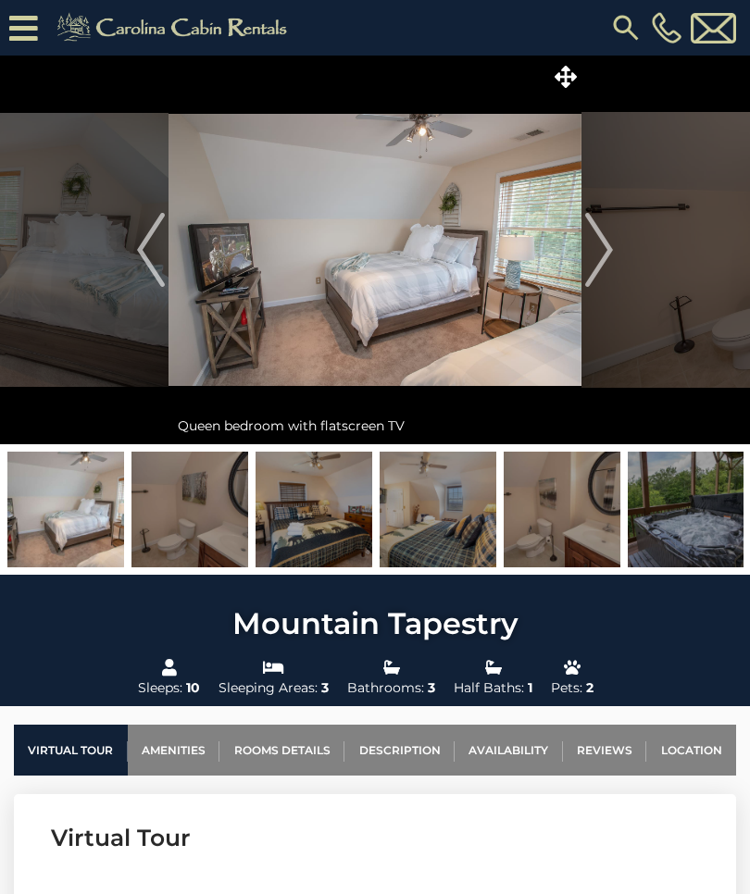
click at [606, 265] on img "Next" at bounding box center [599, 250] width 28 height 74
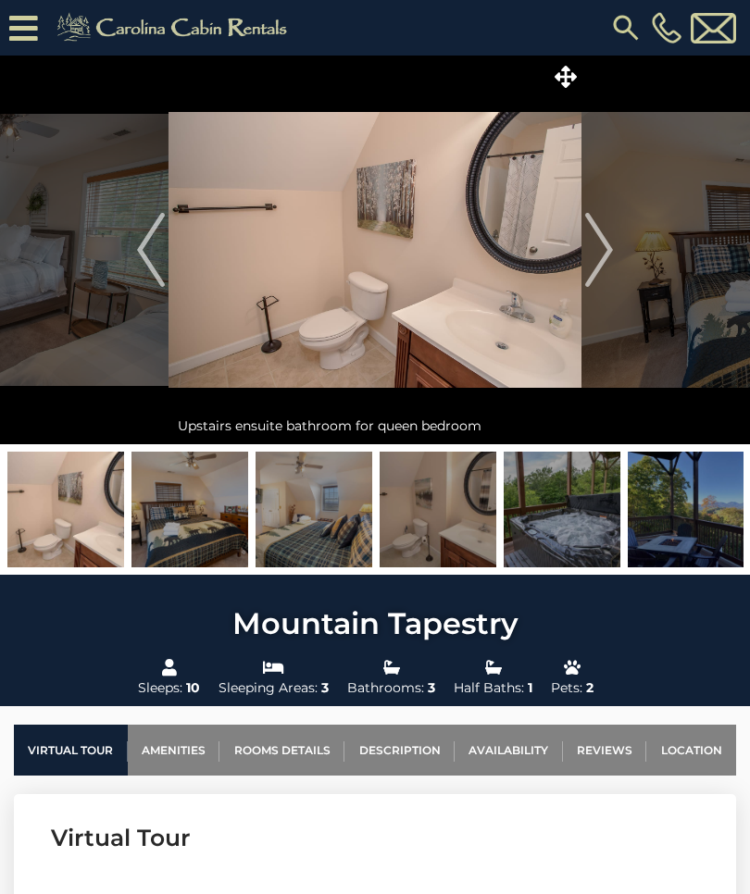
click at [605, 272] on img "Next" at bounding box center [599, 250] width 28 height 74
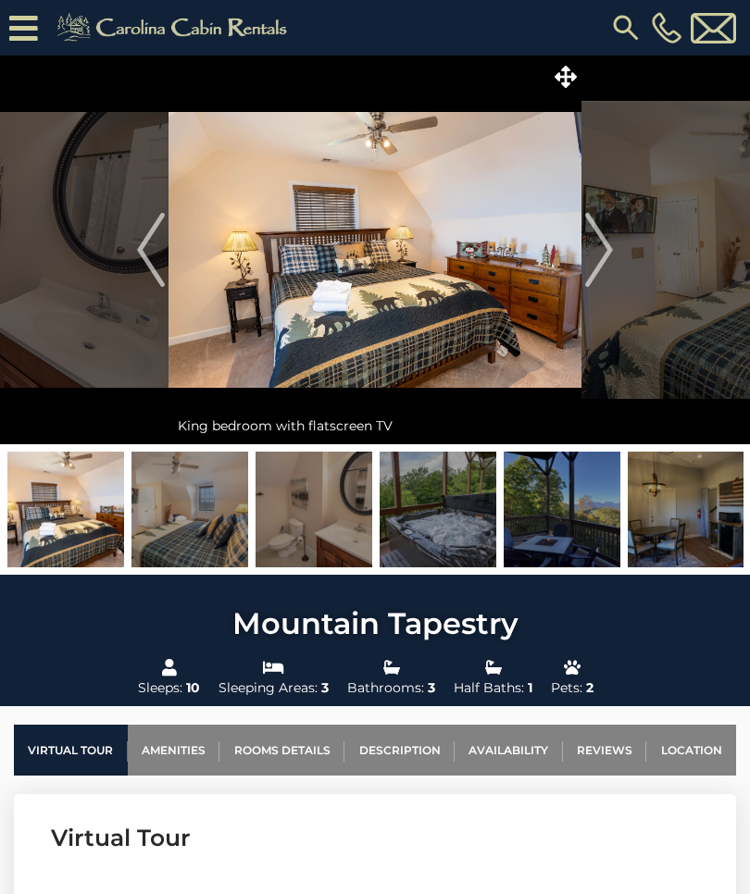
click at [596, 261] on img "Next" at bounding box center [599, 250] width 28 height 74
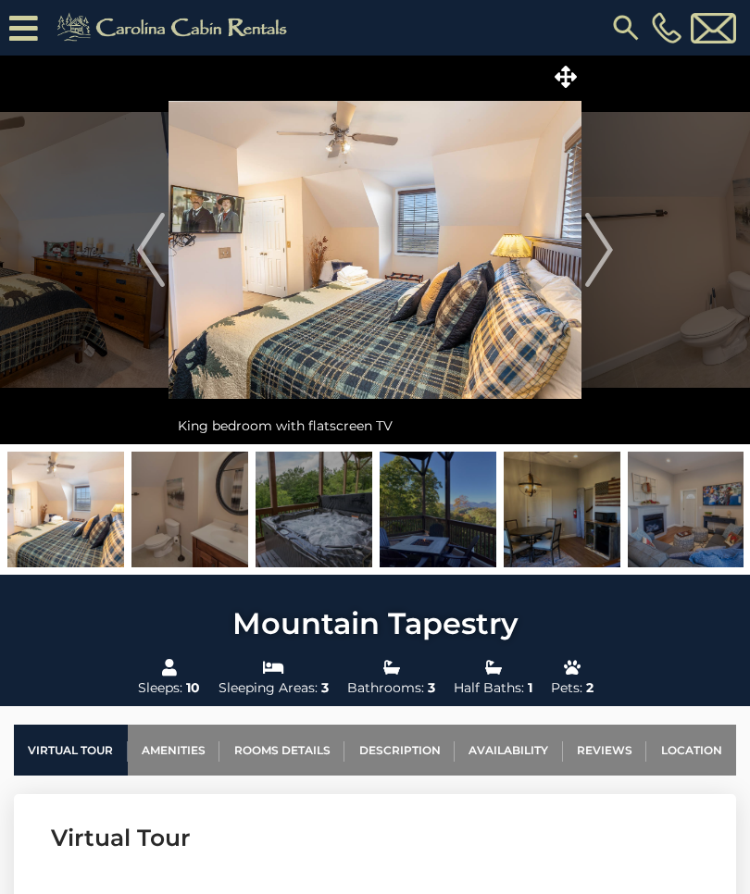
click at [595, 274] on img "Next" at bounding box center [599, 250] width 28 height 74
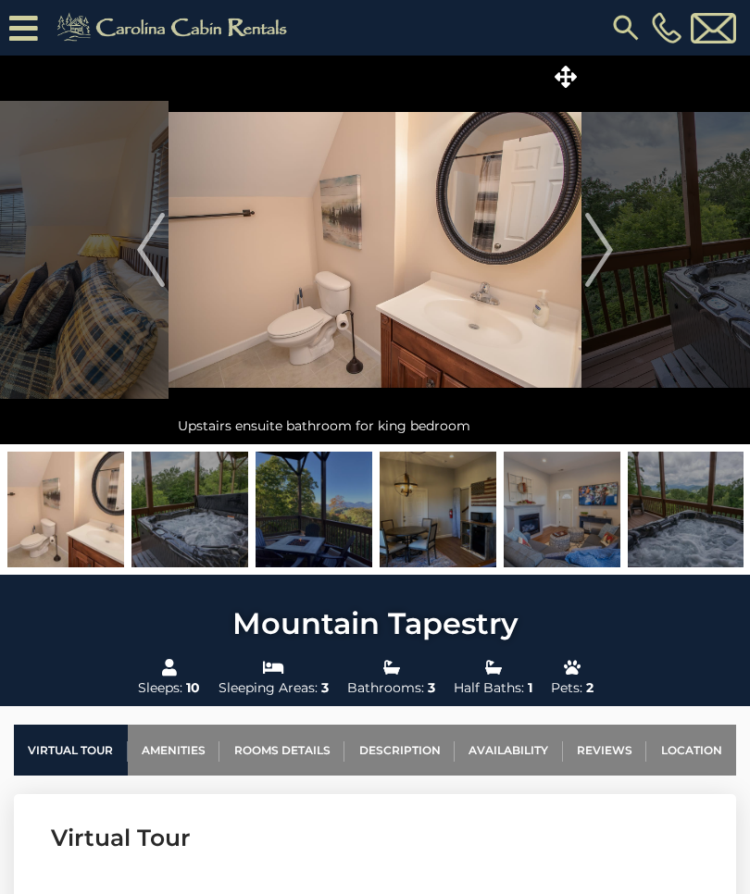
click at [595, 281] on img "Next" at bounding box center [599, 250] width 28 height 74
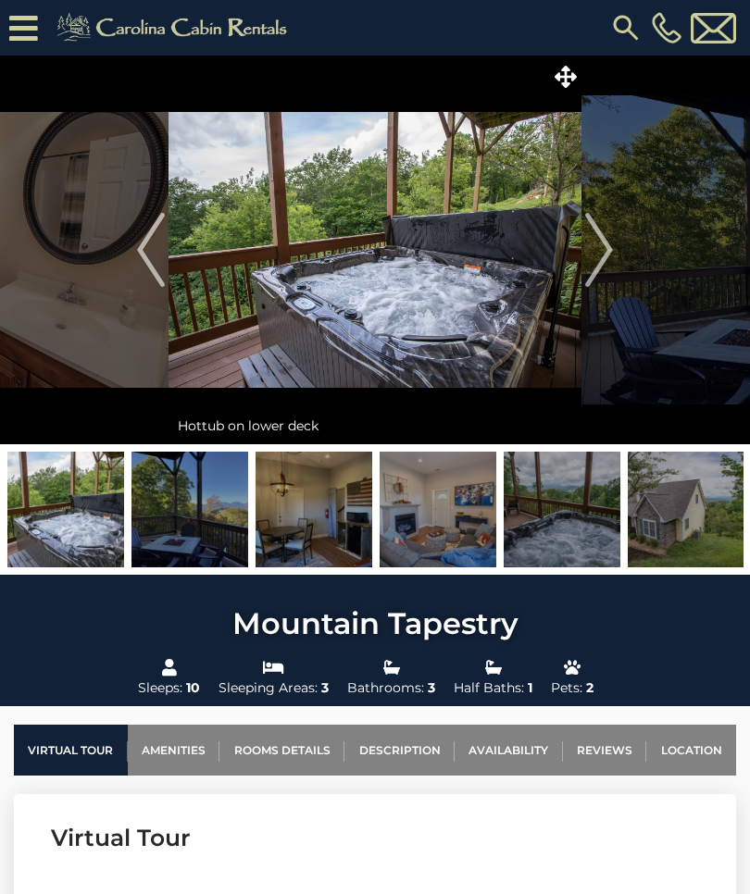
click at [594, 278] on img "Next" at bounding box center [599, 250] width 28 height 74
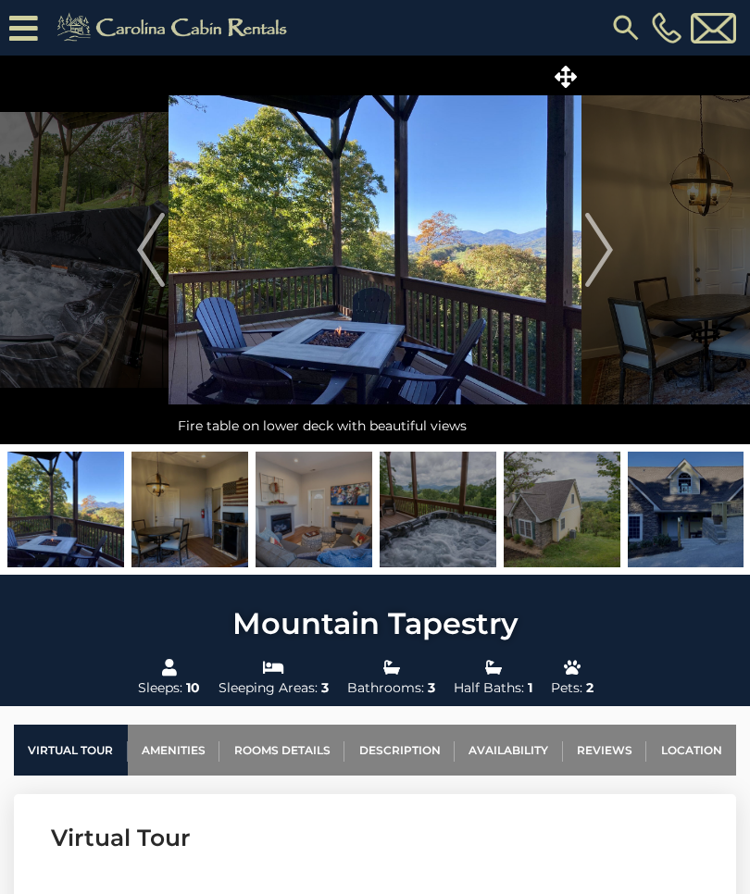
click at [598, 279] on img "Next" at bounding box center [599, 250] width 28 height 74
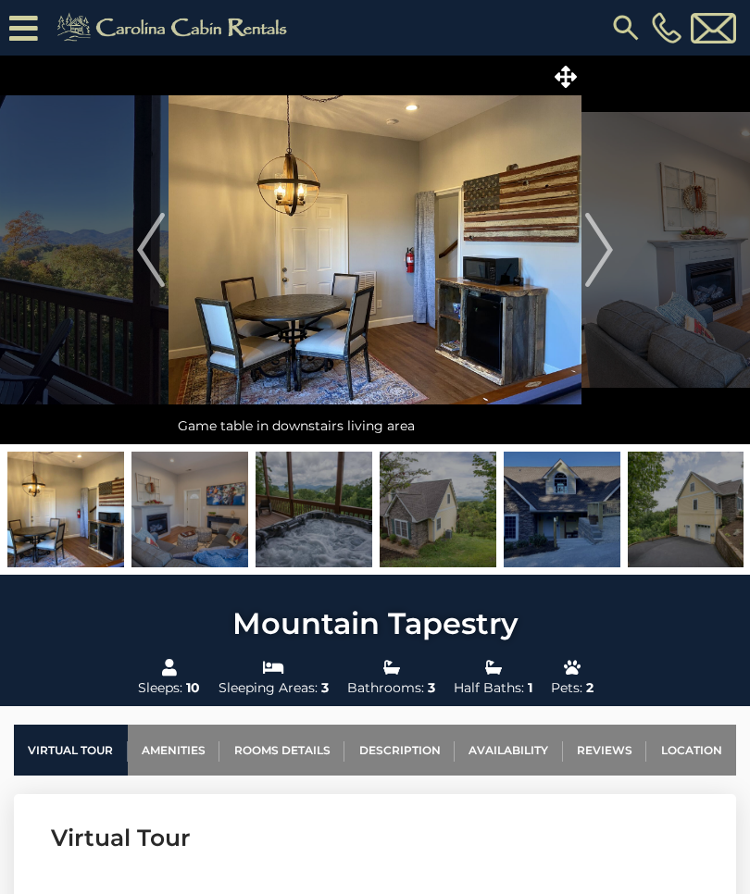
click at [598, 281] on img "Next" at bounding box center [599, 250] width 28 height 74
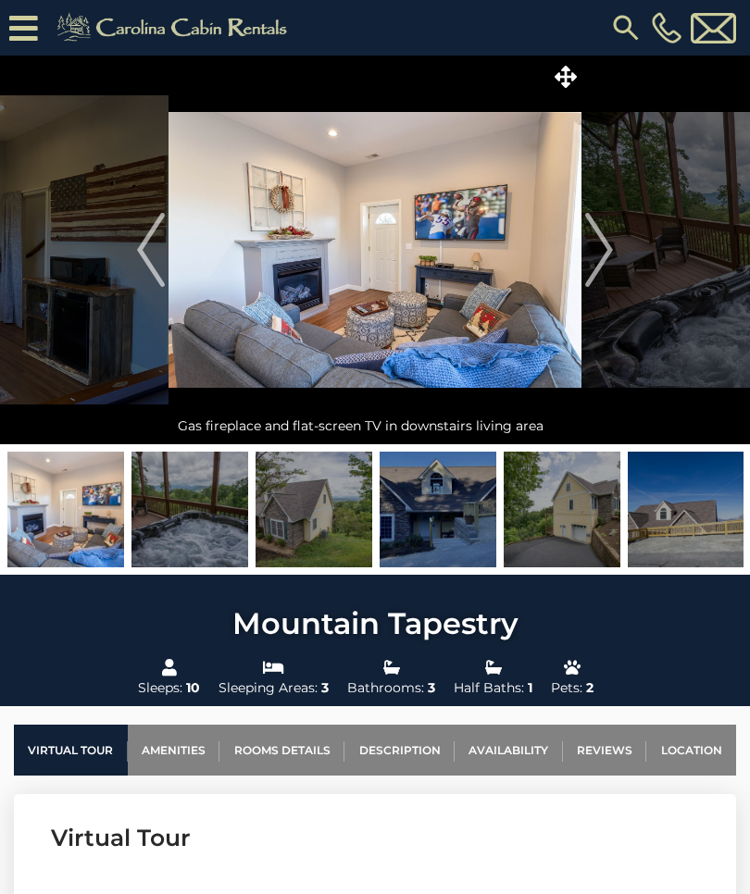
click at [598, 282] on img "Next" at bounding box center [599, 250] width 28 height 74
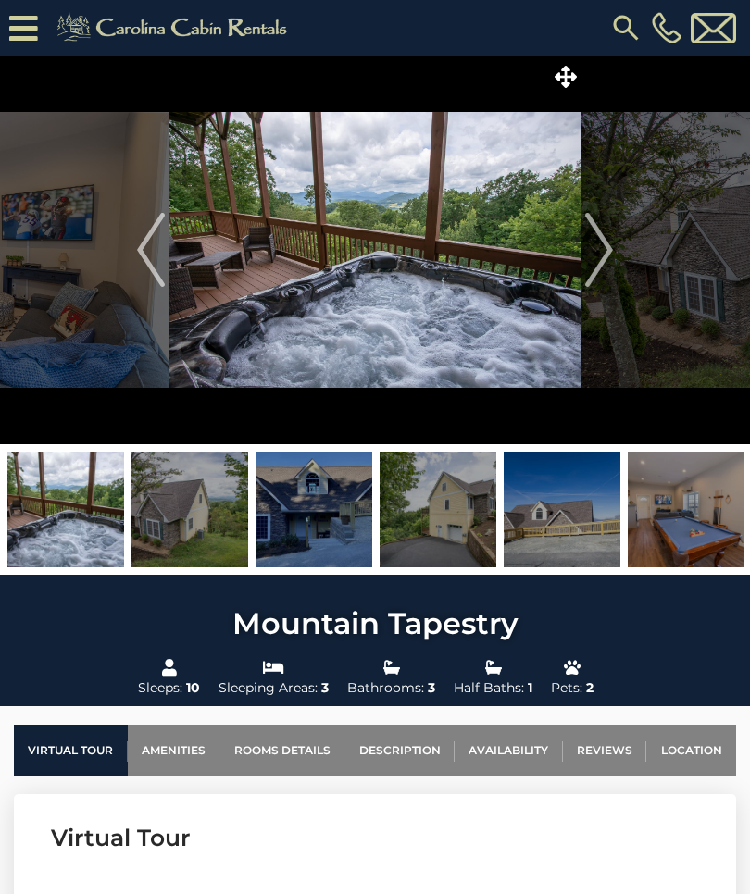
click at [605, 275] on img "Next" at bounding box center [599, 250] width 28 height 74
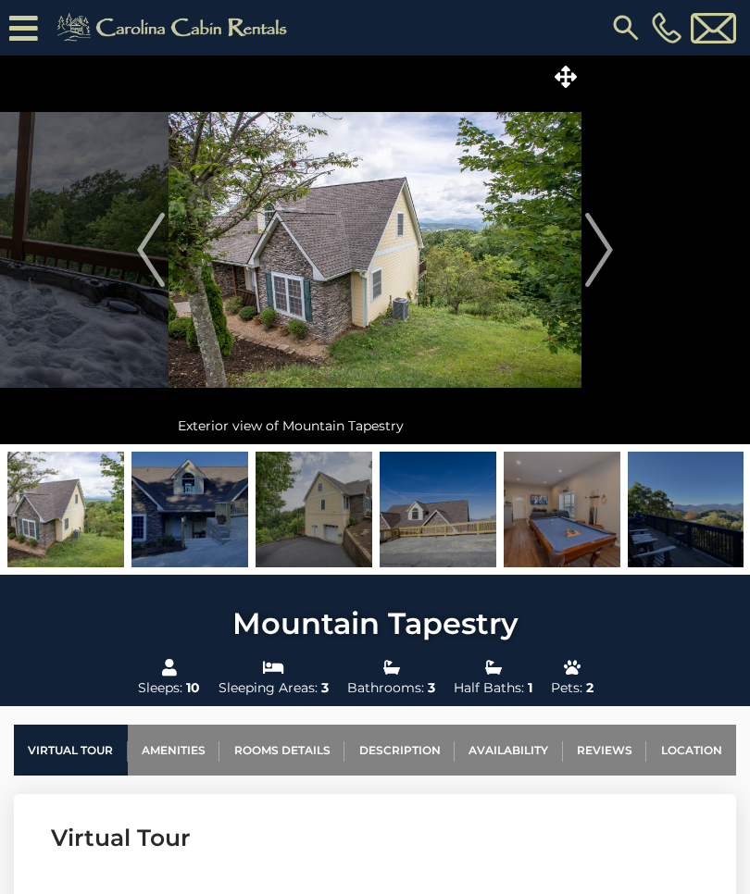
click at [153, 258] on img "Previous" at bounding box center [151, 250] width 28 height 74
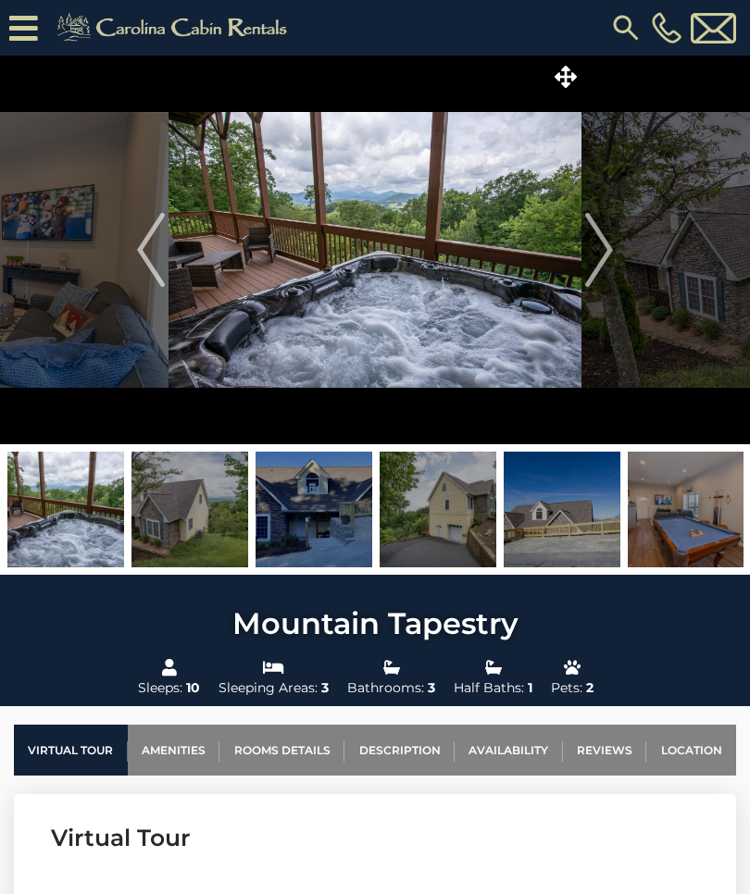
click at [150, 247] on img "Previous" at bounding box center [151, 250] width 28 height 74
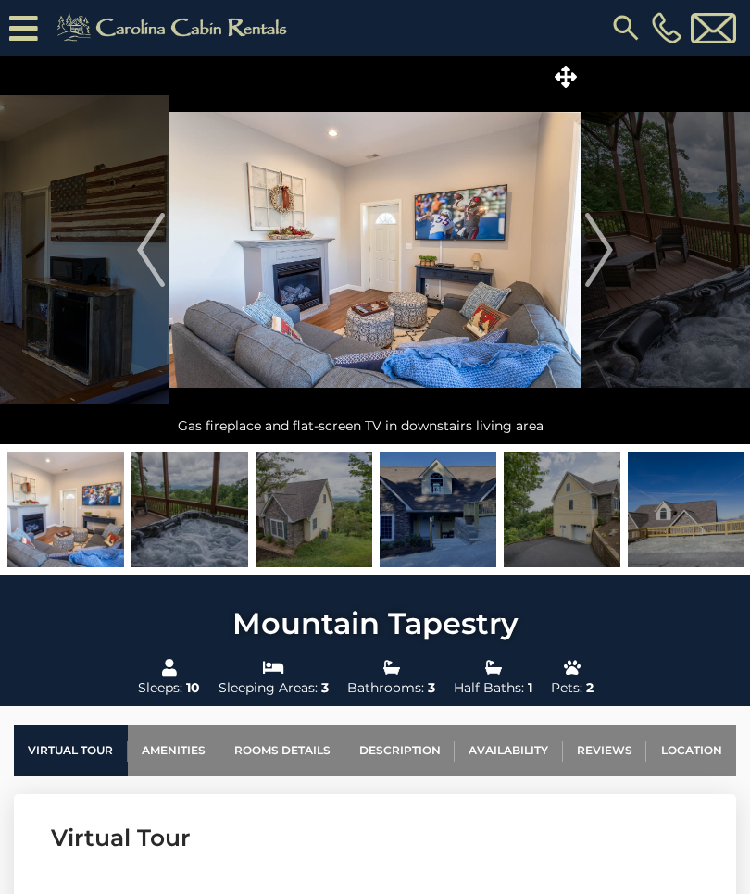
click at [155, 260] on img "Previous" at bounding box center [151, 250] width 28 height 74
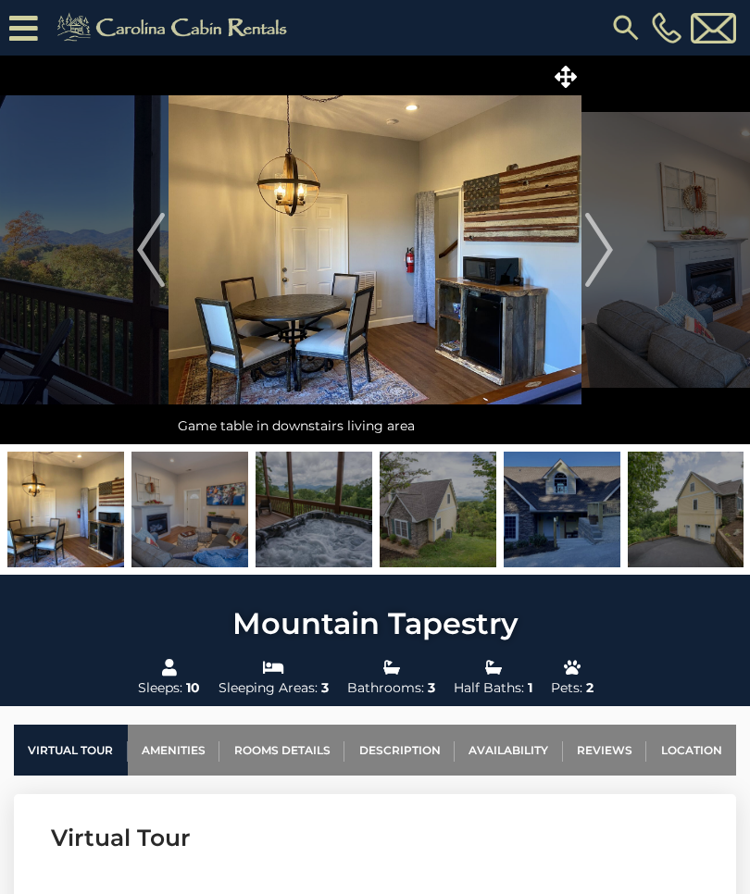
click at [156, 258] on img "Previous" at bounding box center [151, 250] width 28 height 74
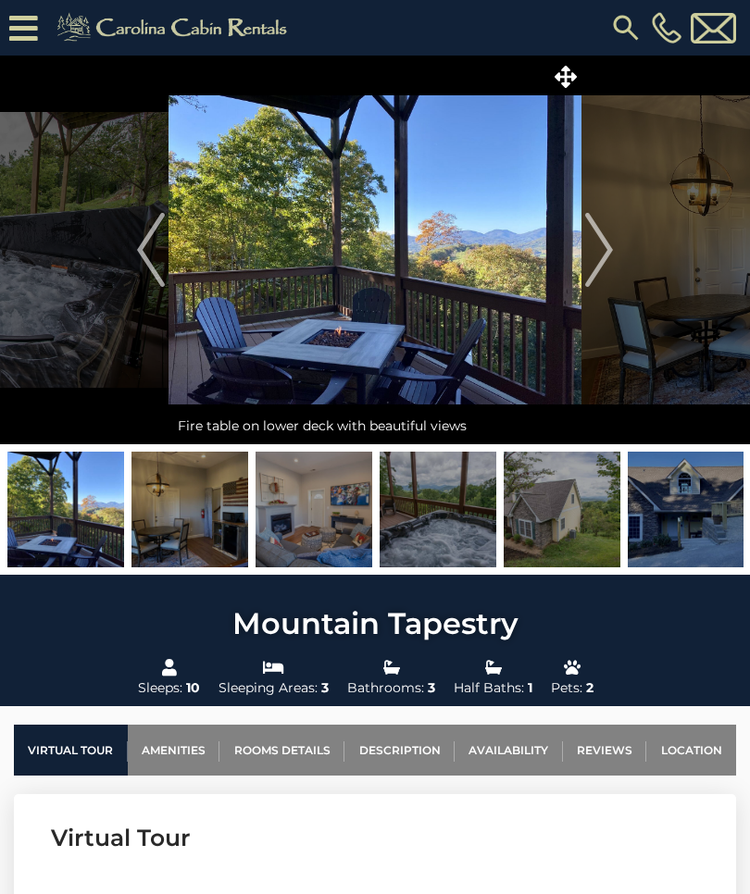
click at [156, 260] on img "Previous" at bounding box center [151, 250] width 28 height 74
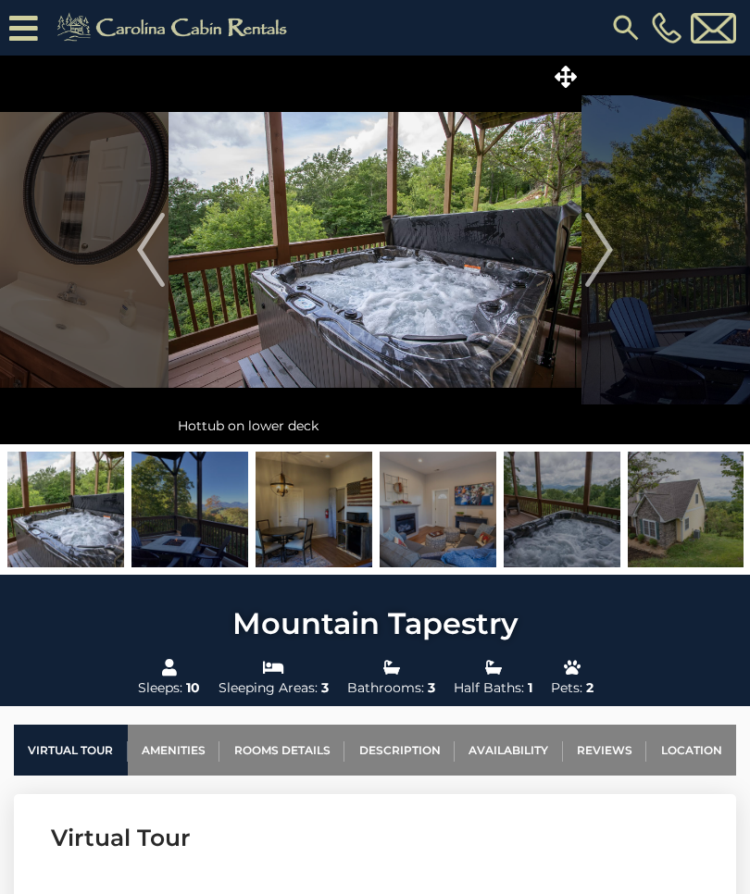
click at [151, 255] on img "Previous" at bounding box center [151, 250] width 28 height 74
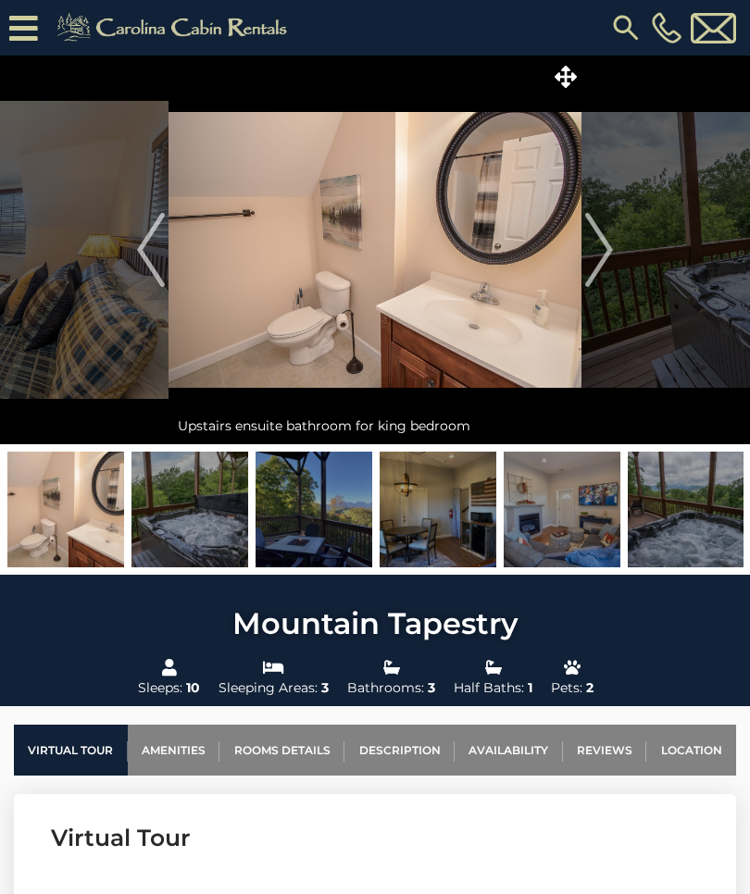
click at [147, 260] on img "Previous" at bounding box center [151, 250] width 28 height 74
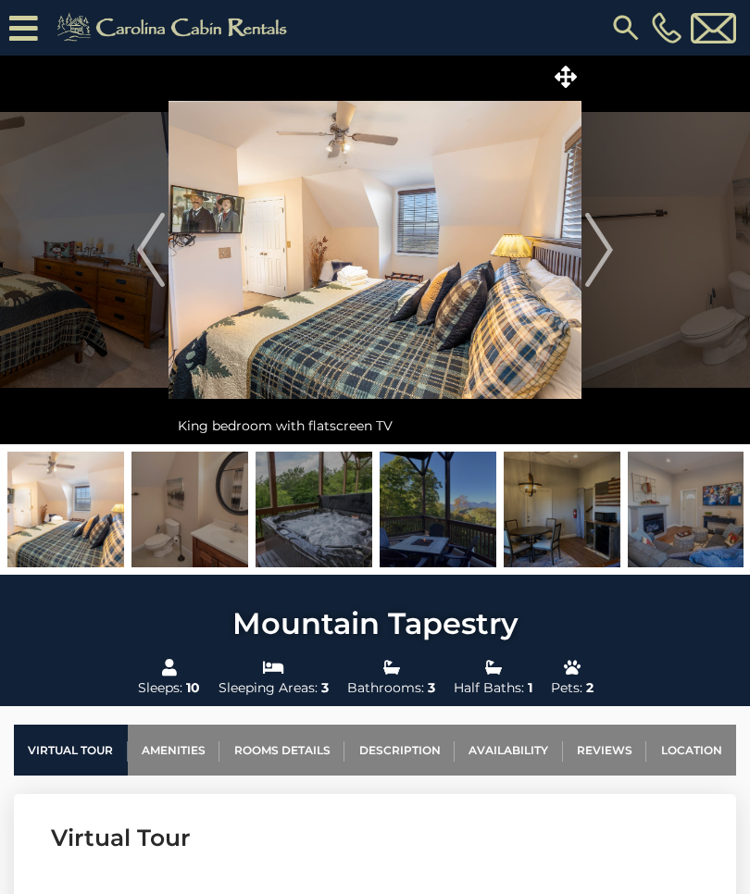
click at [150, 260] on img "Previous" at bounding box center [151, 250] width 28 height 74
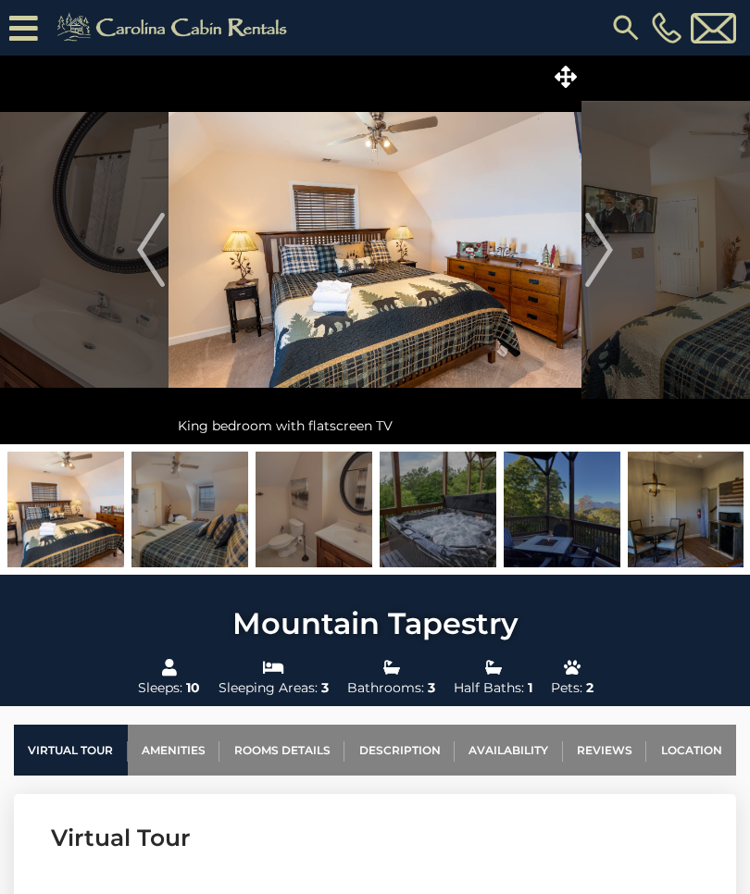
click at [154, 260] on img "Previous" at bounding box center [151, 250] width 28 height 74
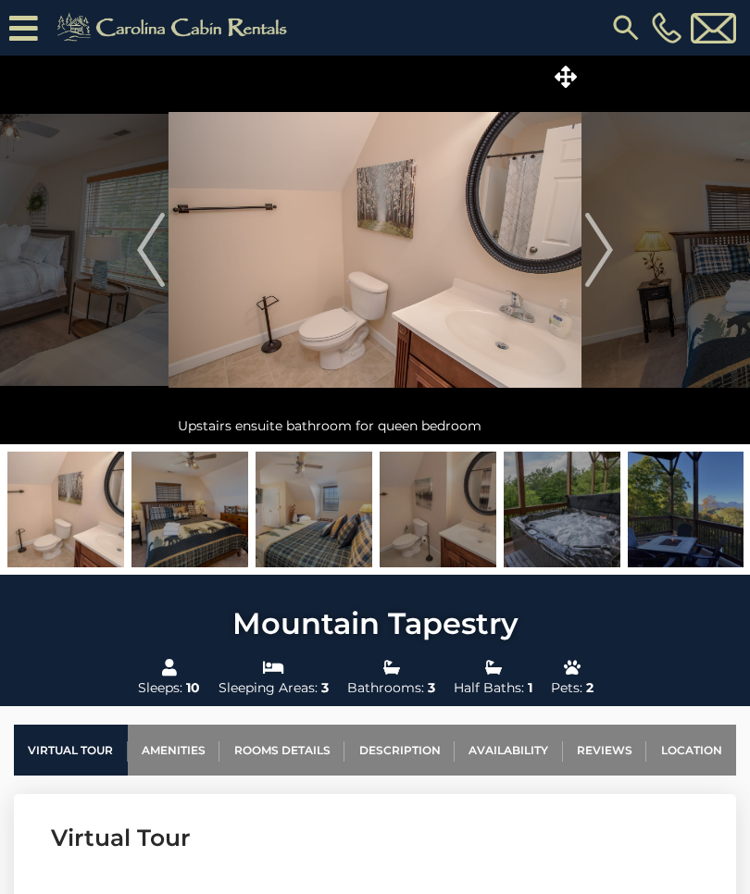
click at [156, 259] on img "Previous" at bounding box center [151, 250] width 28 height 74
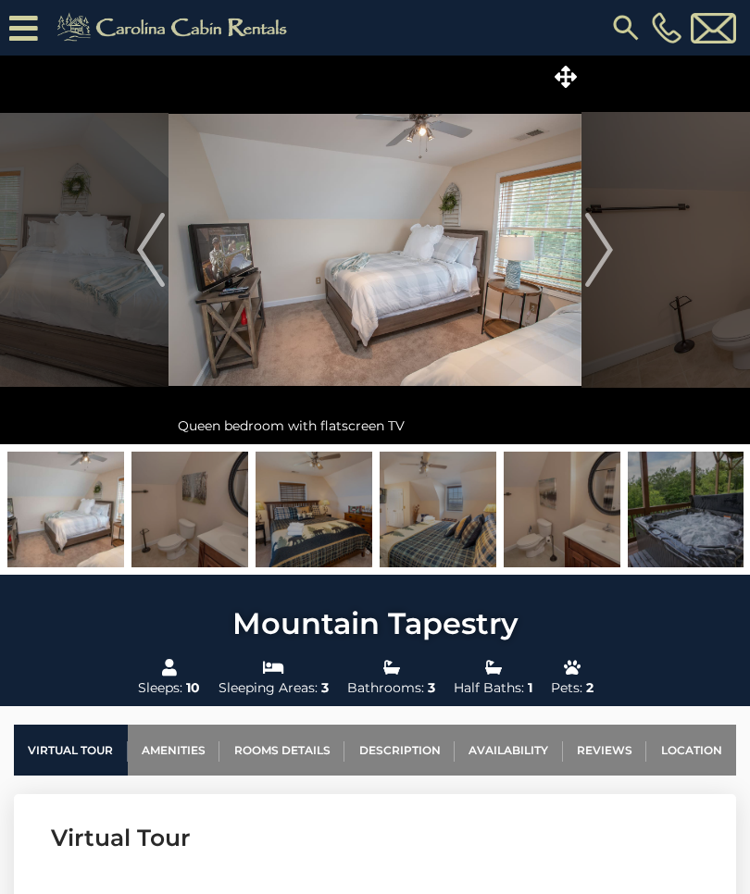
click at [154, 266] on img "Previous" at bounding box center [151, 250] width 28 height 74
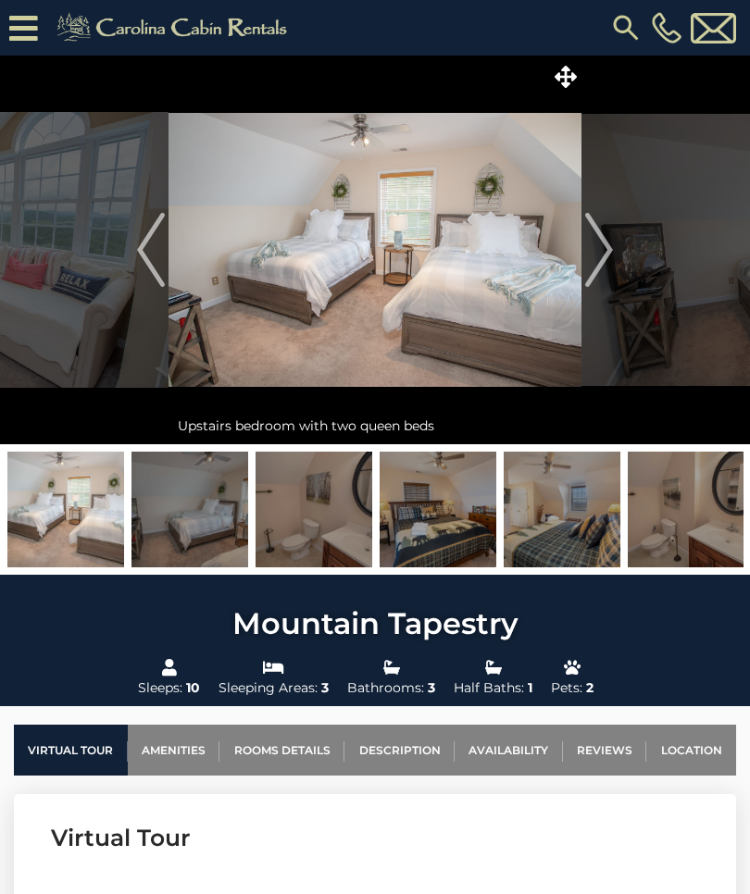
click at [146, 265] on img "Previous" at bounding box center [151, 250] width 28 height 74
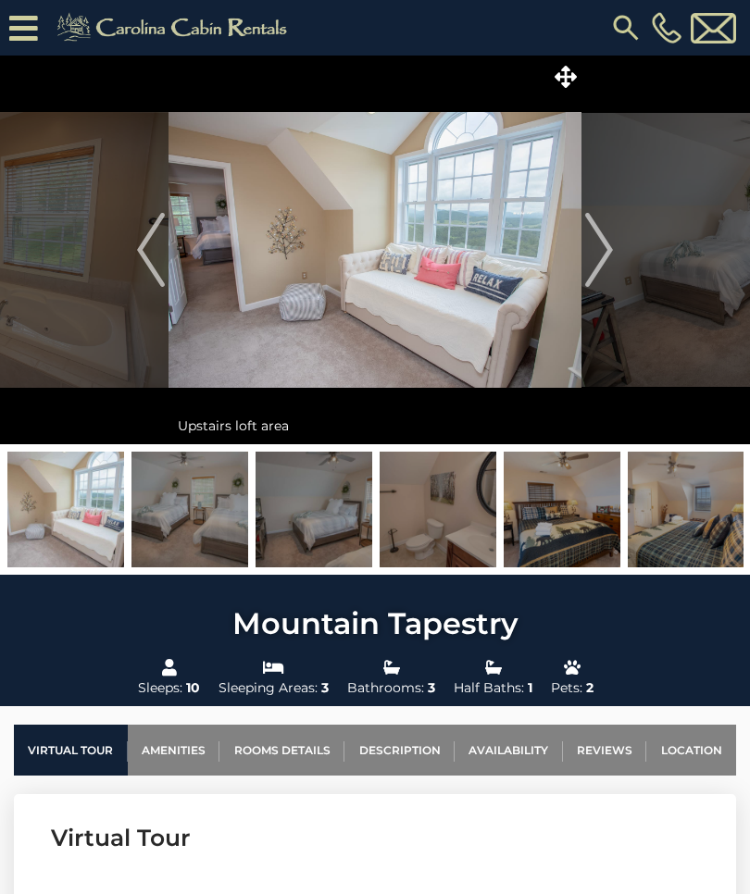
click at [151, 269] on img "Previous" at bounding box center [151, 250] width 28 height 74
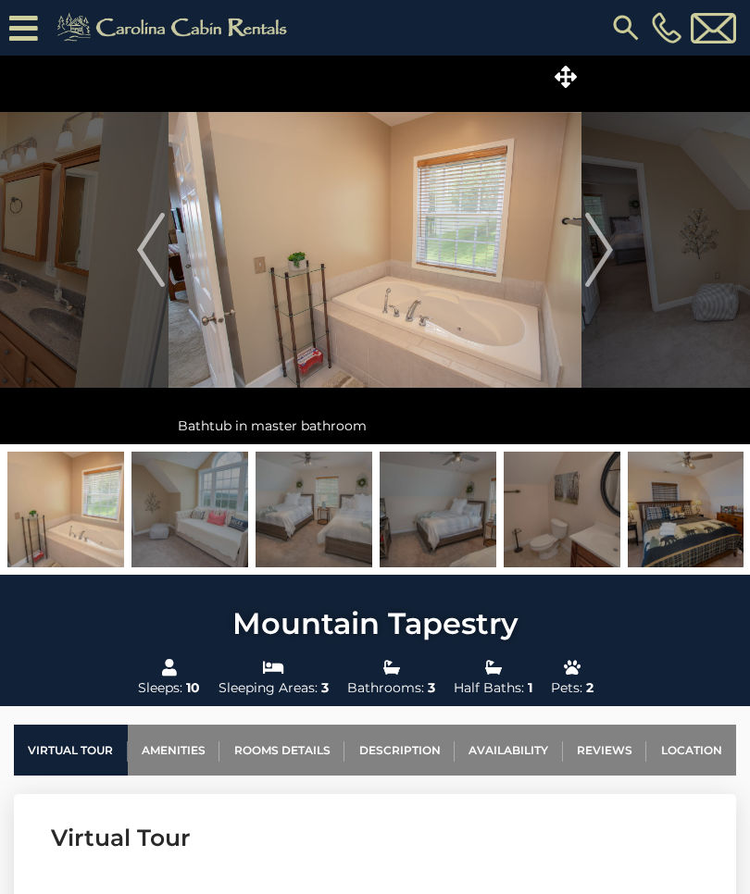
click at [150, 274] on img "Previous" at bounding box center [151, 250] width 28 height 74
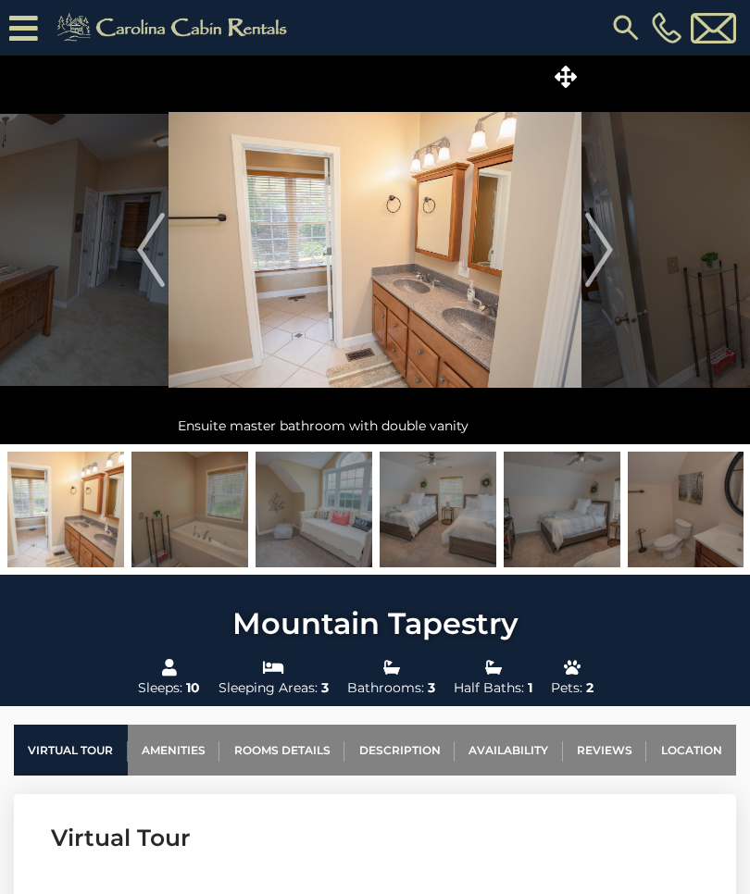
click at [152, 279] on img "Previous" at bounding box center [151, 250] width 28 height 74
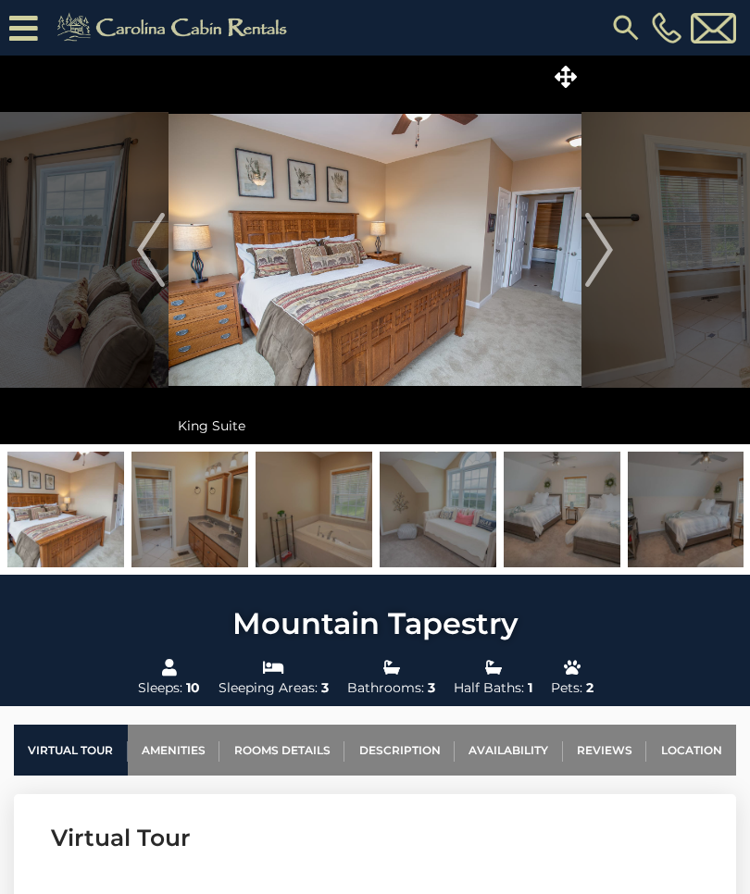
click at [153, 281] on img "Previous" at bounding box center [151, 250] width 28 height 74
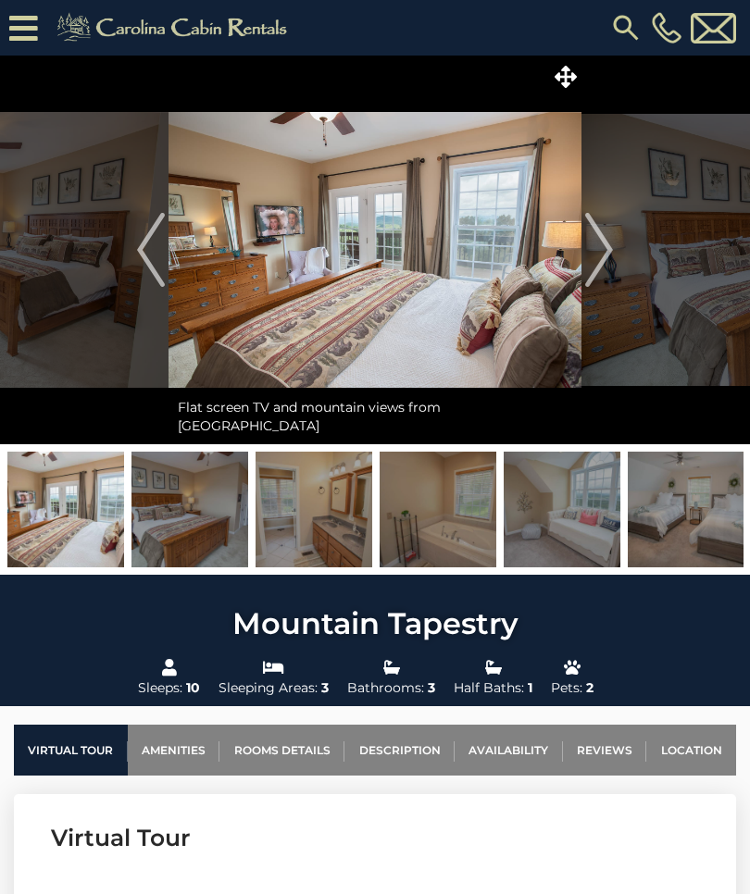
click at [153, 281] on img "Previous" at bounding box center [151, 250] width 28 height 74
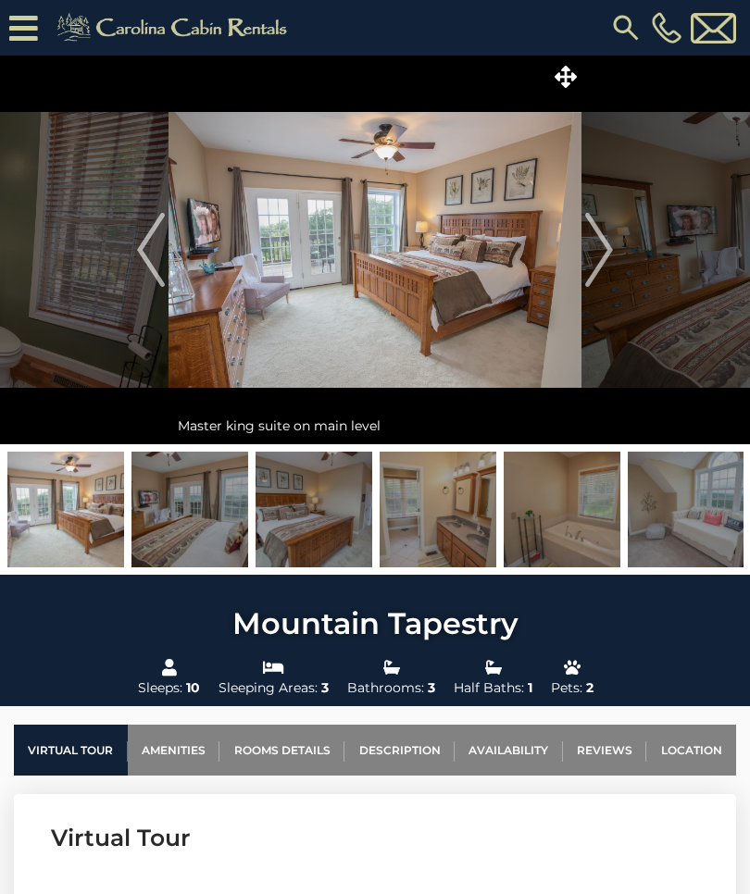
click at [153, 284] on img "Previous" at bounding box center [151, 250] width 28 height 74
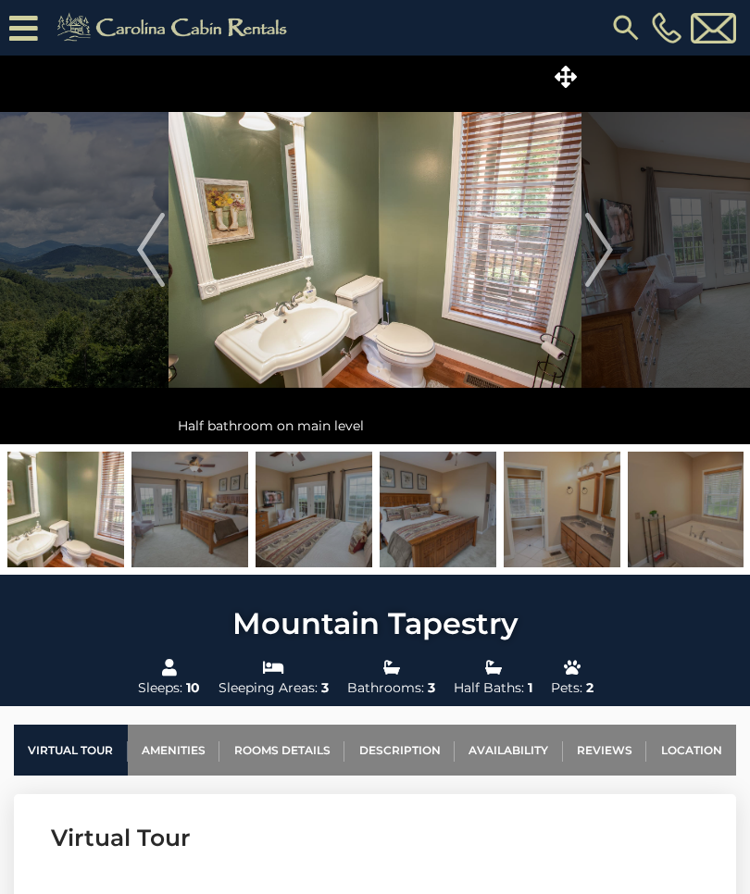
click at [155, 286] on img "Previous" at bounding box center [151, 250] width 28 height 74
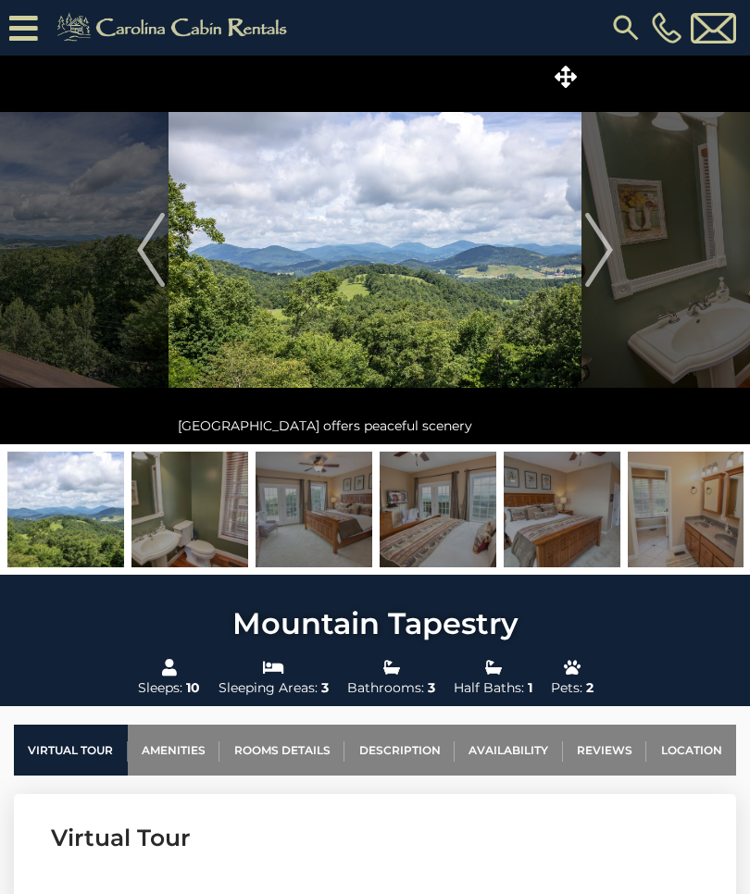
click at [153, 284] on img "Previous" at bounding box center [151, 250] width 28 height 74
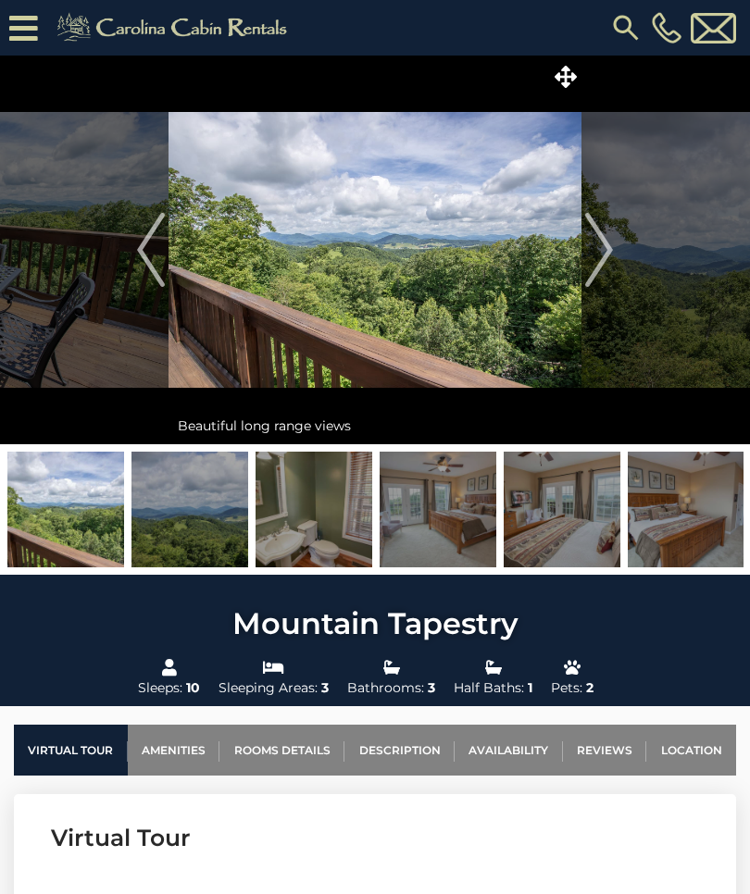
click at [156, 282] on img "Previous" at bounding box center [151, 250] width 28 height 74
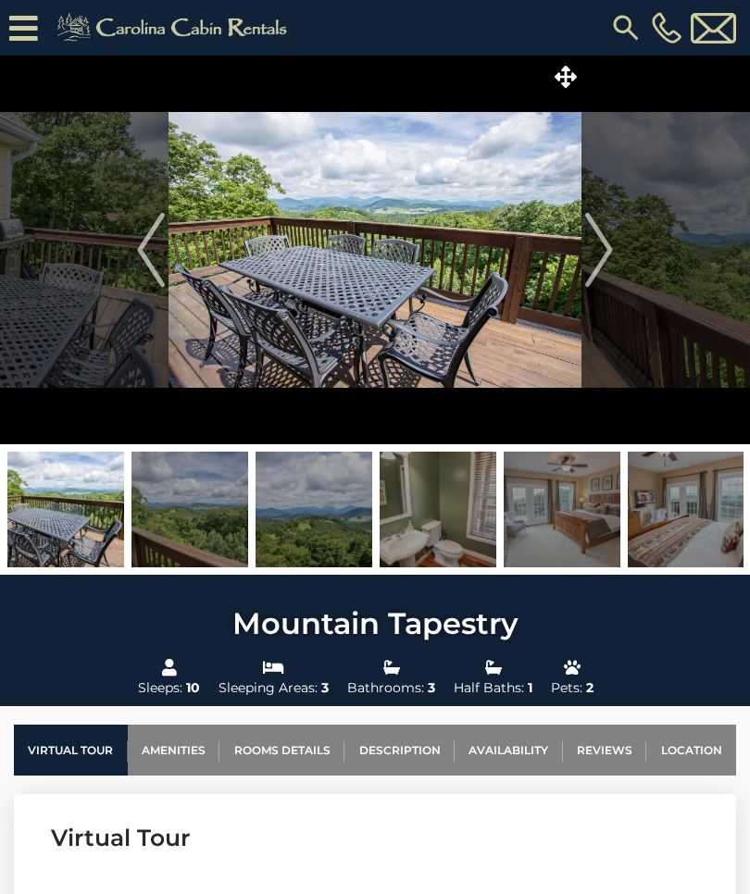
click at [158, 284] on img "Previous" at bounding box center [151, 250] width 28 height 74
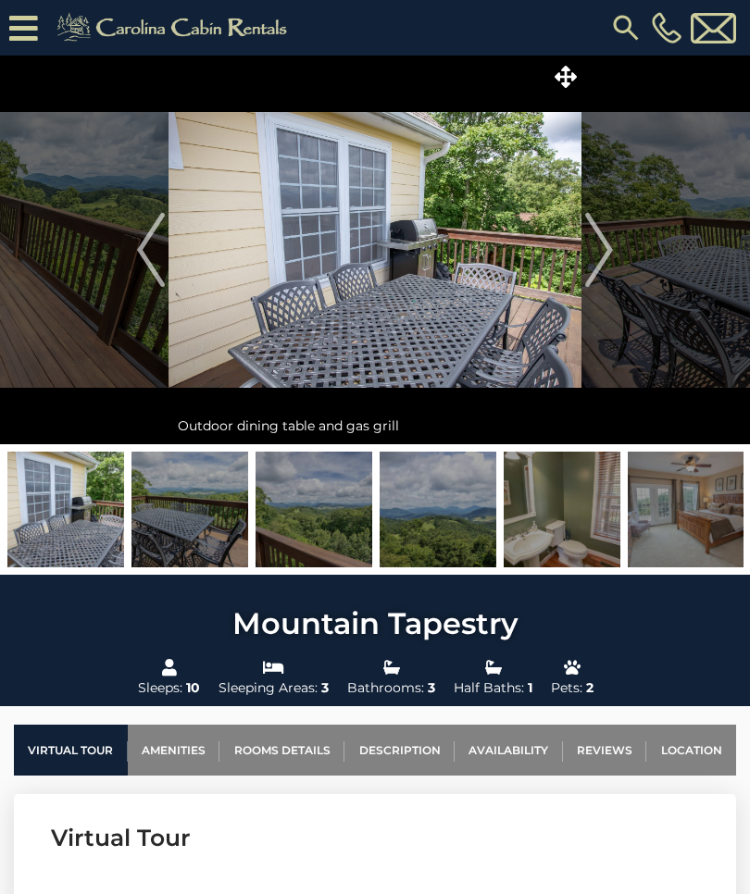
click at [159, 286] on img "Previous" at bounding box center [151, 250] width 28 height 74
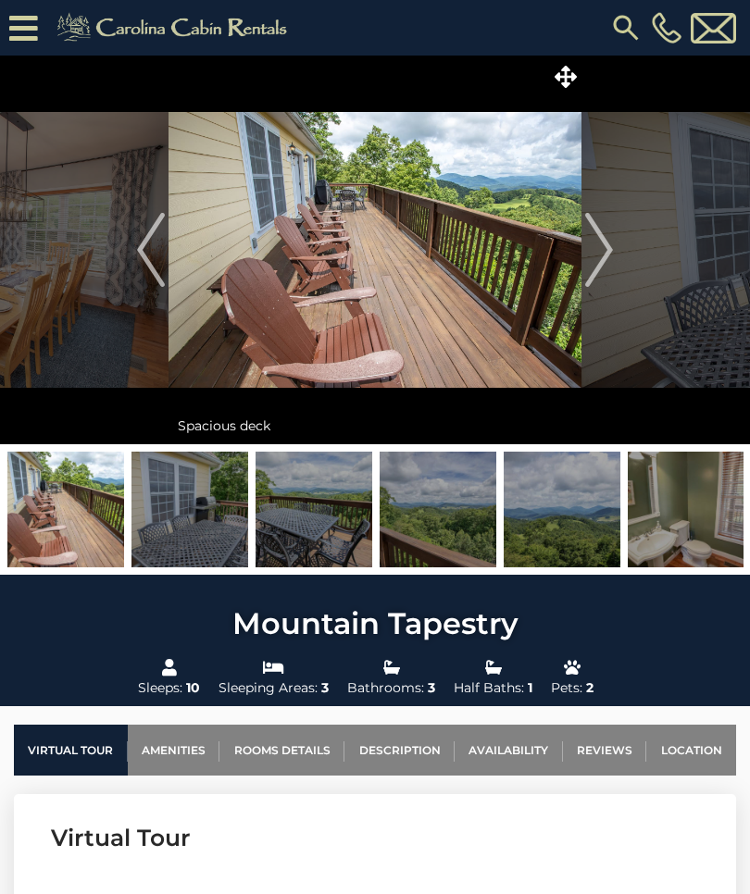
click at [160, 288] on button "Previous" at bounding box center [150, 250] width 35 height 389
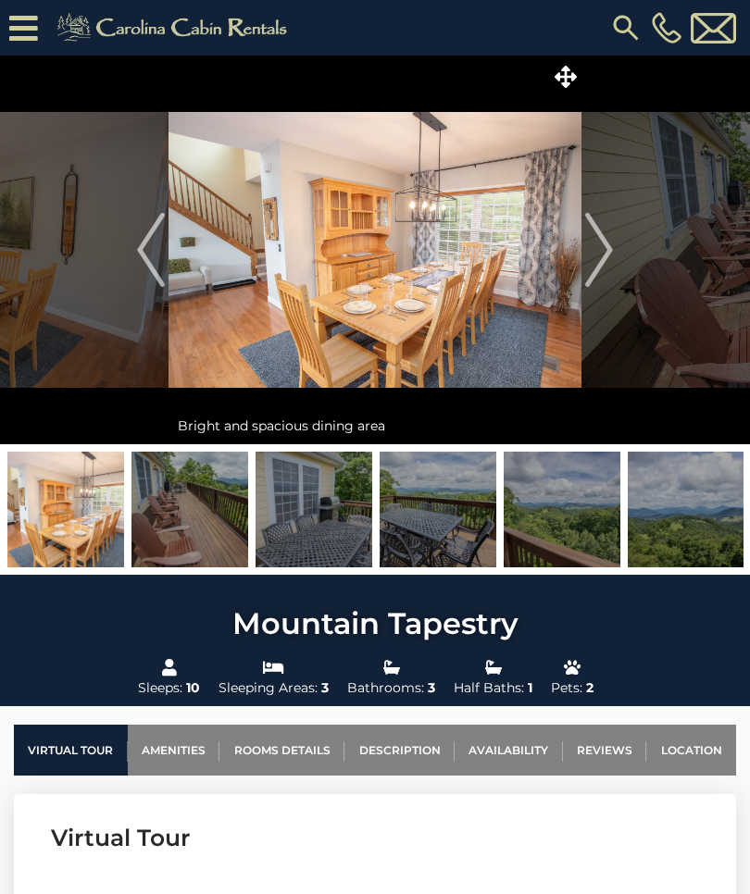
click at [161, 286] on img "Previous" at bounding box center [151, 250] width 28 height 74
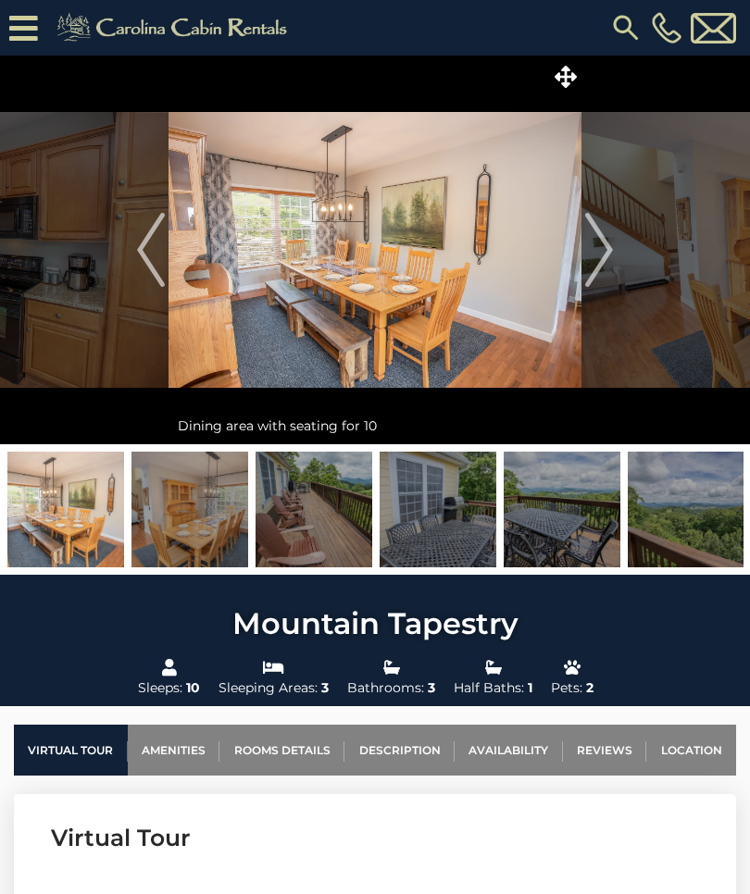
click at [164, 281] on img "Previous" at bounding box center [151, 250] width 28 height 74
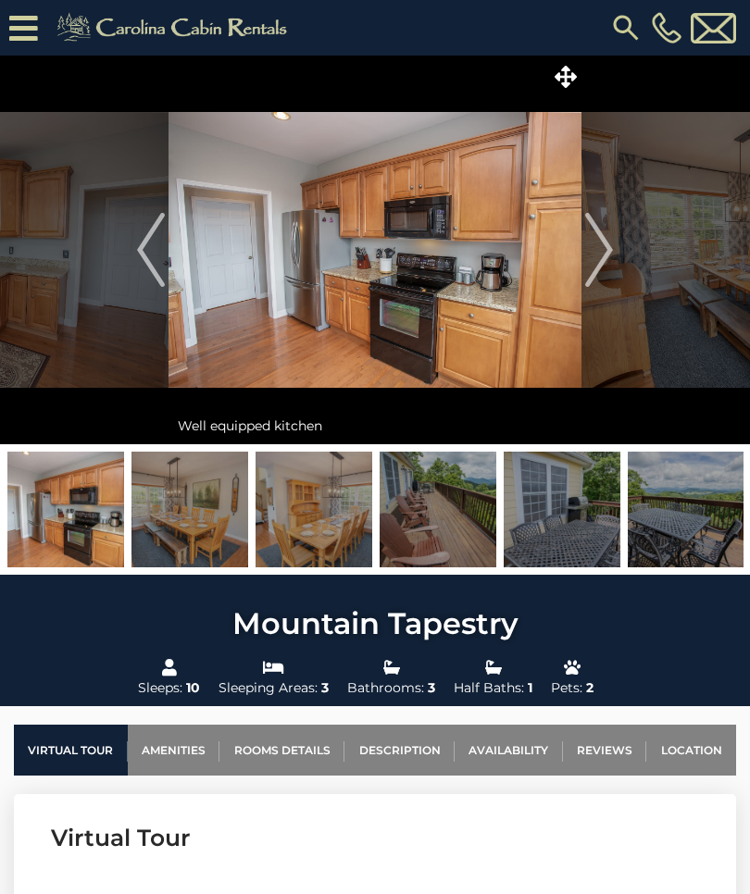
click at [165, 281] on img "Previous" at bounding box center [151, 250] width 28 height 74
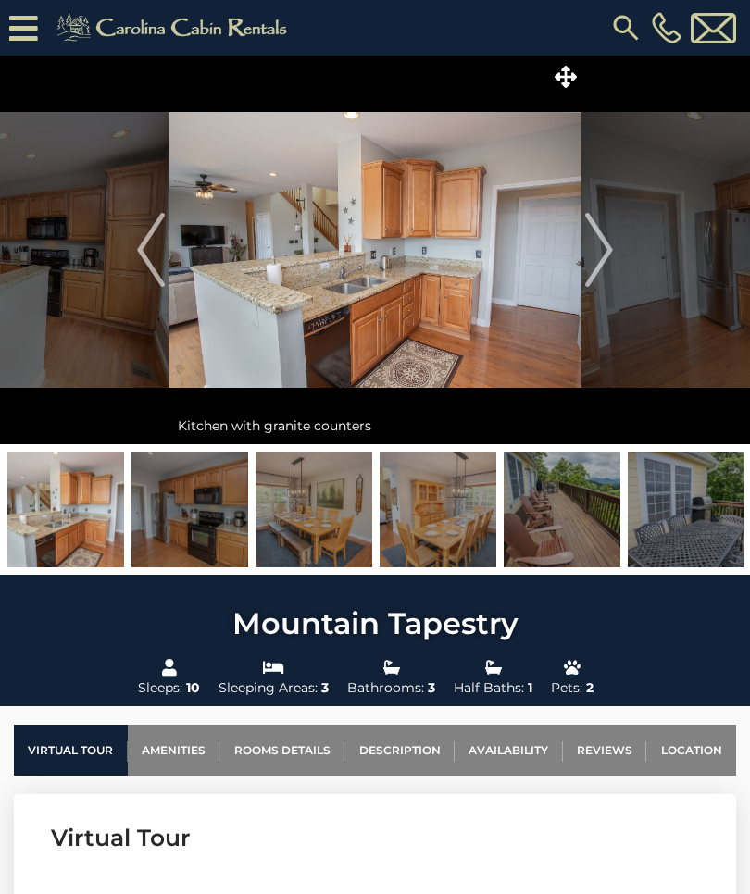
click at [162, 271] on img "Previous" at bounding box center [151, 250] width 28 height 74
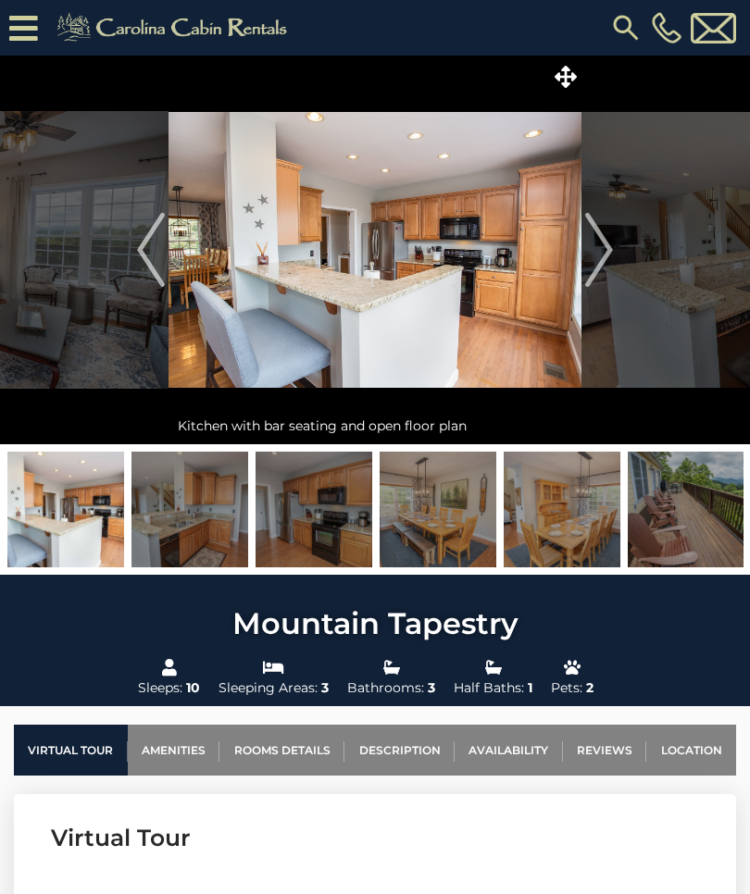
click at [161, 269] on img "Previous" at bounding box center [151, 250] width 28 height 74
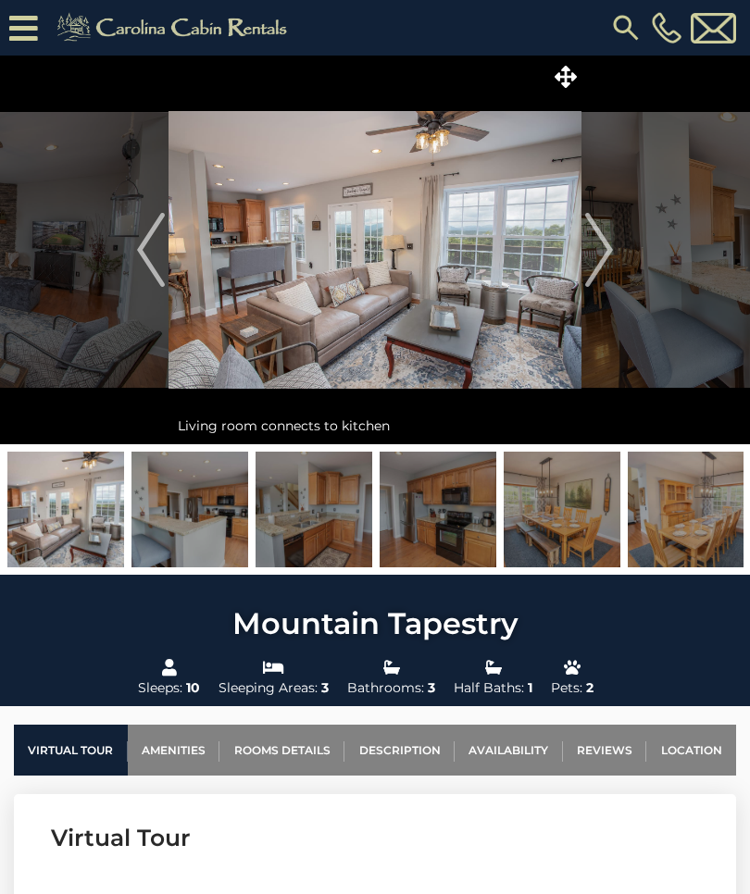
click at [163, 278] on img "Previous" at bounding box center [151, 250] width 28 height 74
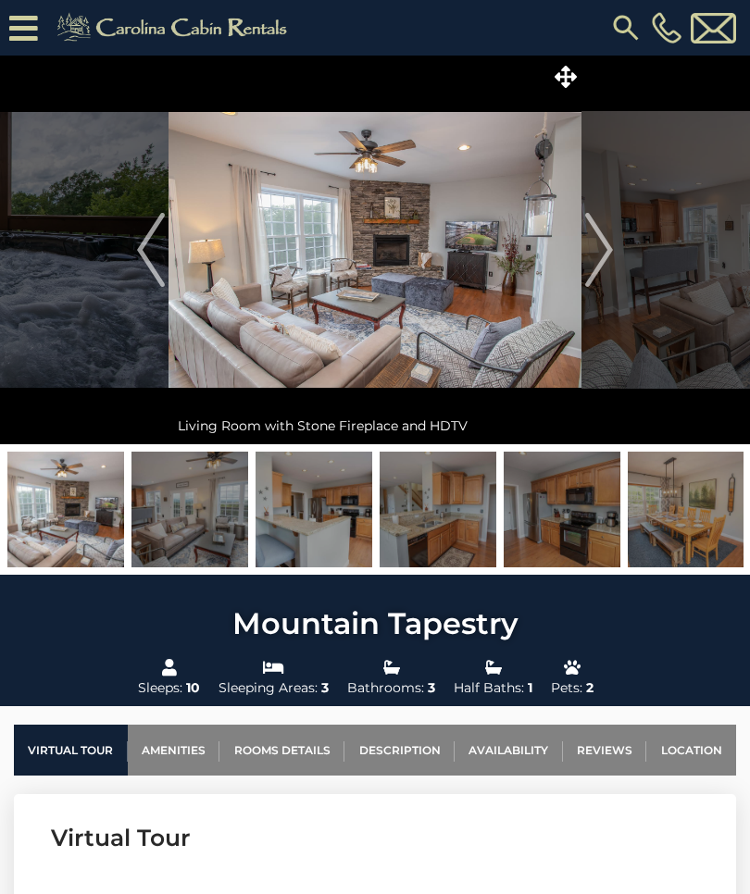
click at [165, 276] on img "Previous" at bounding box center [151, 250] width 28 height 74
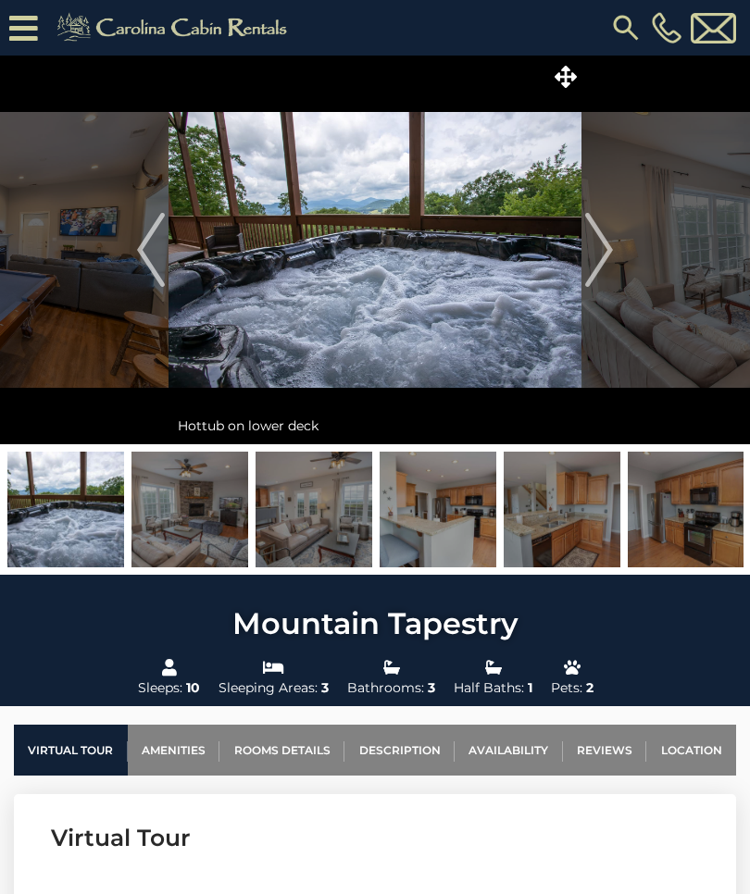
click at [165, 289] on button "Previous" at bounding box center [150, 250] width 35 height 389
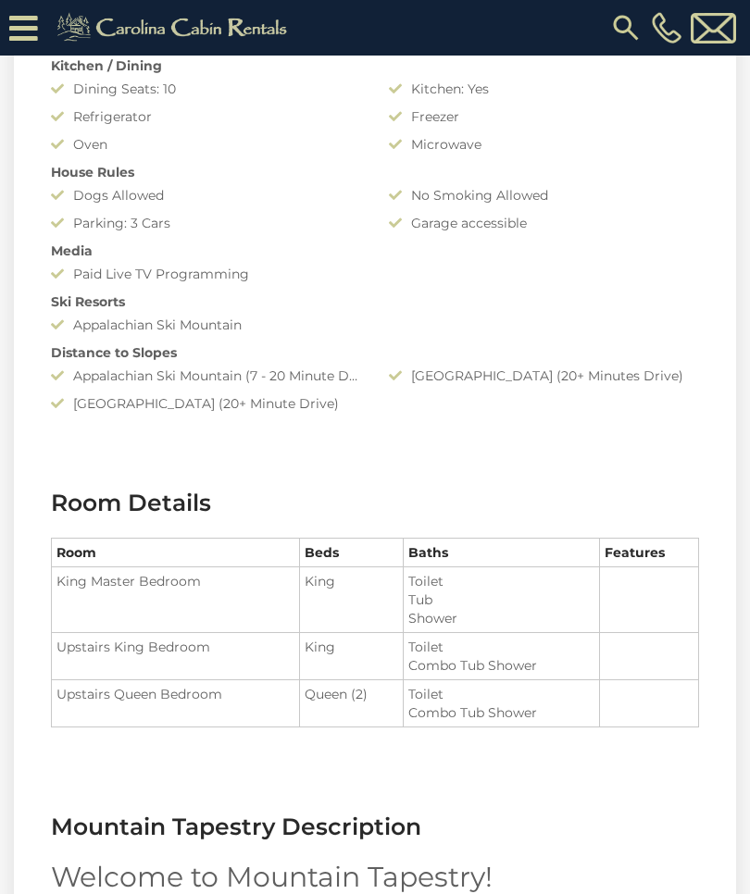
scroll to position [1657, 0]
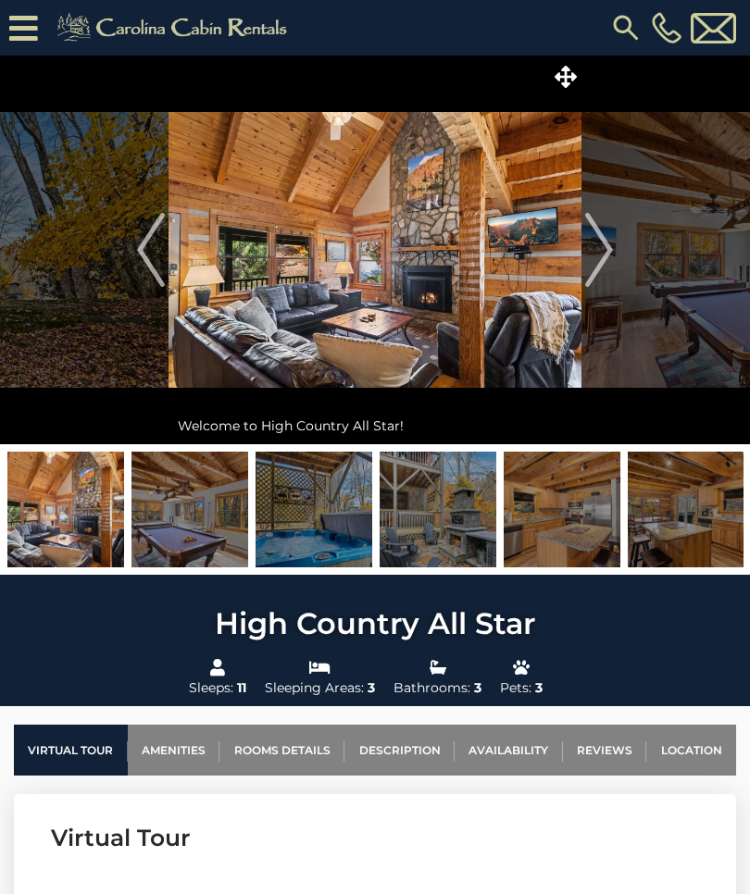
click at [608, 268] on img "Next" at bounding box center [599, 250] width 28 height 74
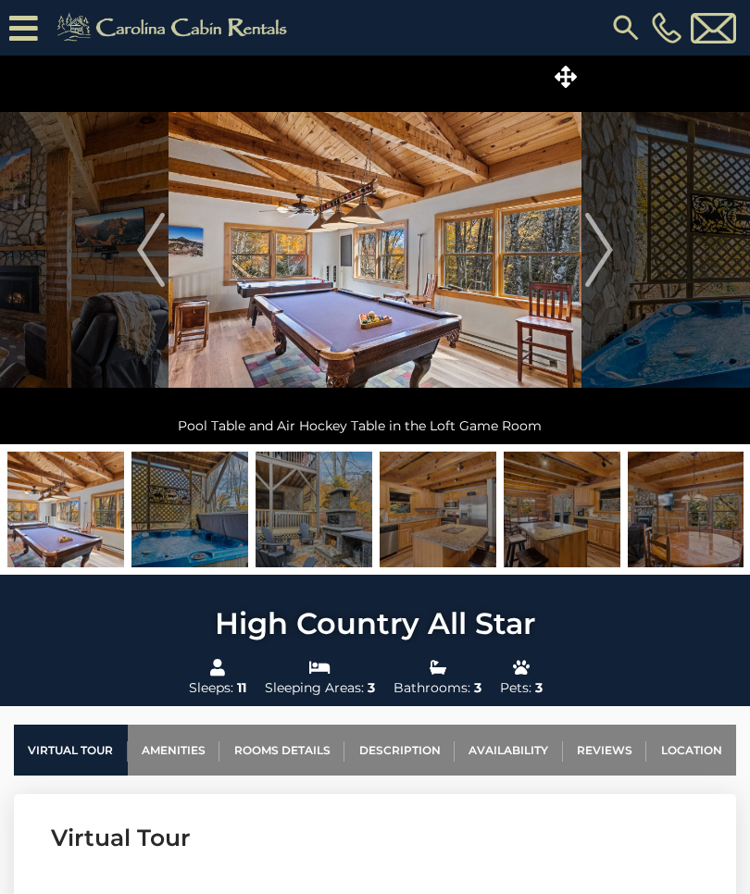
click at [608, 264] on img "Next" at bounding box center [599, 250] width 28 height 74
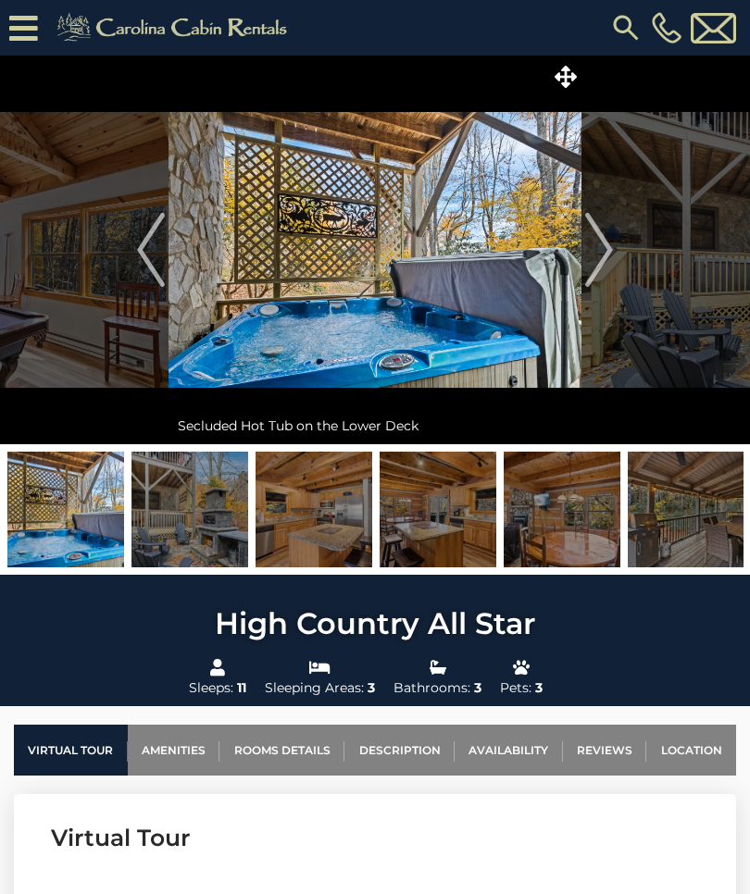
click at [609, 268] on img "Next" at bounding box center [599, 250] width 28 height 74
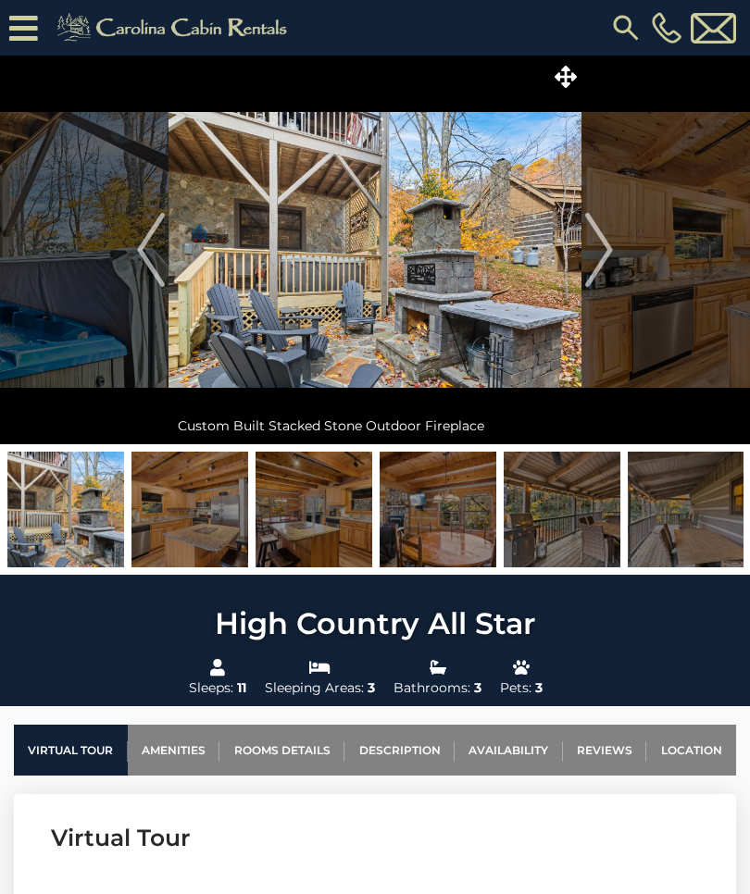
click at [610, 262] on img "Next" at bounding box center [599, 250] width 28 height 74
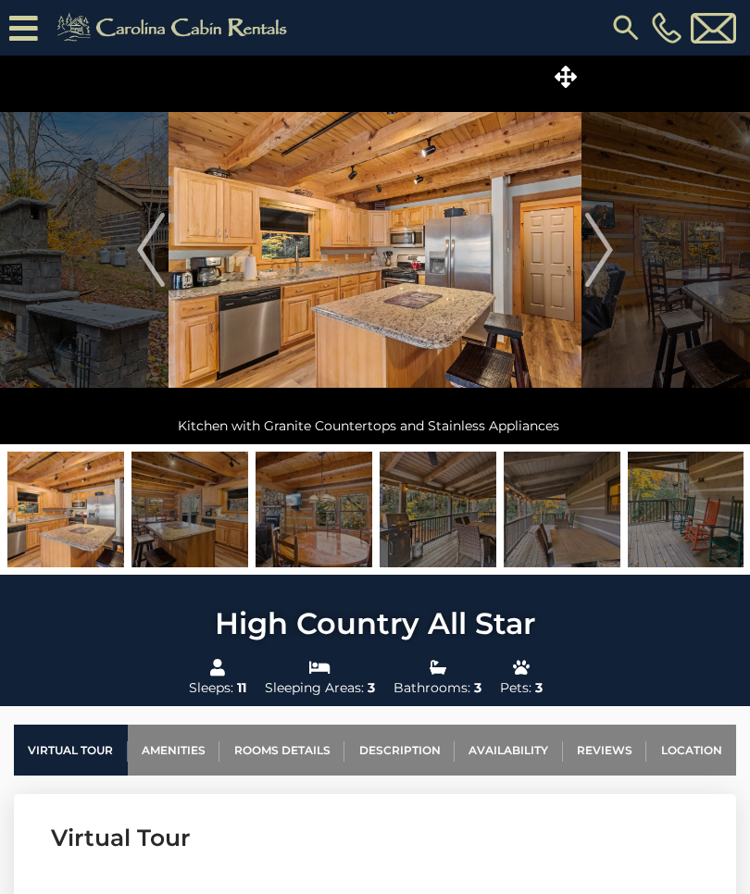
click at [605, 269] on img "Next" at bounding box center [599, 250] width 28 height 74
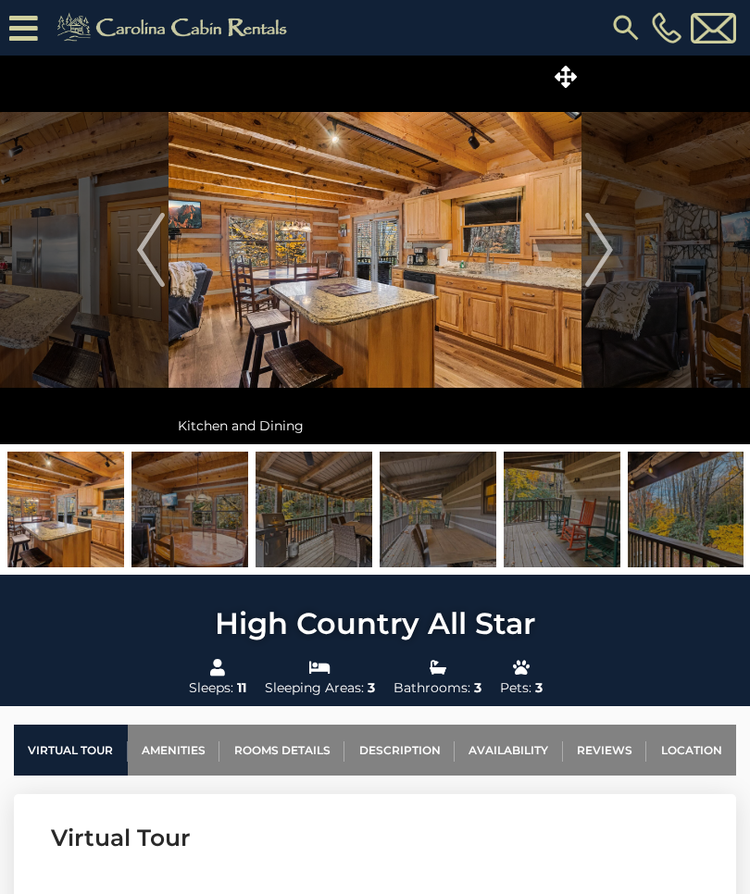
click at [606, 268] on img "Next" at bounding box center [599, 250] width 28 height 74
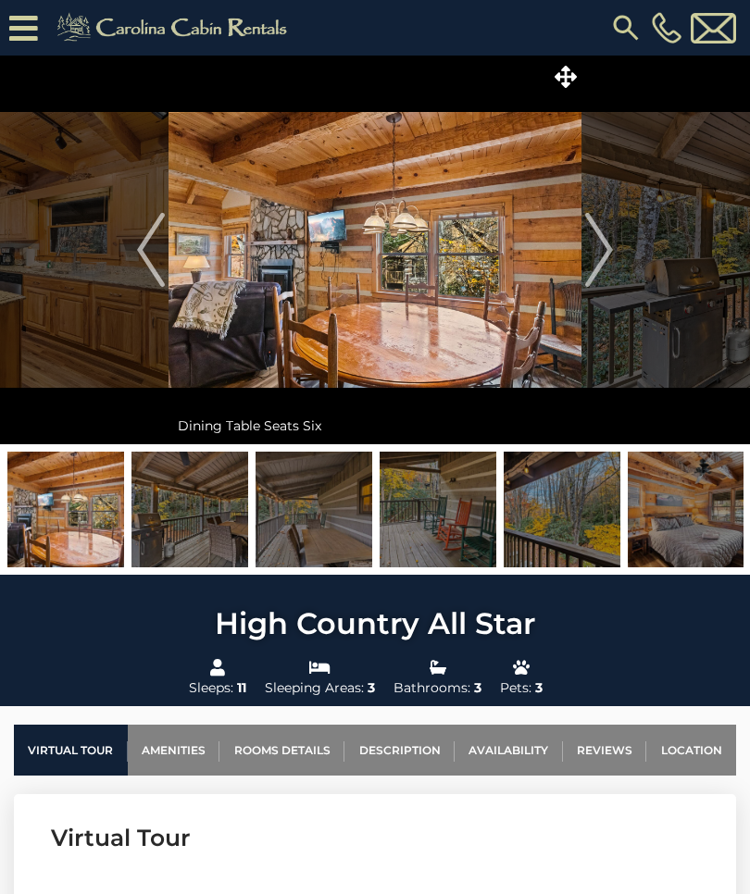
click at [606, 264] on img "Next" at bounding box center [599, 250] width 28 height 74
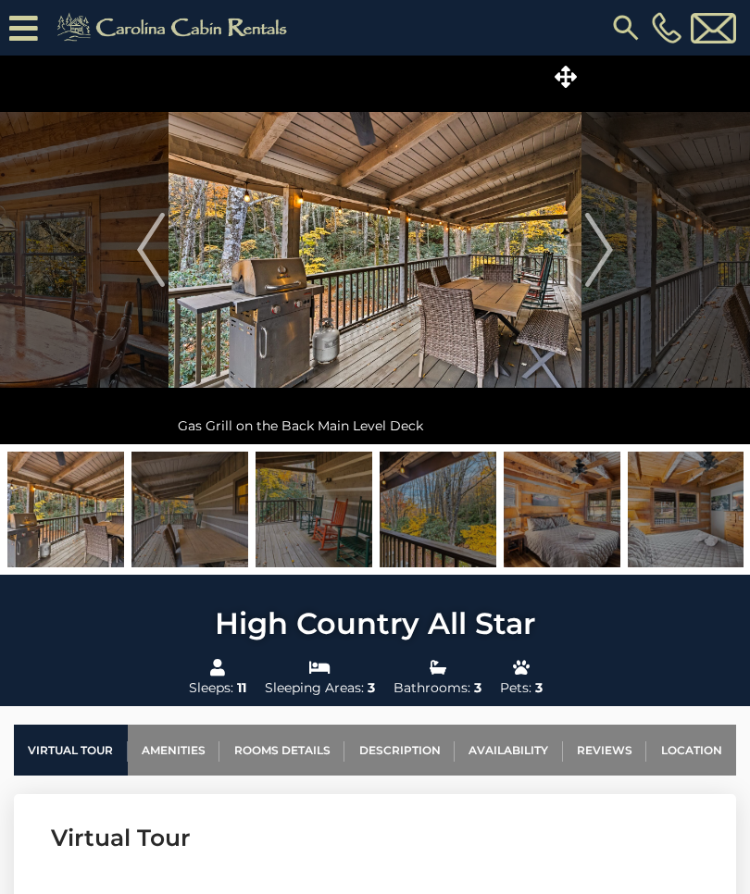
click at [607, 265] on img "Next" at bounding box center [599, 250] width 28 height 74
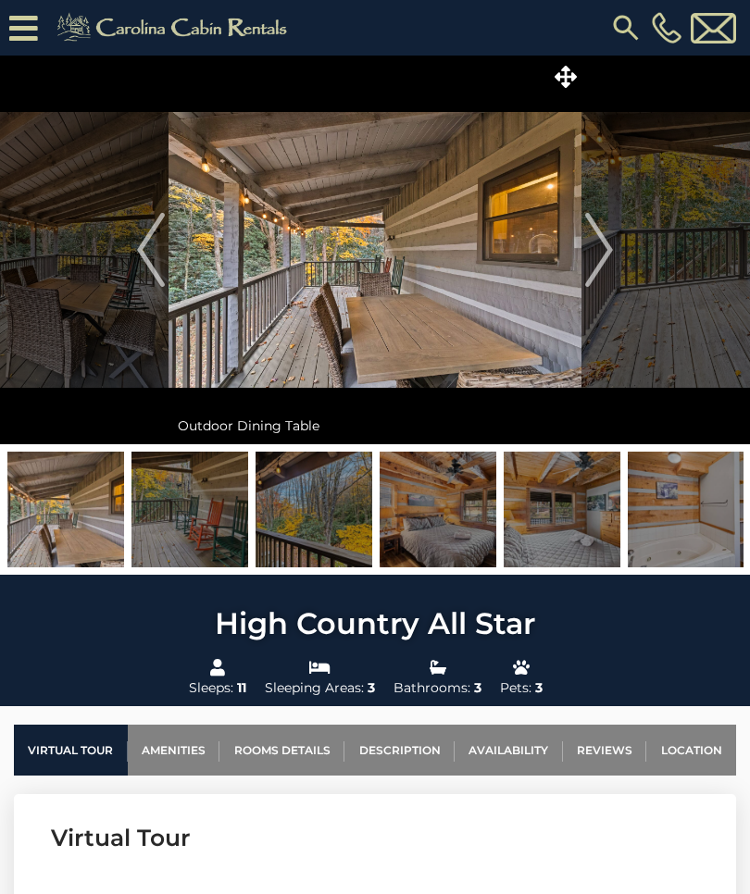
click at [607, 264] on img "Next" at bounding box center [599, 250] width 28 height 74
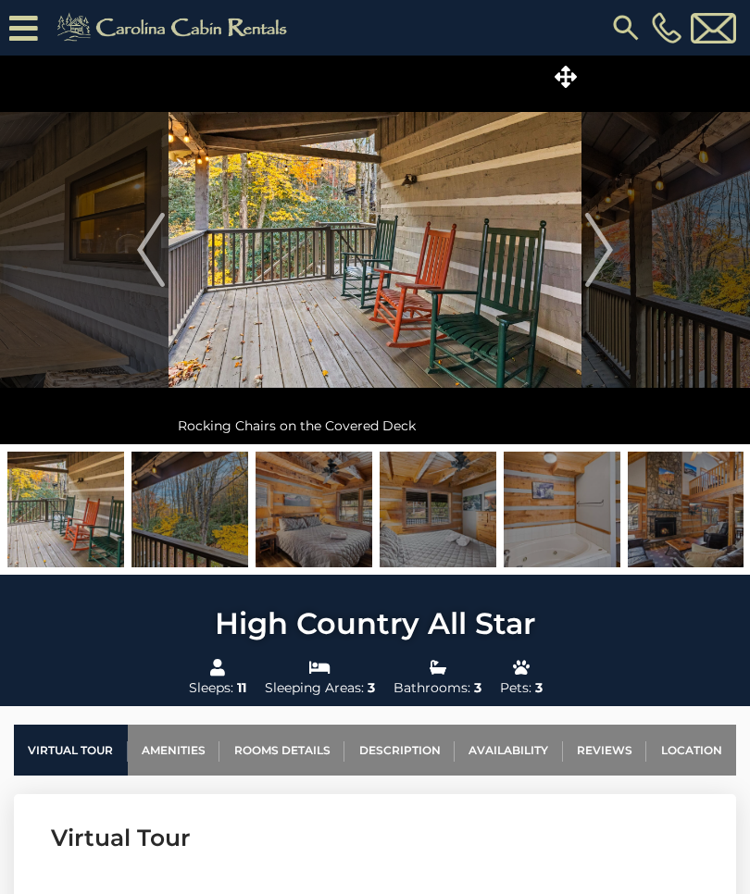
click at [603, 272] on img "Next" at bounding box center [599, 250] width 28 height 74
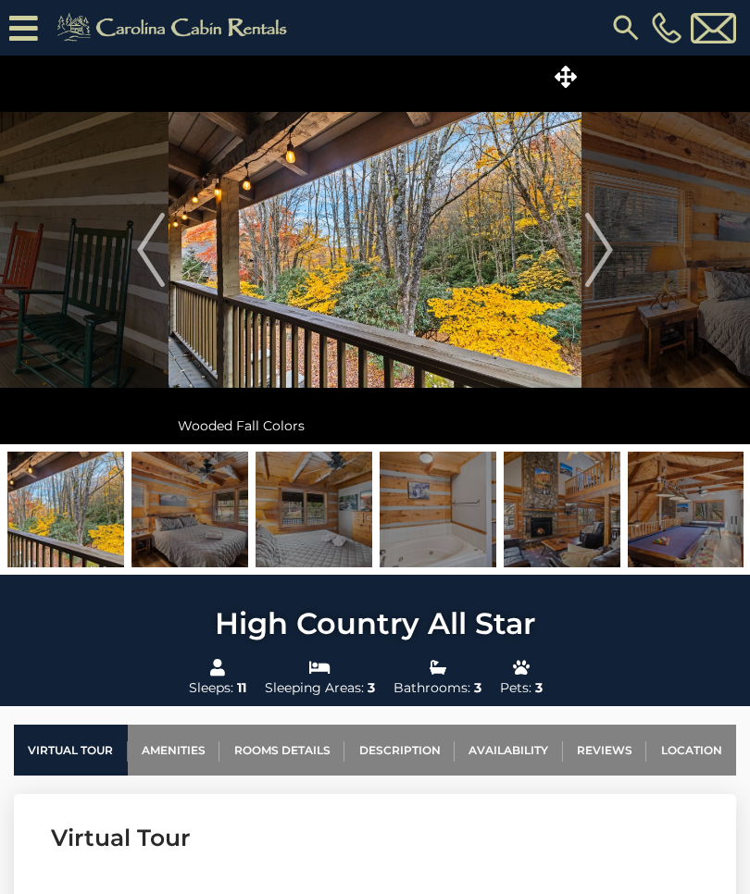
click at [607, 265] on img "Next" at bounding box center [599, 250] width 28 height 74
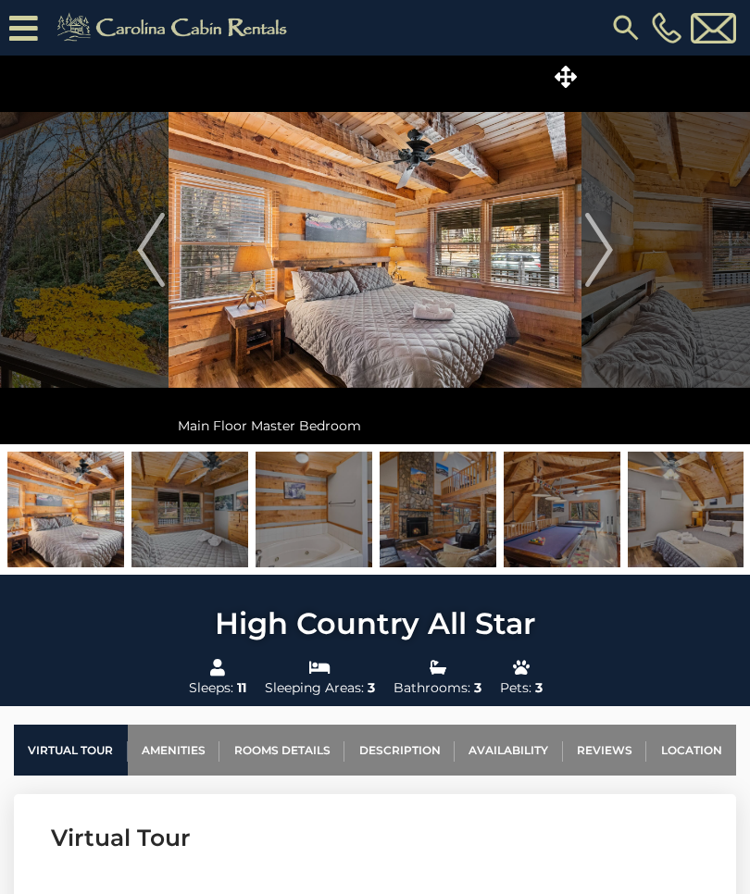
click at [609, 260] on img "Next" at bounding box center [599, 250] width 28 height 74
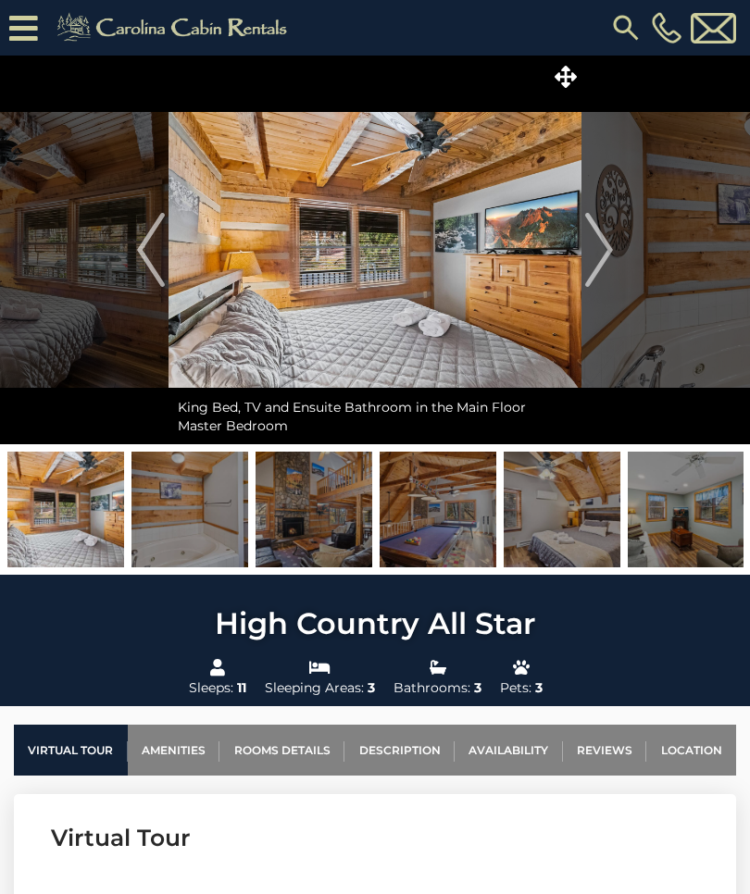
click at [606, 266] on img "Next" at bounding box center [599, 250] width 28 height 74
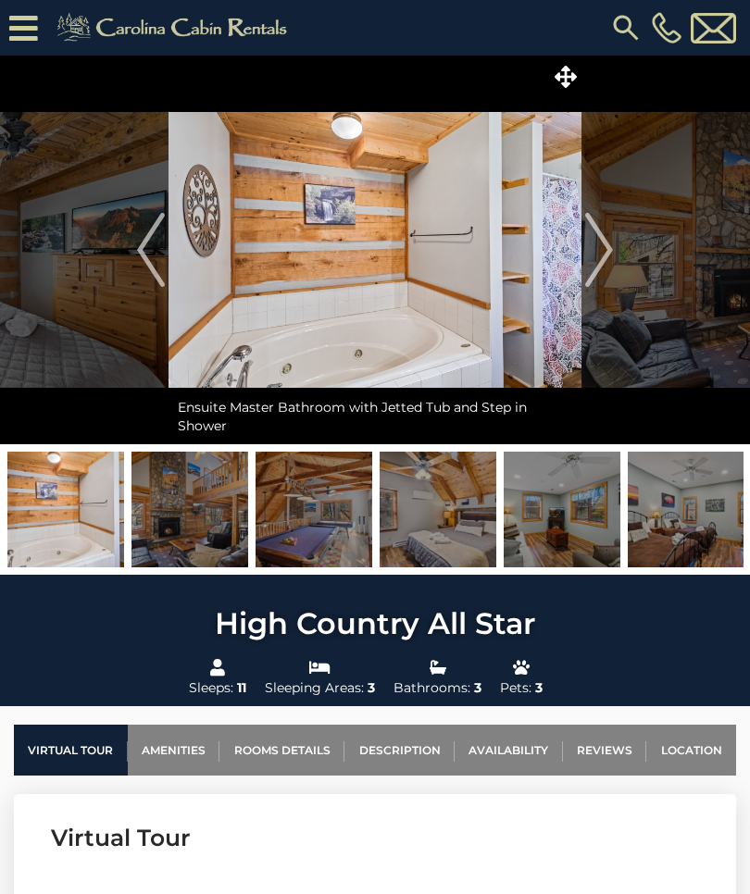
click at [605, 264] on img "Next" at bounding box center [599, 250] width 28 height 74
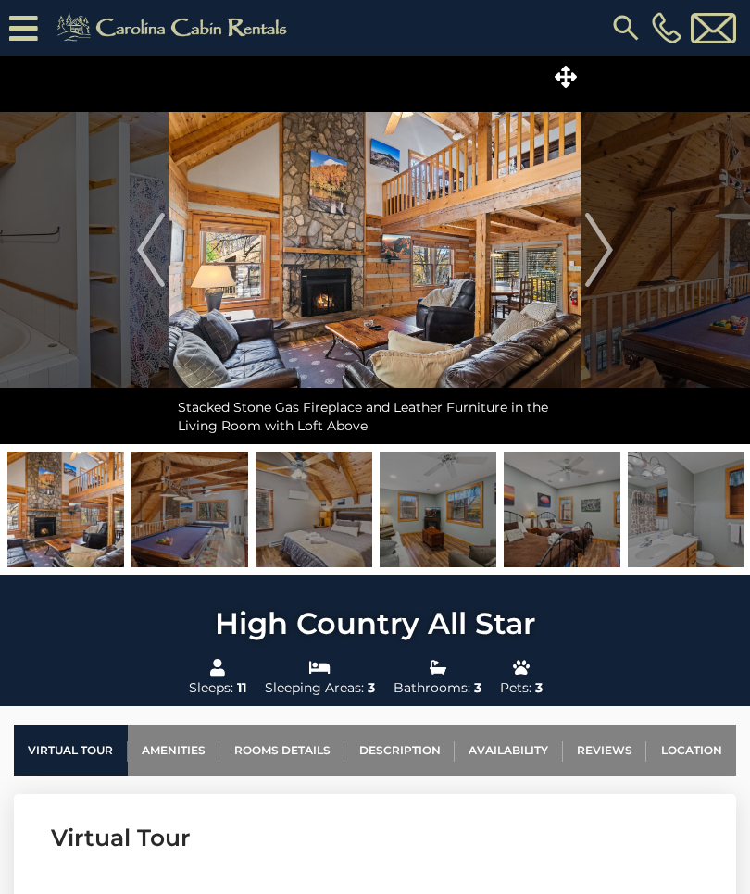
click at [604, 266] on img "Next" at bounding box center [599, 250] width 28 height 74
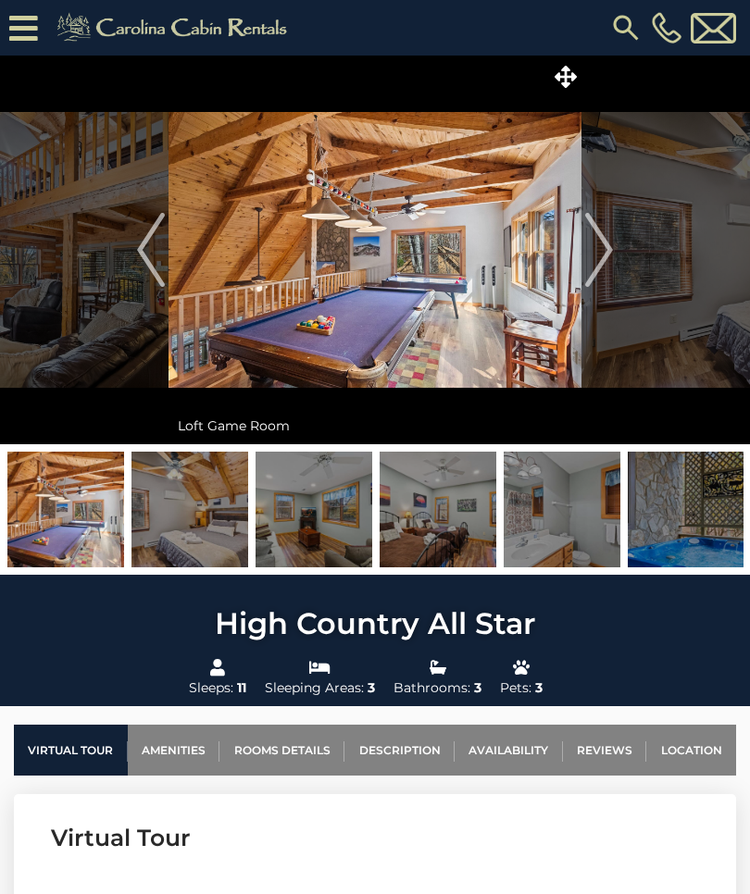
click at [605, 258] on img "Next" at bounding box center [599, 250] width 28 height 74
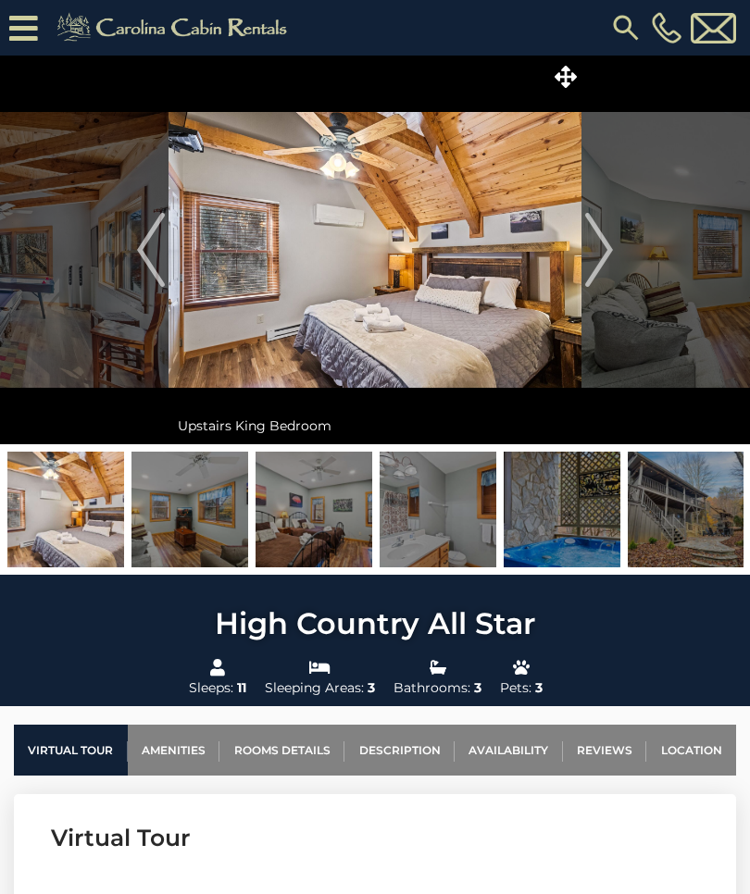
click at [606, 254] on img "Next" at bounding box center [599, 250] width 28 height 74
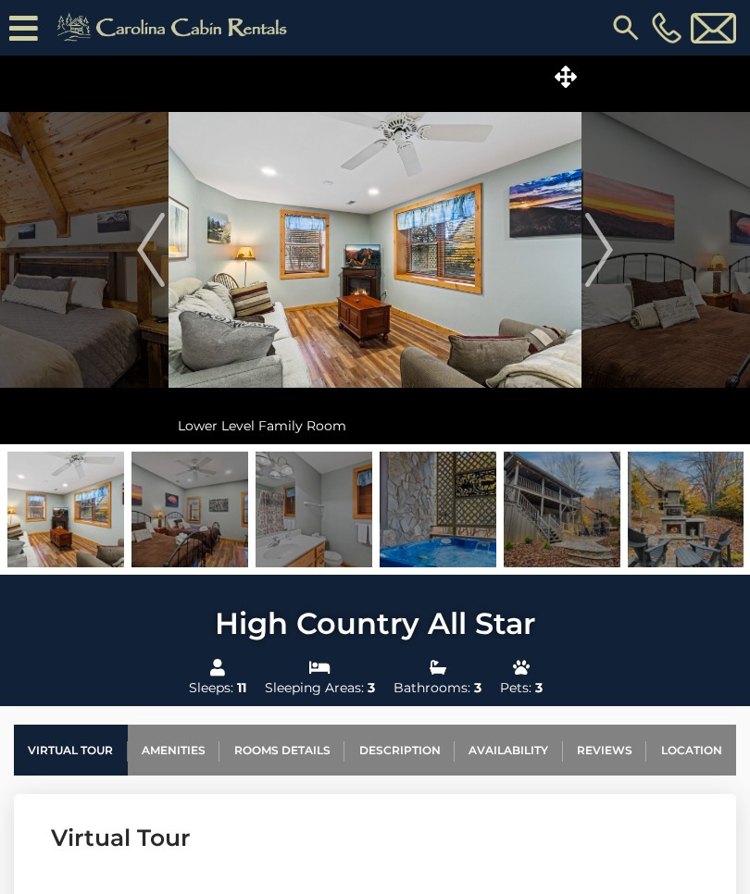
click at [603, 257] on img "Next" at bounding box center [599, 250] width 28 height 74
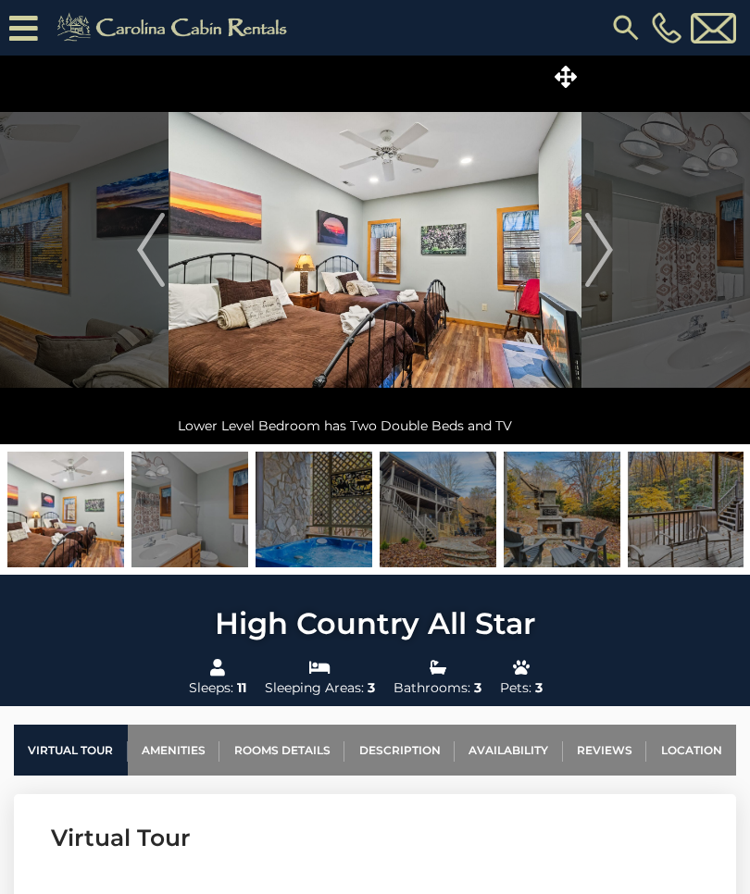
click at [598, 268] on img "Next" at bounding box center [599, 250] width 28 height 74
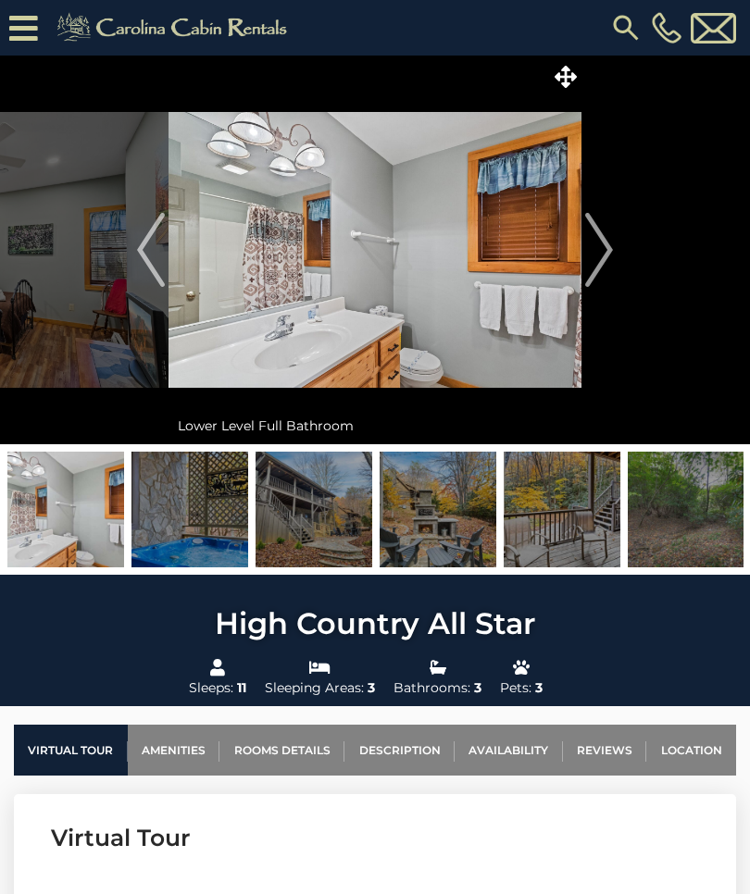
click at [601, 265] on img "Next" at bounding box center [599, 250] width 28 height 74
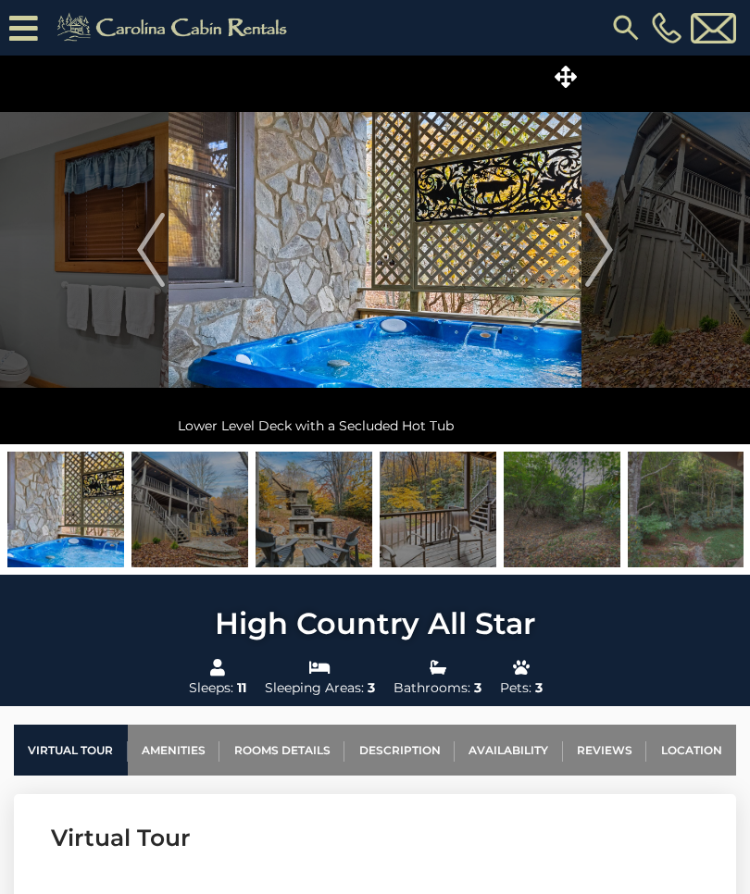
click at [607, 256] on img "Next" at bounding box center [599, 250] width 28 height 74
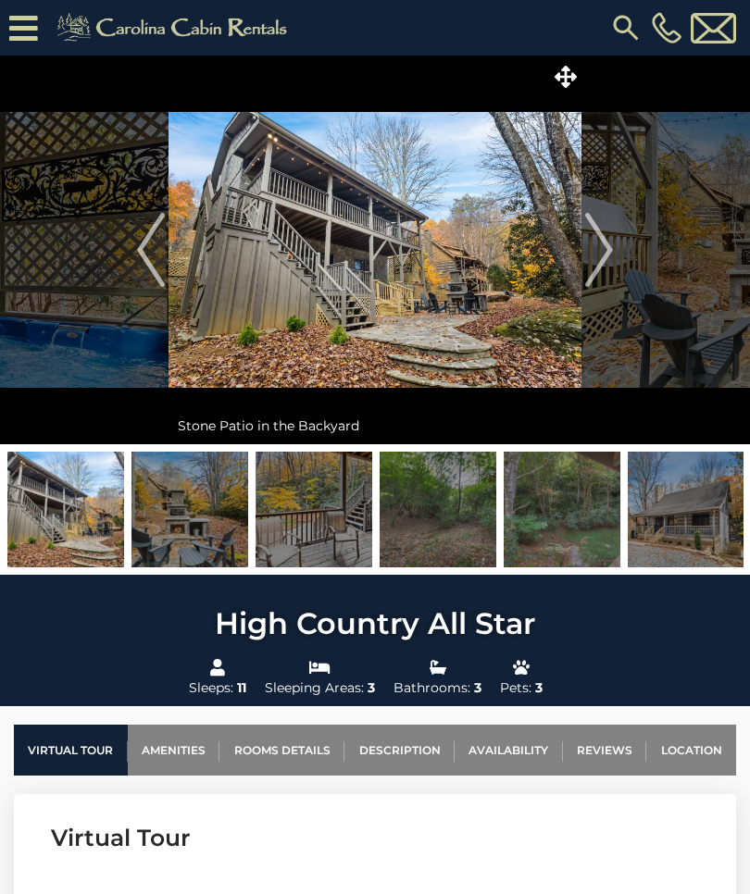
click at [602, 260] on img "Next" at bounding box center [599, 250] width 28 height 74
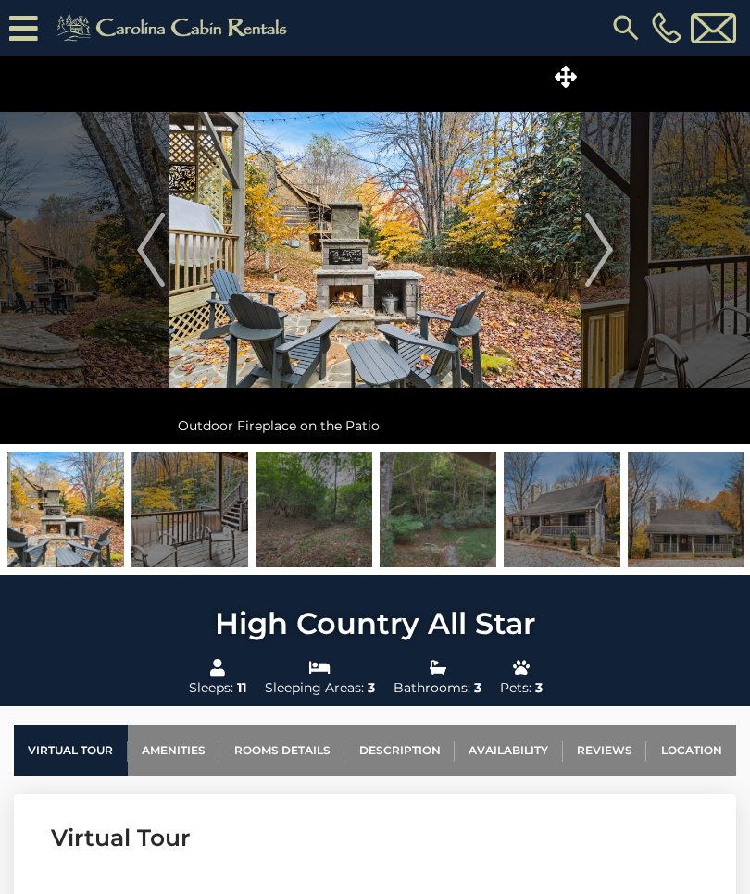
click at [605, 258] on img "Next" at bounding box center [599, 250] width 28 height 74
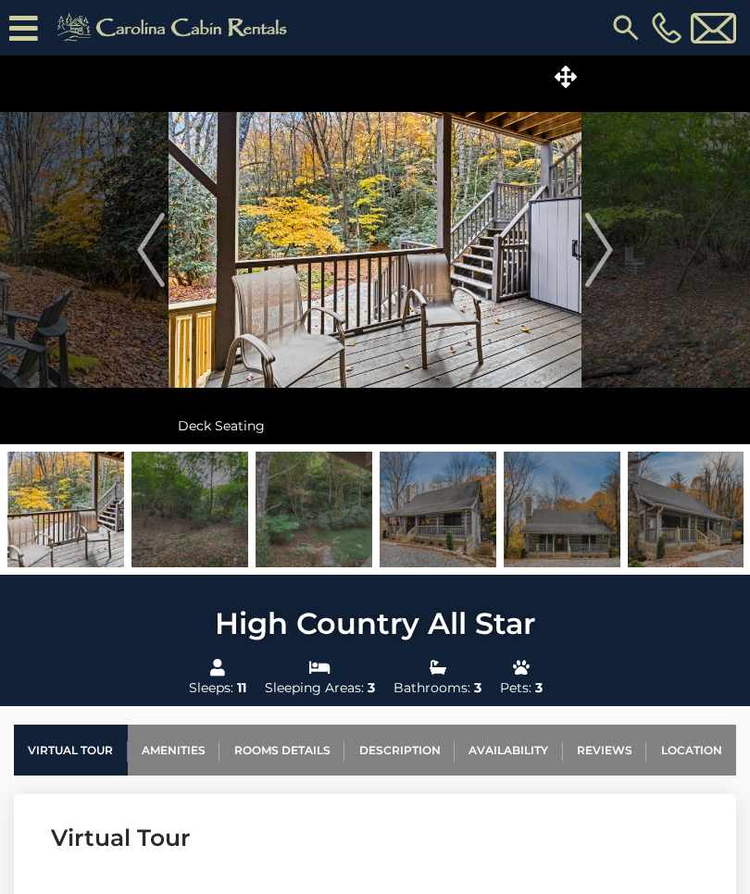
click at [603, 260] on img "Next" at bounding box center [599, 250] width 28 height 74
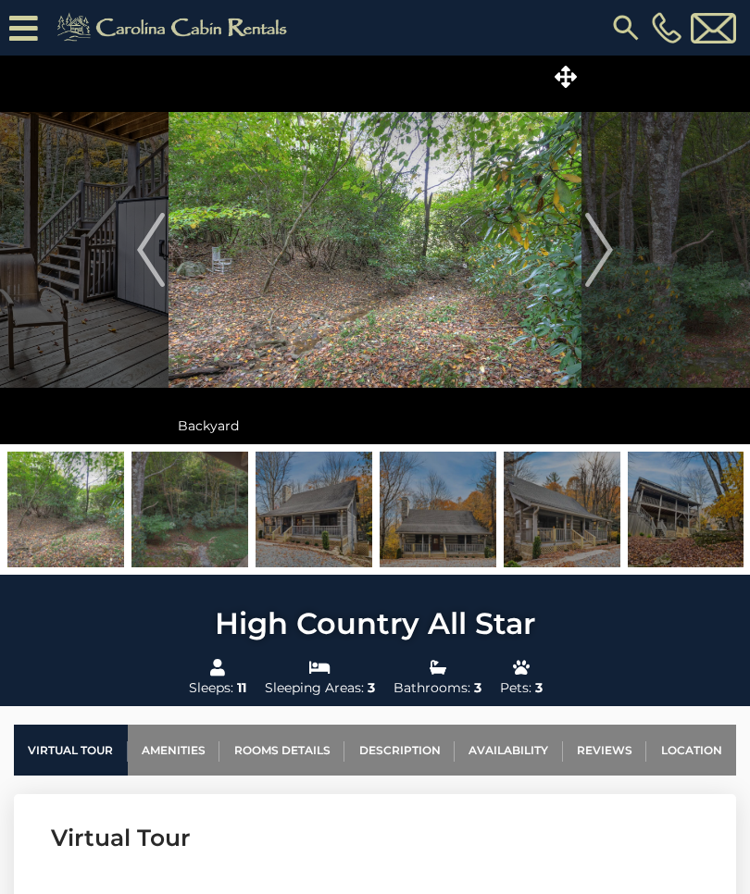
click at [611, 252] on img "Next" at bounding box center [599, 250] width 28 height 74
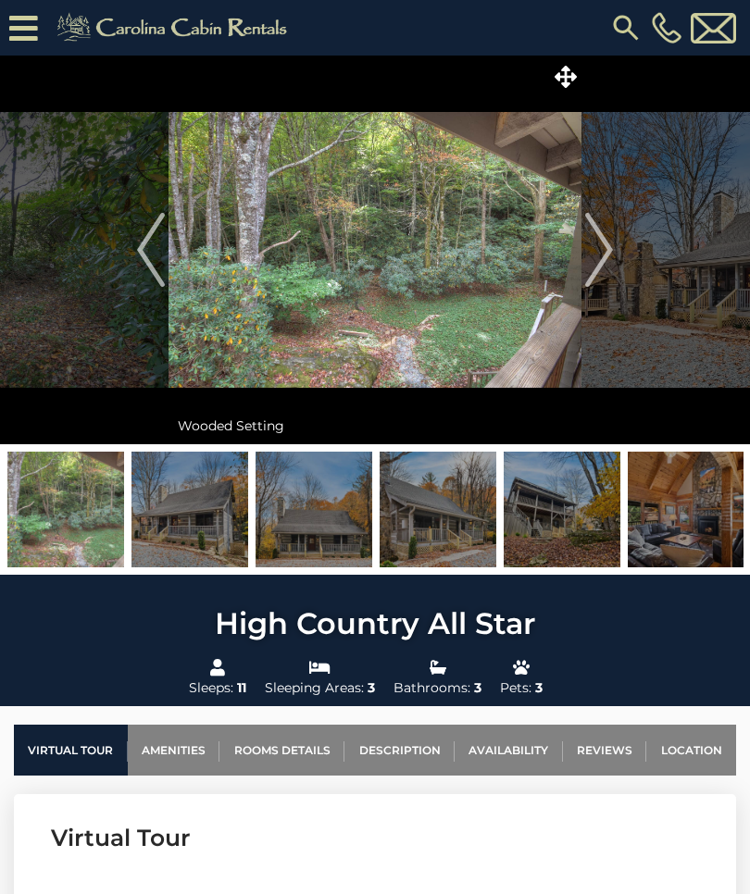
click at [605, 260] on img "Next" at bounding box center [599, 250] width 28 height 74
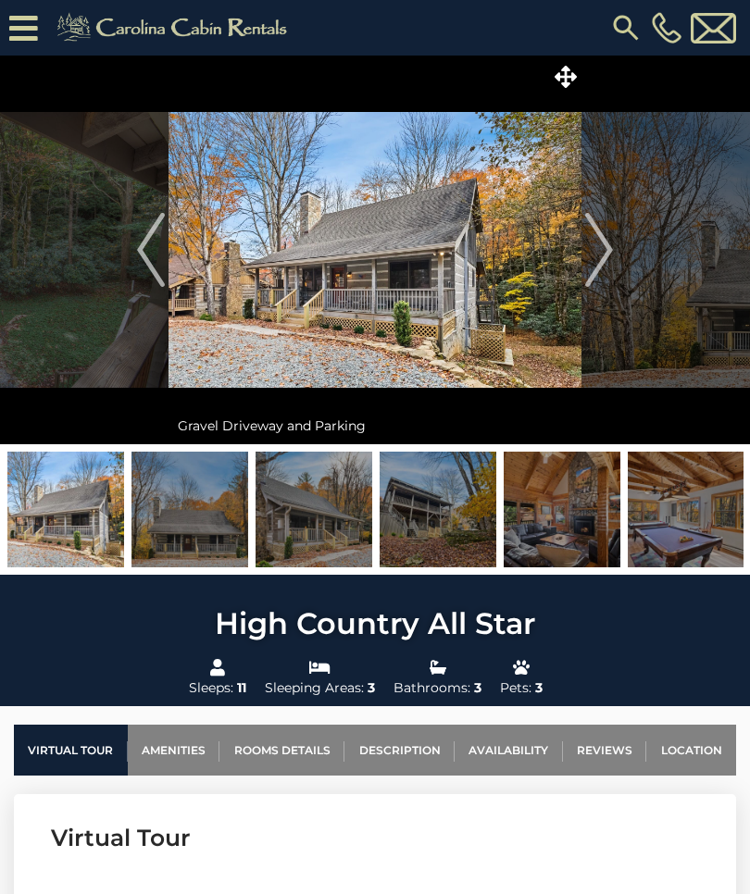
click at [602, 262] on img "Next" at bounding box center [599, 250] width 28 height 74
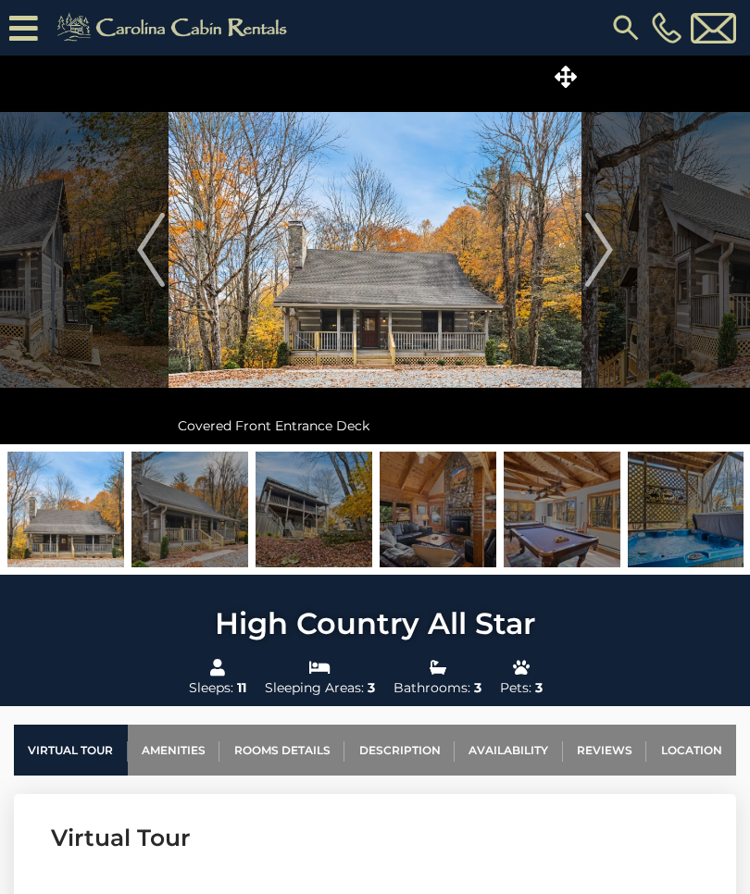
click at [603, 263] on img "Next" at bounding box center [599, 250] width 28 height 74
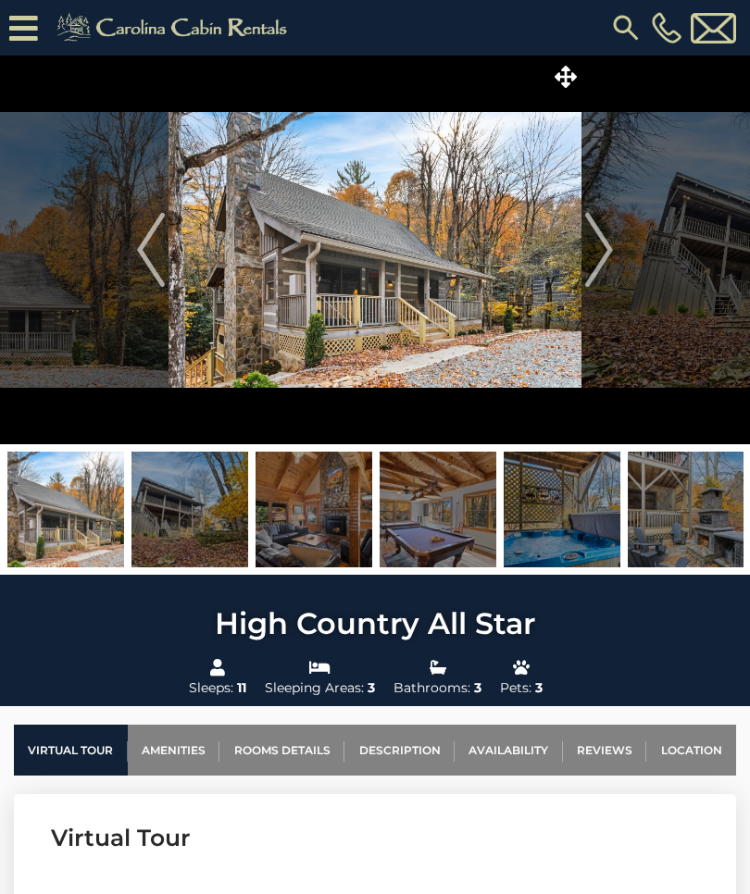
click at [603, 261] on img "Next" at bounding box center [599, 250] width 28 height 74
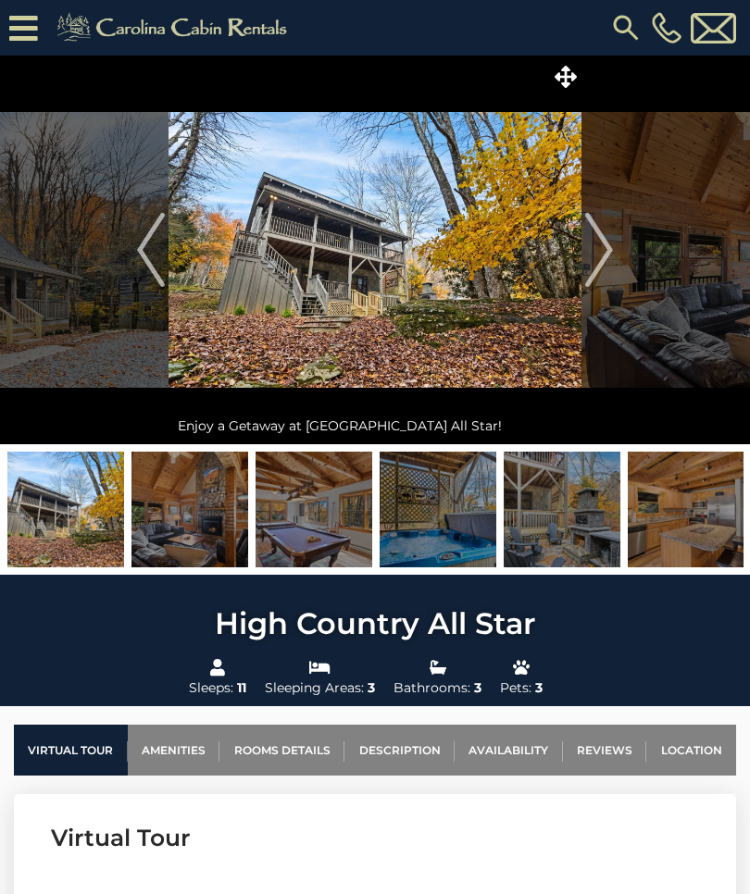
click at [601, 267] on img "Next" at bounding box center [599, 250] width 28 height 74
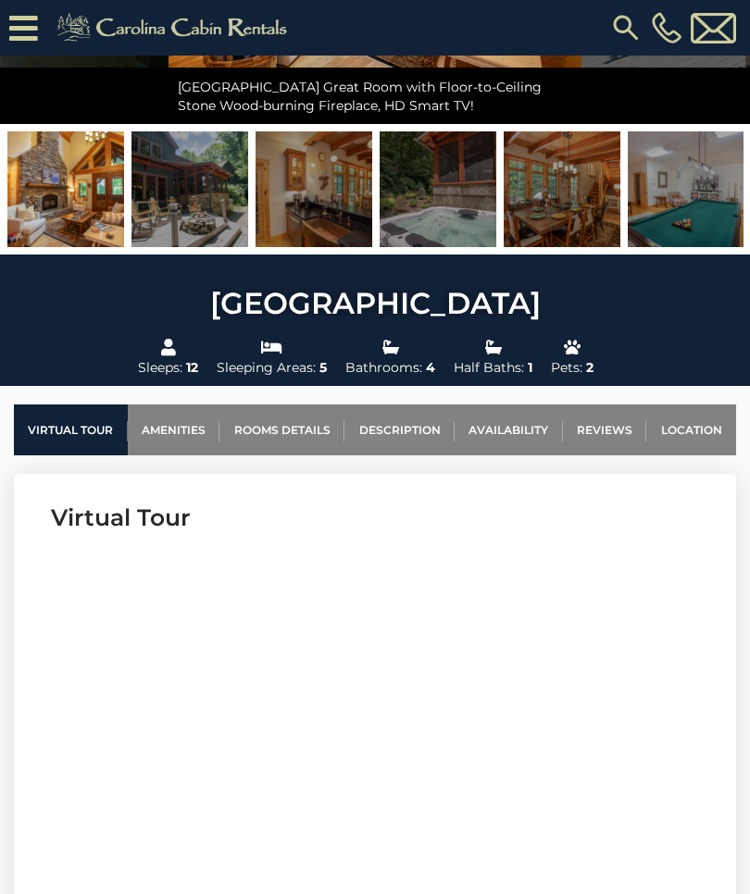
scroll to position [319, 0]
